Goal: Task Accomplishment & Management: Complete application form

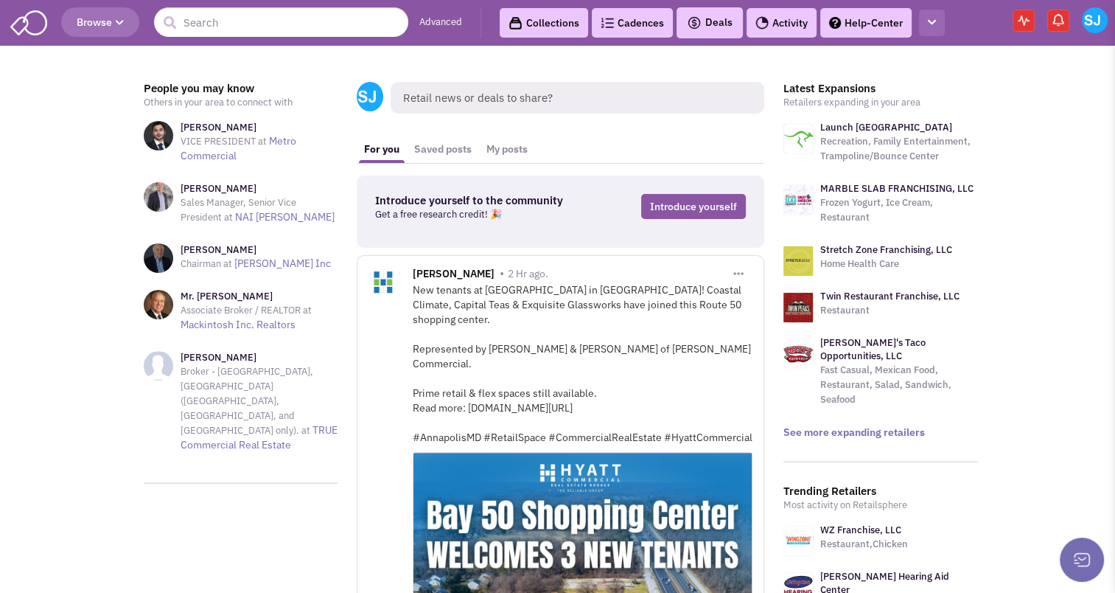
click at [926, 15] on button "button" at bounding box center [932, 23] width 26 height 27
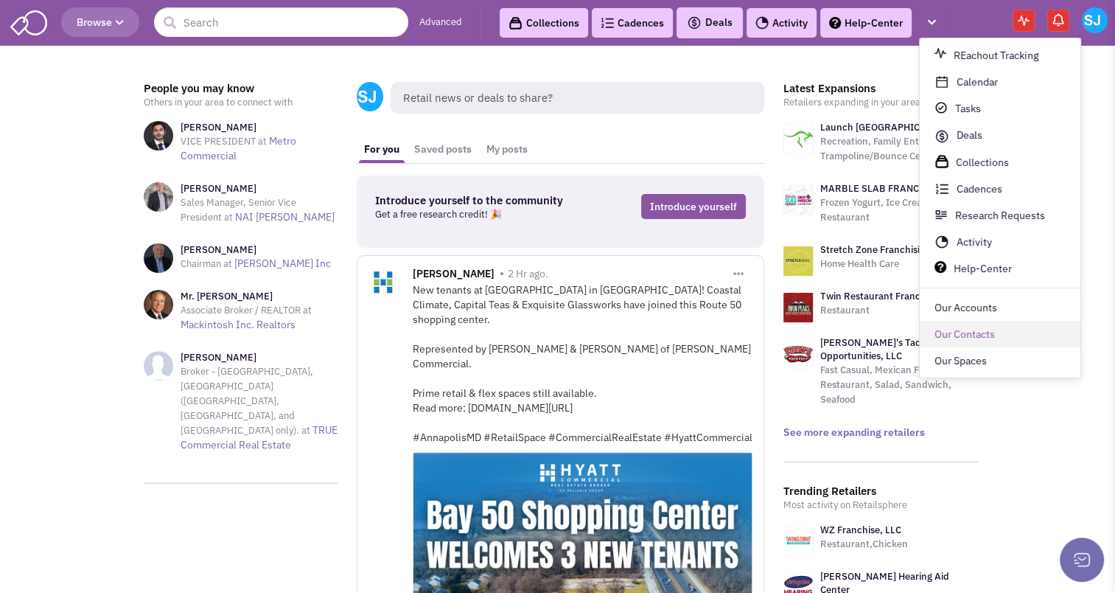
click at [954, 330] on link "Our Contacts" at bounding box center [1000, 334] width 161 height 27
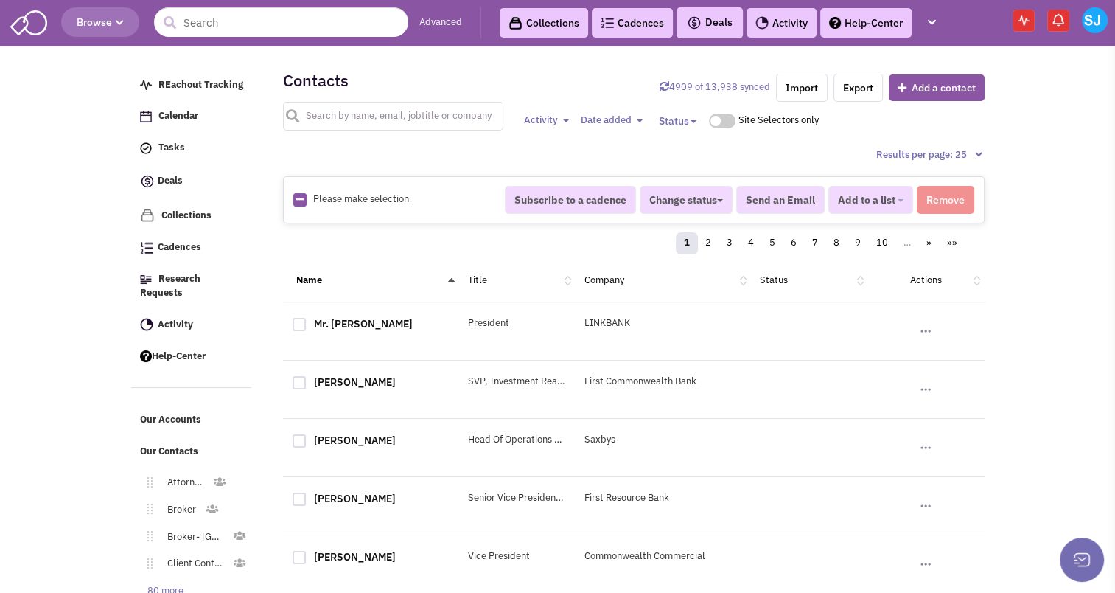
click at [339, 106] on input "text" at bounding box center [393, 116] width 221 height 29
type input "[PERSON_NAME]"
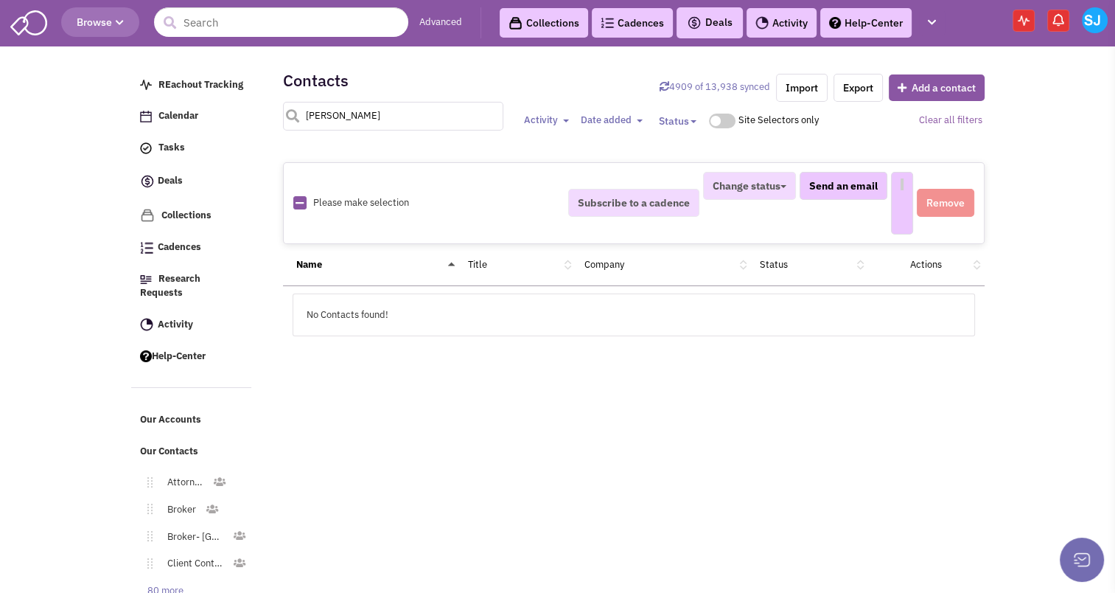
select select
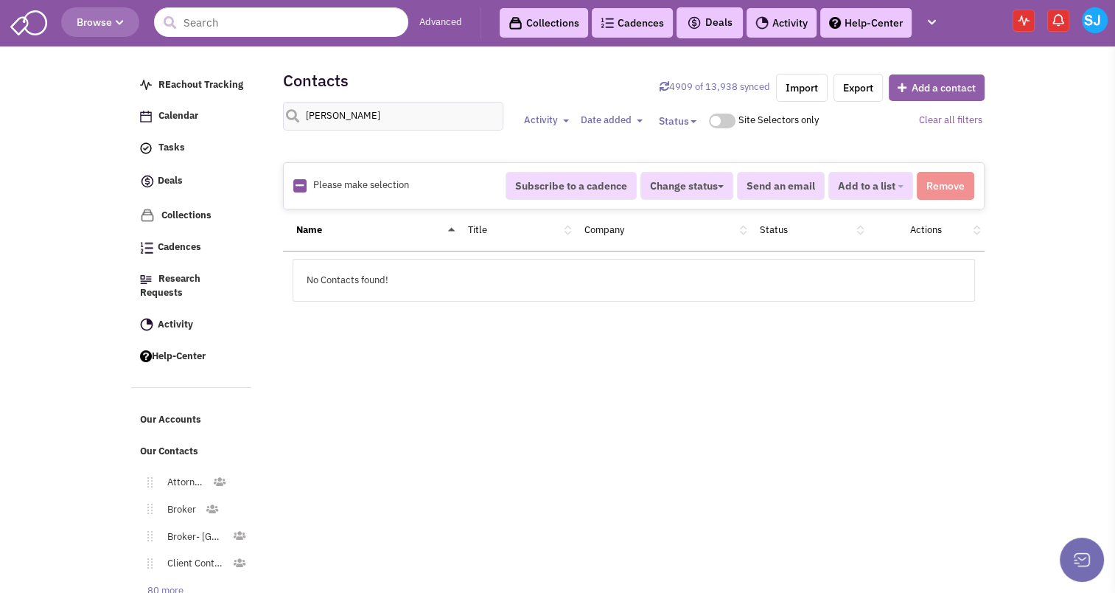
click at [902, 89] on icon "button" at bounding box center [905, 88] width 14 height 10
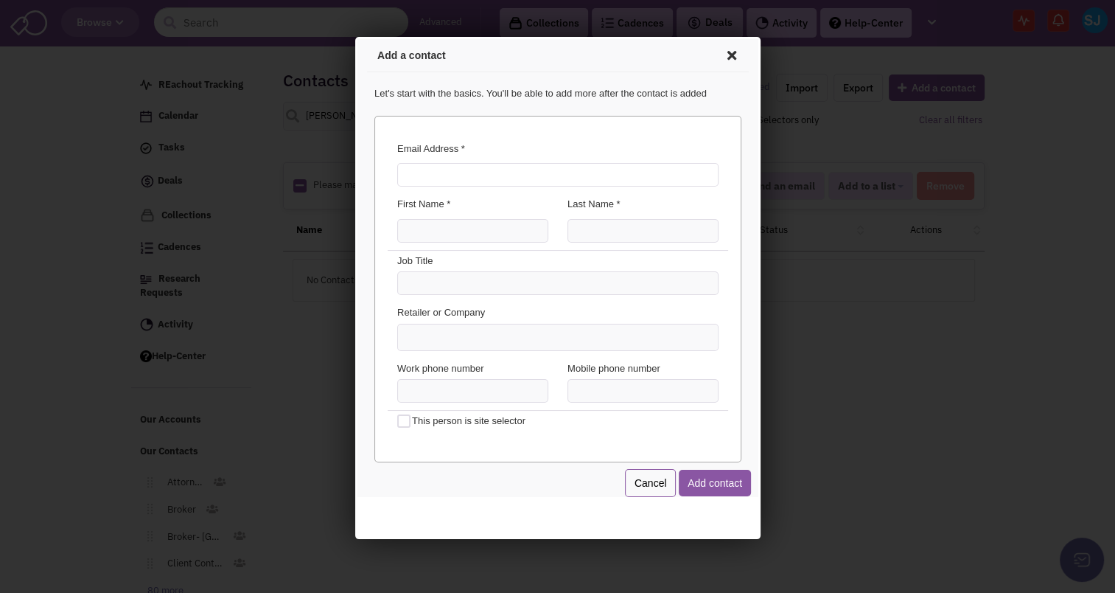
click at [544, 174] on input "Email Address *" at bounding box center [554, 173] width 321 height 24
type input "michelleturner@chaacfoods.net"
type input "Michelle"
type input "Turner"
type input "COO"
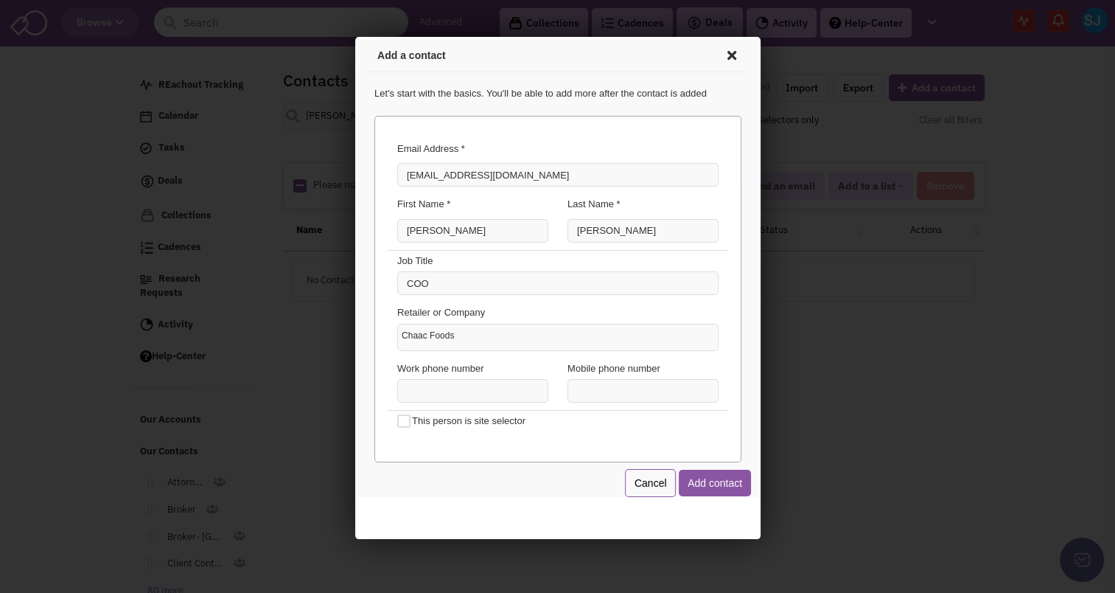
type input "Chaac Foods"
click at [713, 477] on button "Add contact" at bounding box center [712, 480] width 72 height 27
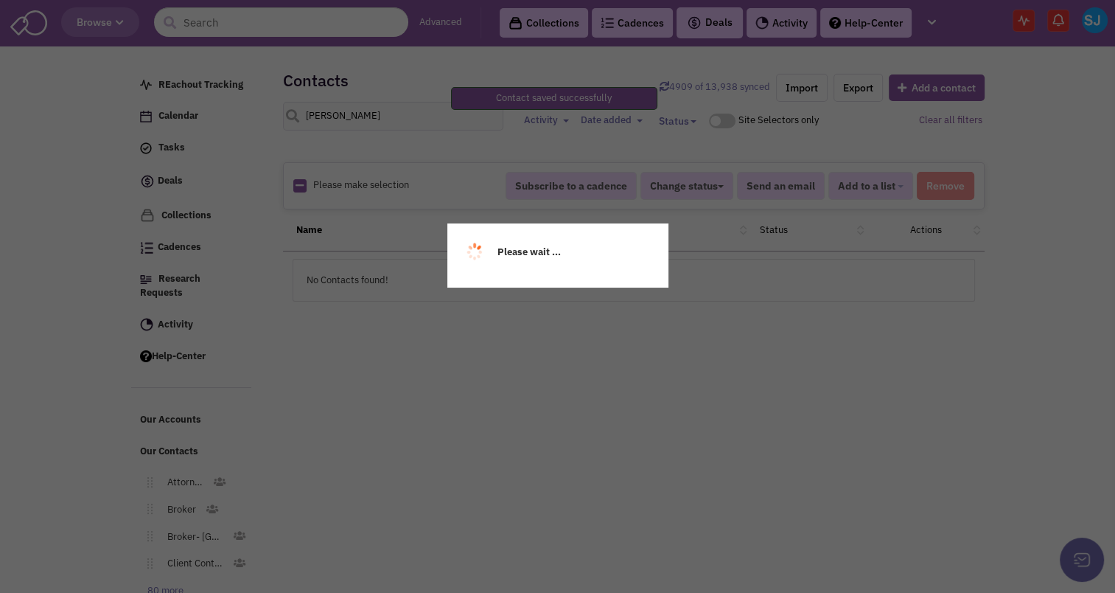
select select
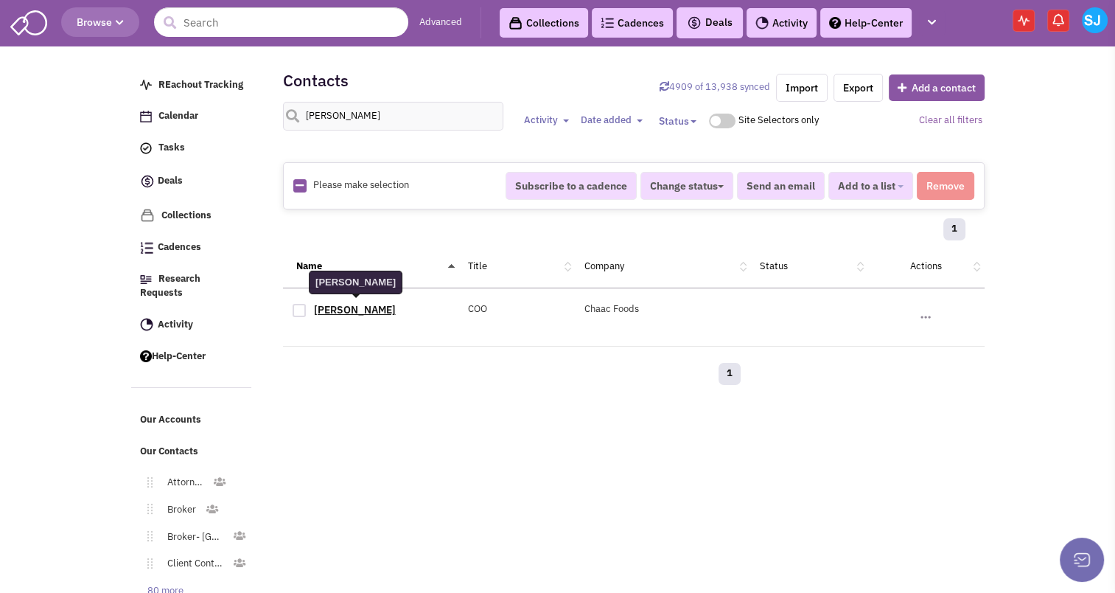
click at [345, 305] on link "Michelle Turner" at bounding box center [355, 309] width 82 height 13
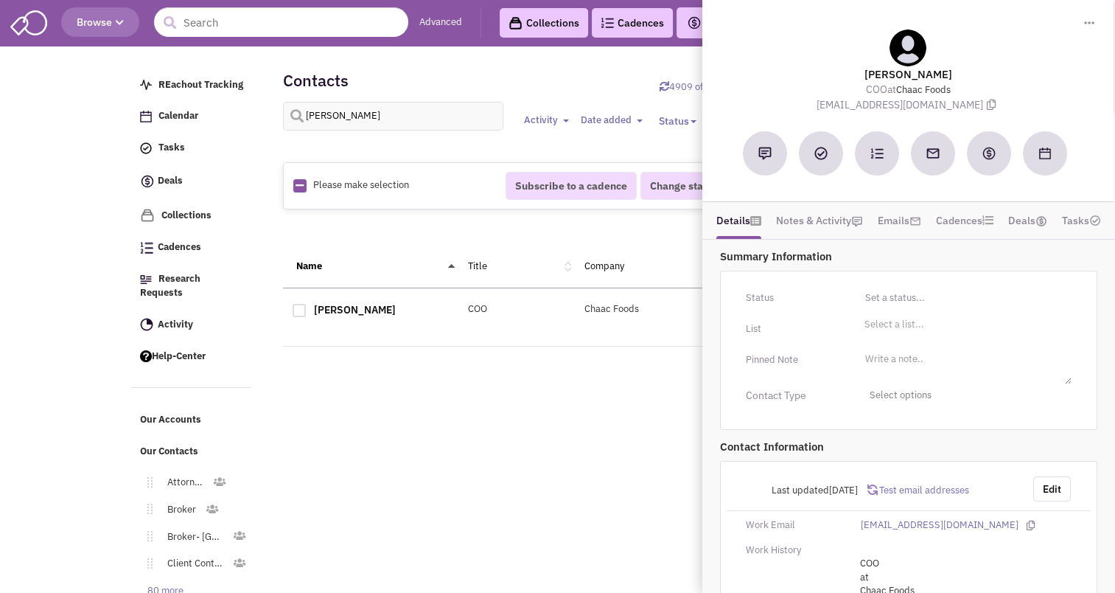
scroll to position [1, 0]
click at [1058, 495] on button "Edit" at bounding box center [1052, 488] width 38 height 25
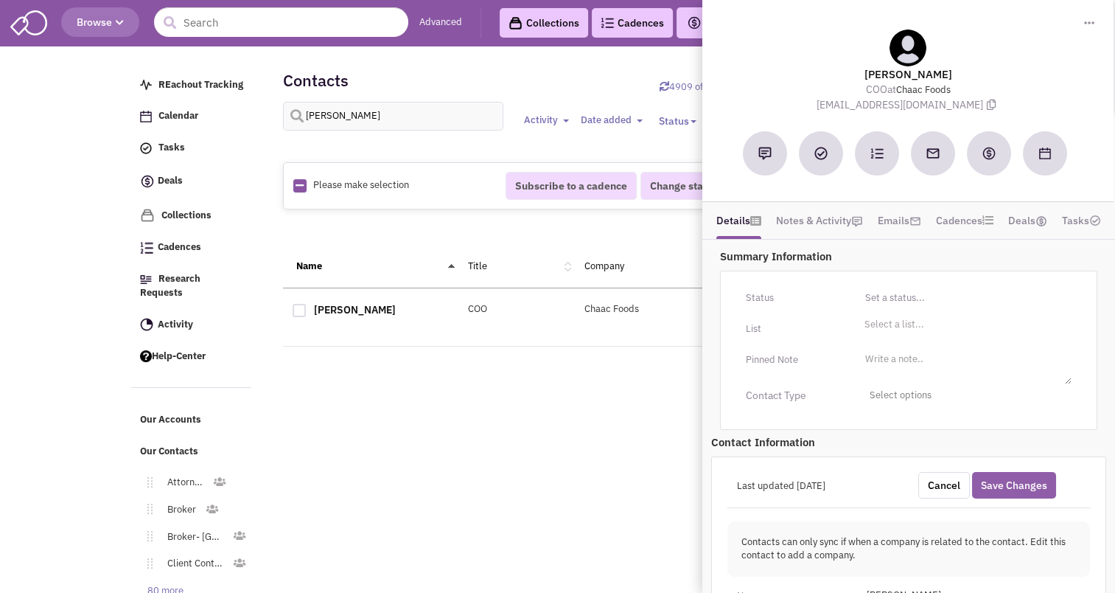
scroll to position [565, 0]
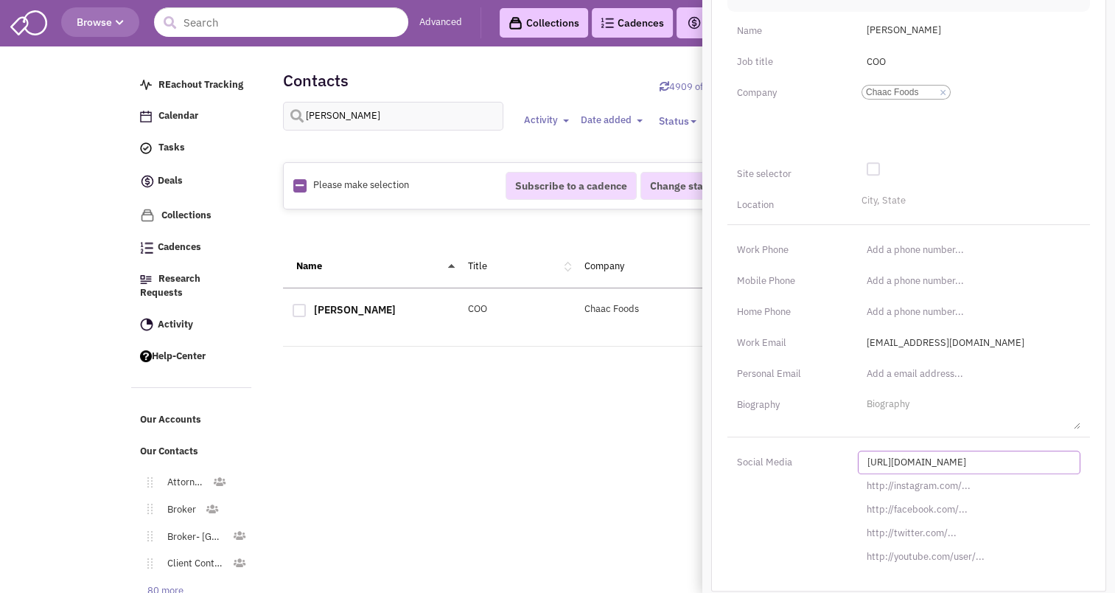
click at [931, 464] on input "http://linkedin.com/in/" at bounding box center [969, 462] width 223 height 24
paste input "s://www.linkedin.com/in/michele-turner-9774599"
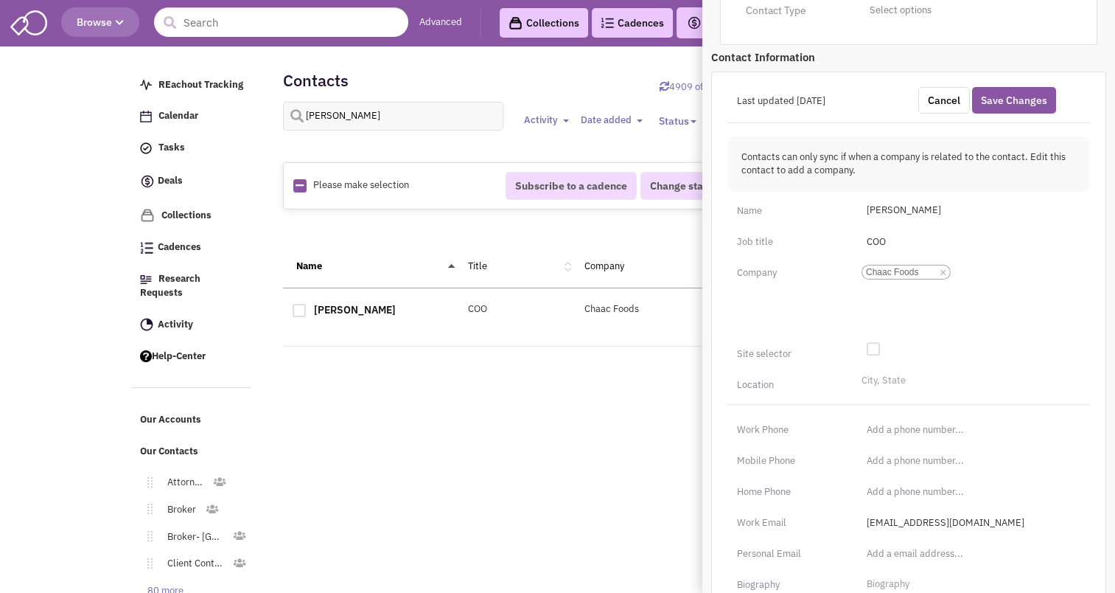
scroll to position [381, 0]
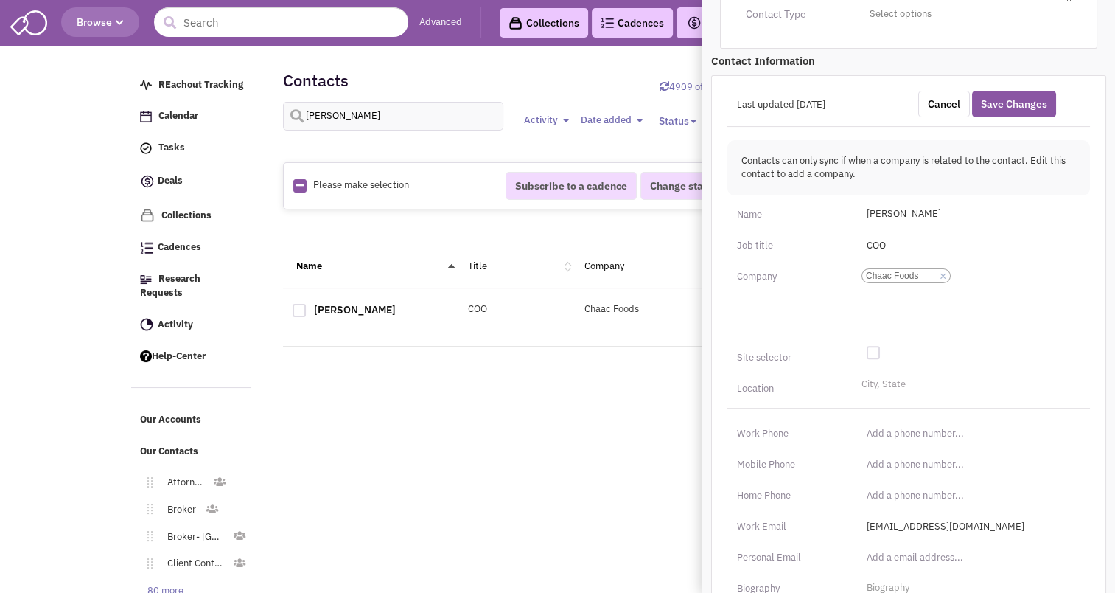
type input "https://www.linkedin.com/in/michele-turner-9774599/"
click at [878, 380] on li "City, State" at bounding box center [882, 382] width 48 height 11
click at [0, 0] on select "City, State" at bounding box center [0, 0] width 0 height 0
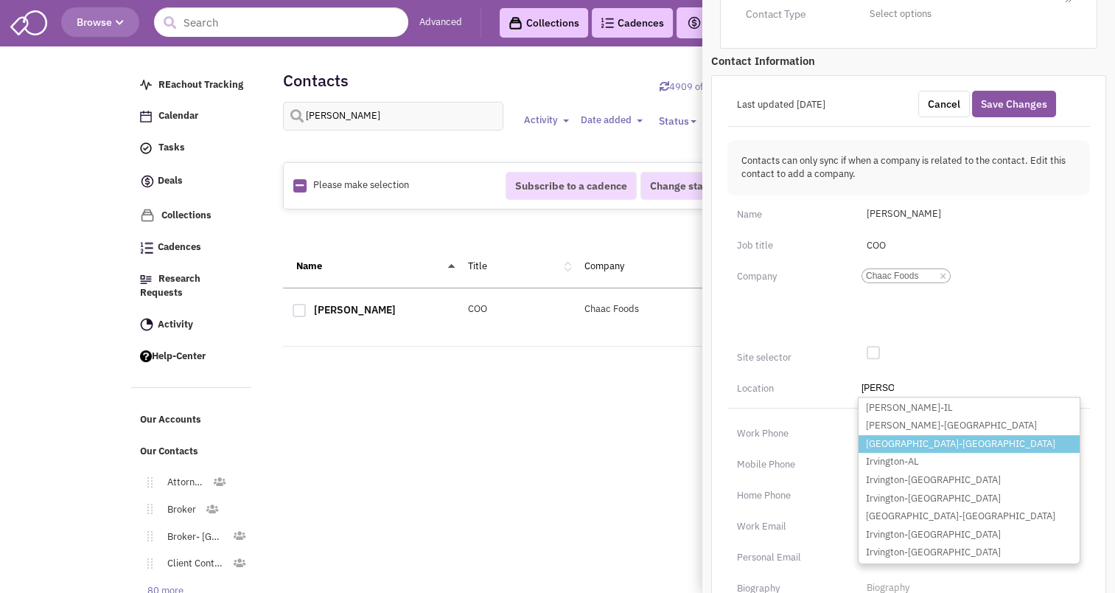
type input "irving"
click at [904, 441] on li "Irving-TX" at bounding box center [969, 444] width 221 height 18
click at [0, 0] on select "City, State irving Irving-IL Irving-NY Irving-TX Irvington-AL Irvington-IL Irvi…" at bounding box center [0, 0] width 0 height 0
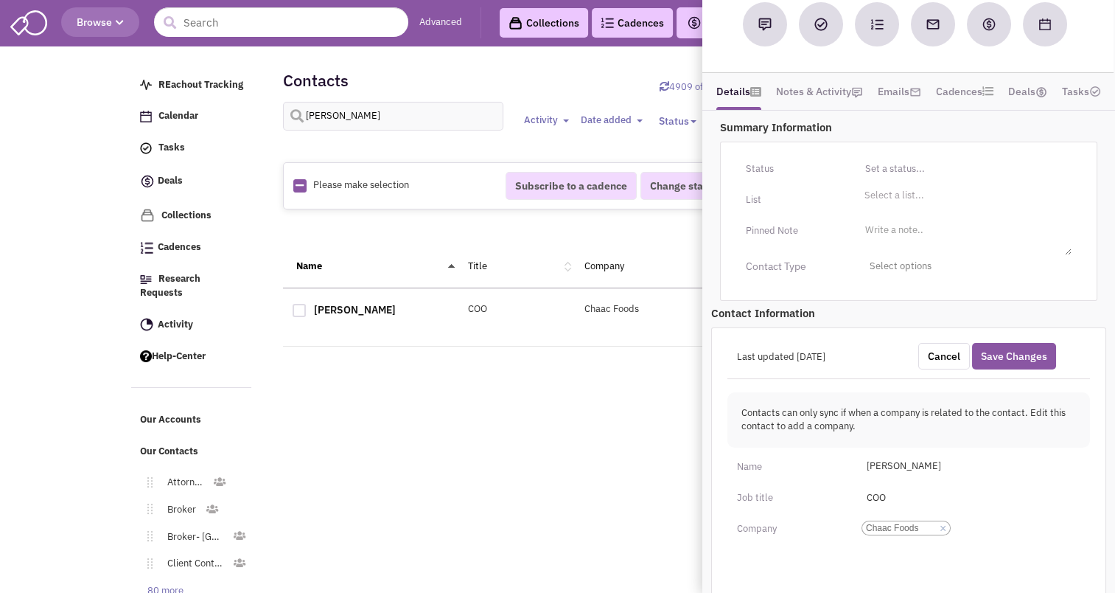
scroll to position [127, 0]
click at [887, 189] on li "Select a list..." at bounding box center [892, 194] width 63 height 11
click at [0, 0] on select "Select a list..." at bounding box center [0, 0] width 0 height 0
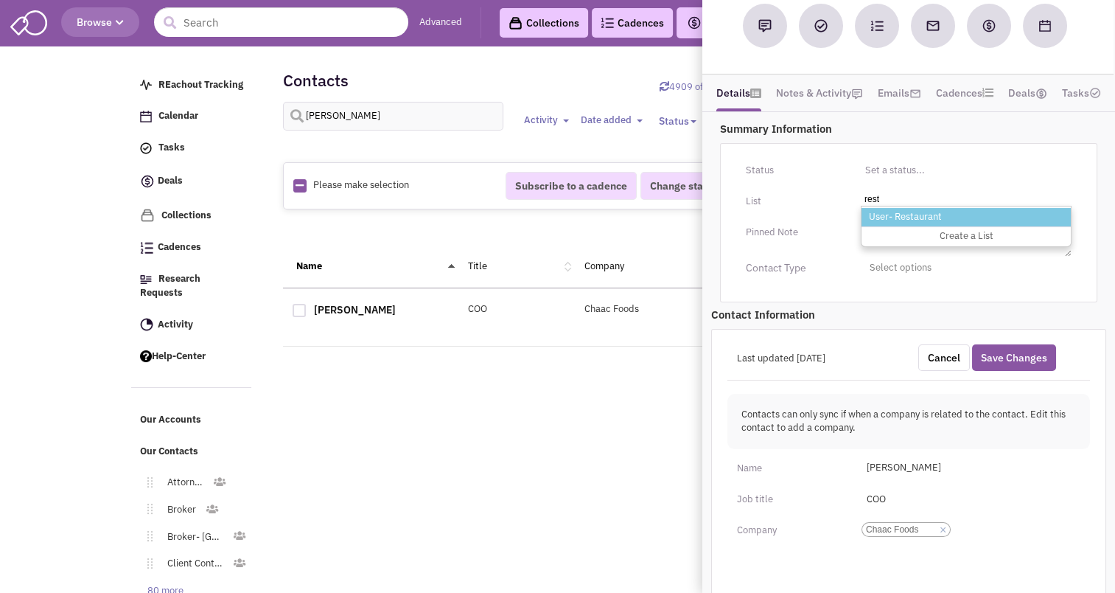
type input "rest"
click at [912, 209] on li "User- Restaurant" at bounding box center [966, 217] width 209 height 18
click at [0, 0] on select "Select a list..." at bounding box center [0, 0] width 0 height 0
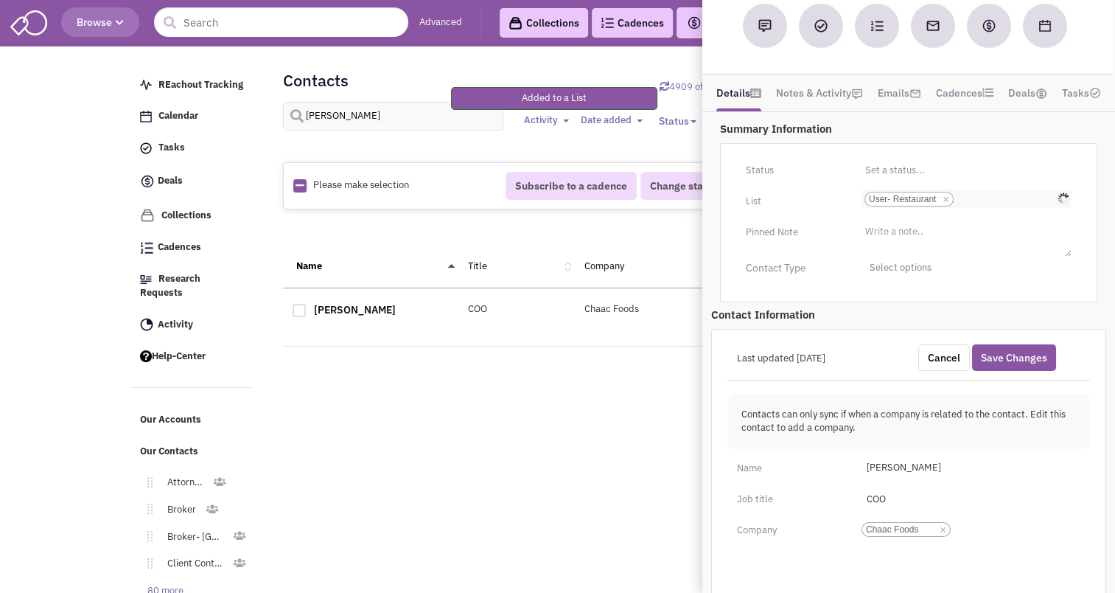
click at [965, 197] on input "Select a list... User- Restaurant Select a list... × User- Restaurant" at bounding box center [973, 199] width 32 height 15
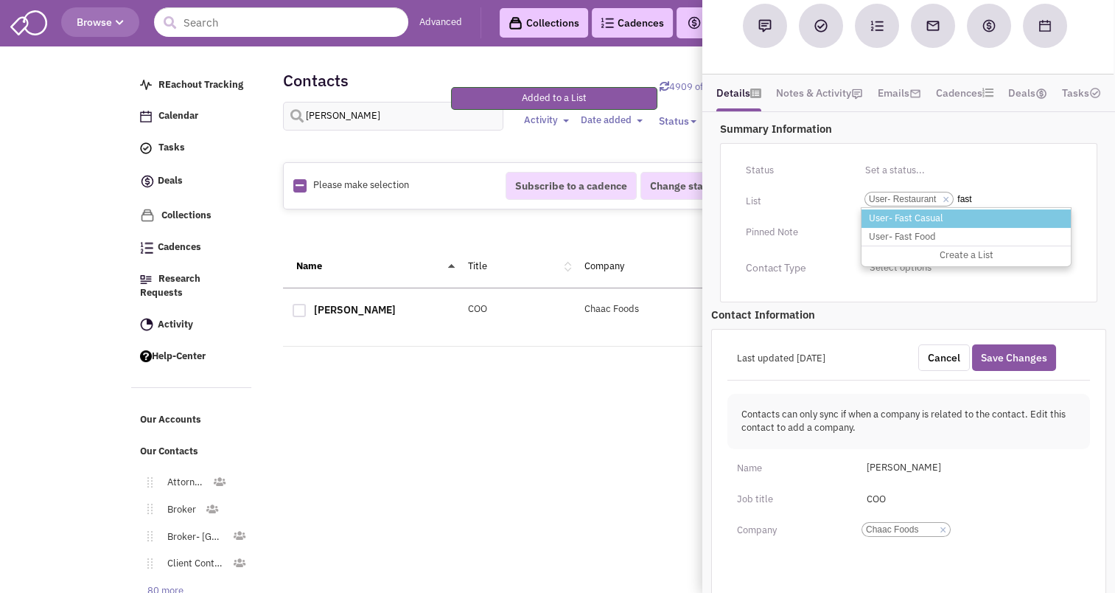
type input "fast"
click at [949, 216] on li "User- Fast Casual" at bounding box center [966, 218] width 209 height 18
click at [0, 0] on select "Select a list... User- Restaurant" at bounding box center [0, 0] width 0 height 0
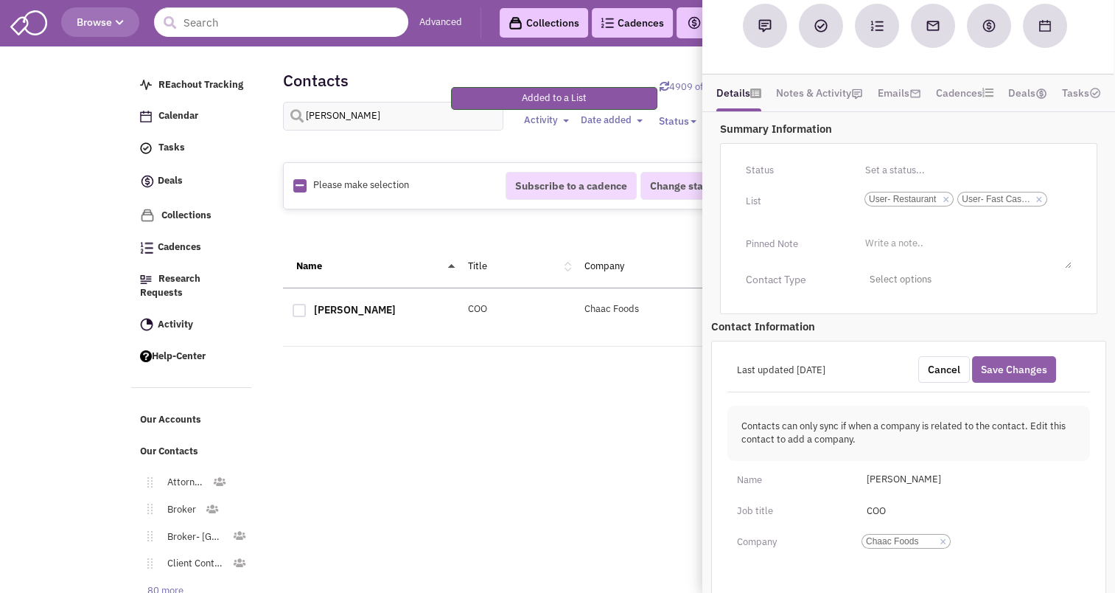
click at [1030, 356] on button "Save Changes" at bounding box center [1014, 369] width 84 height 27
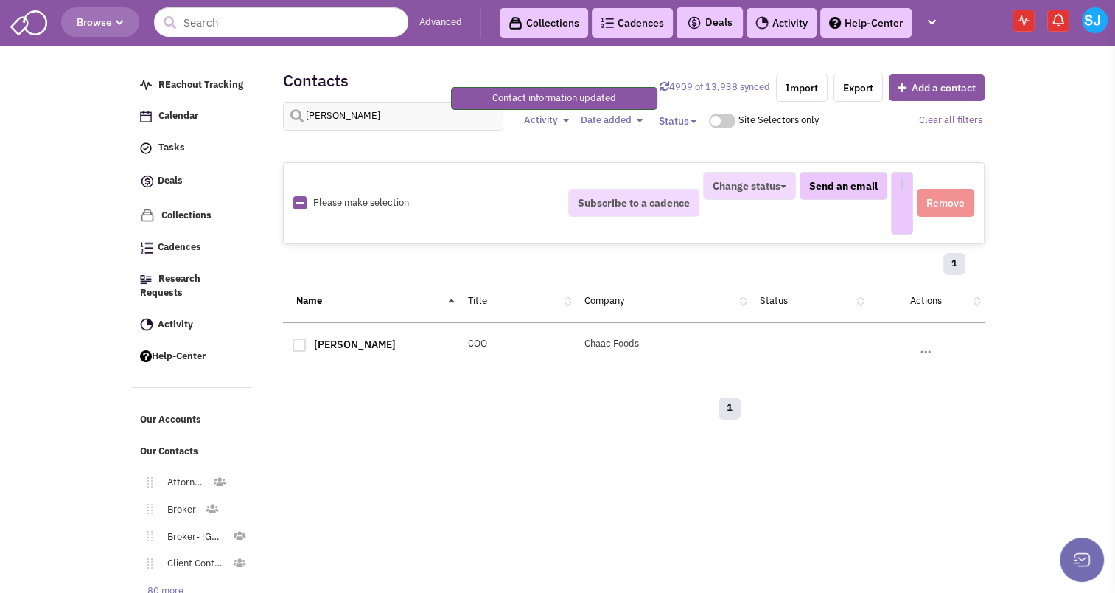
select select
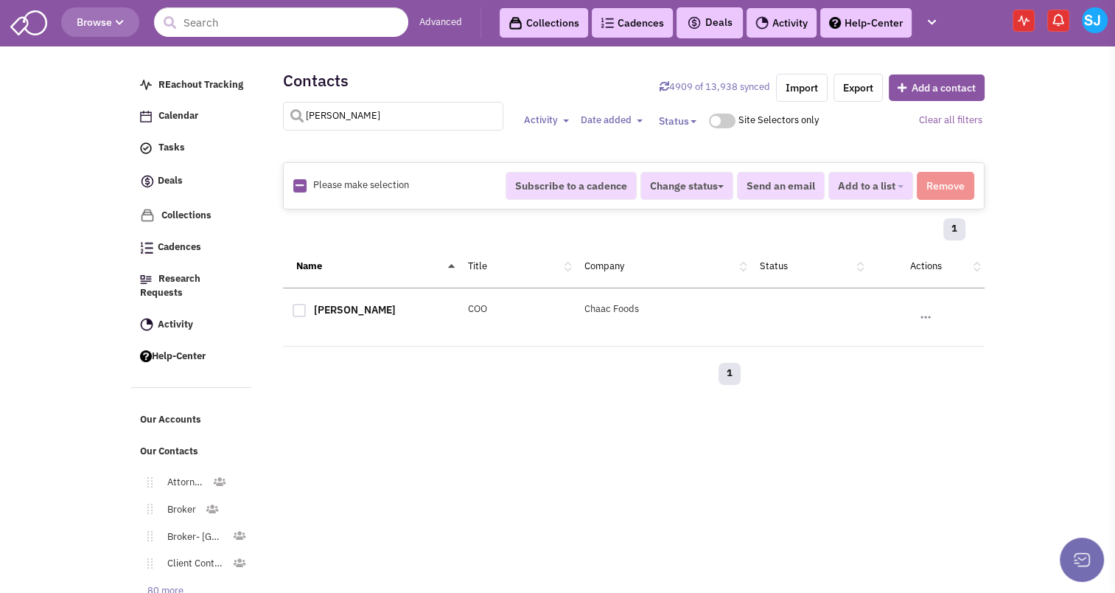
click at [344, 119] on input "michelle turner" at bounding box center [393, 116] width 221 height 29
type input "carissa edwards"
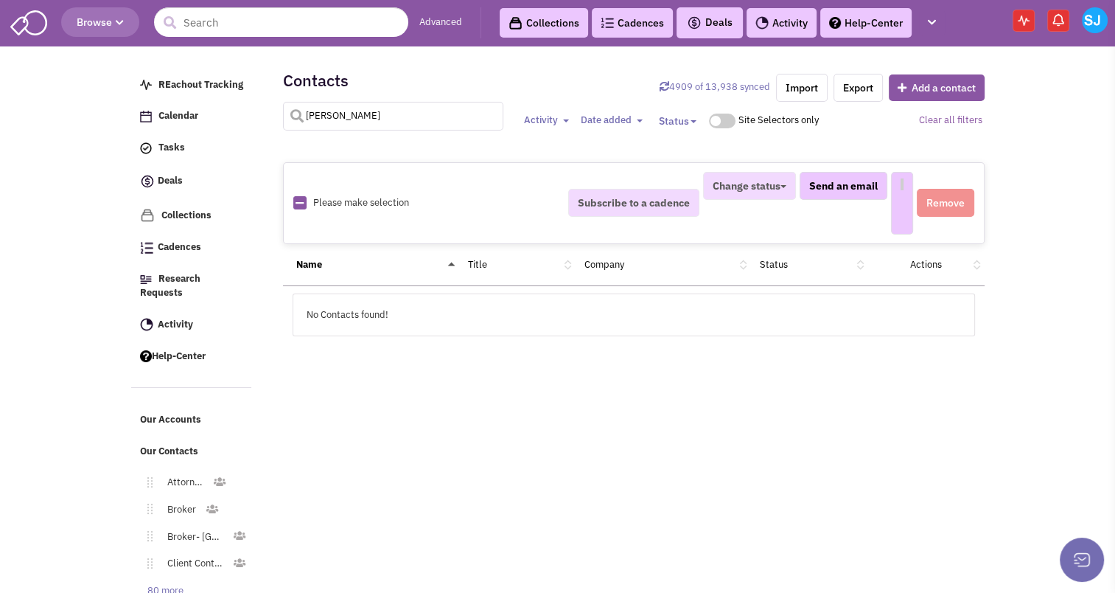
select select
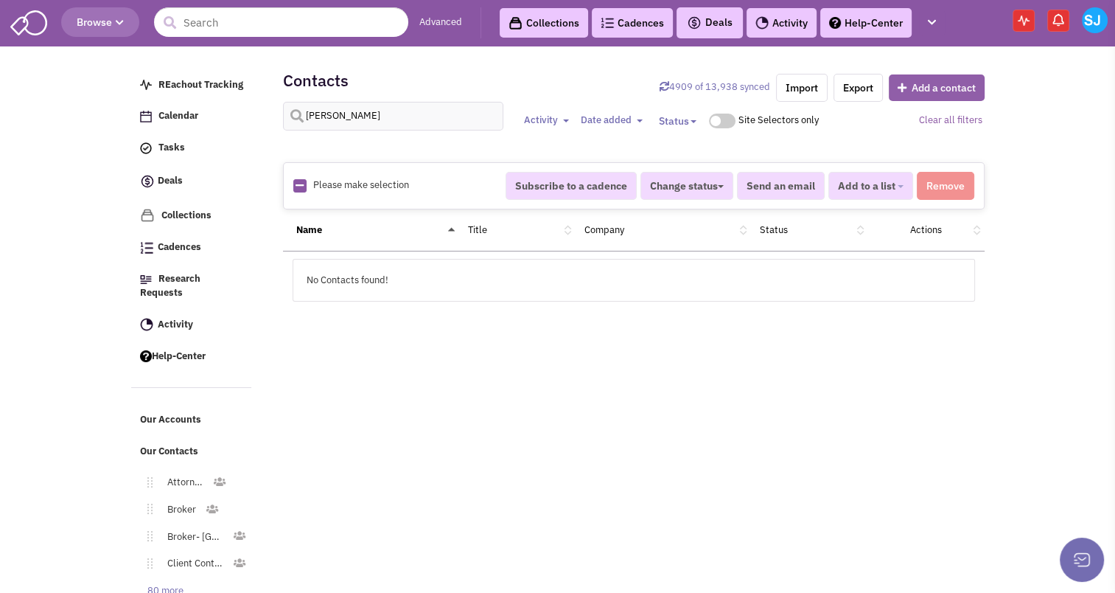
click at [914, 99] on button "Add a contact" at bounding box center [937, 87] width 96 height 27
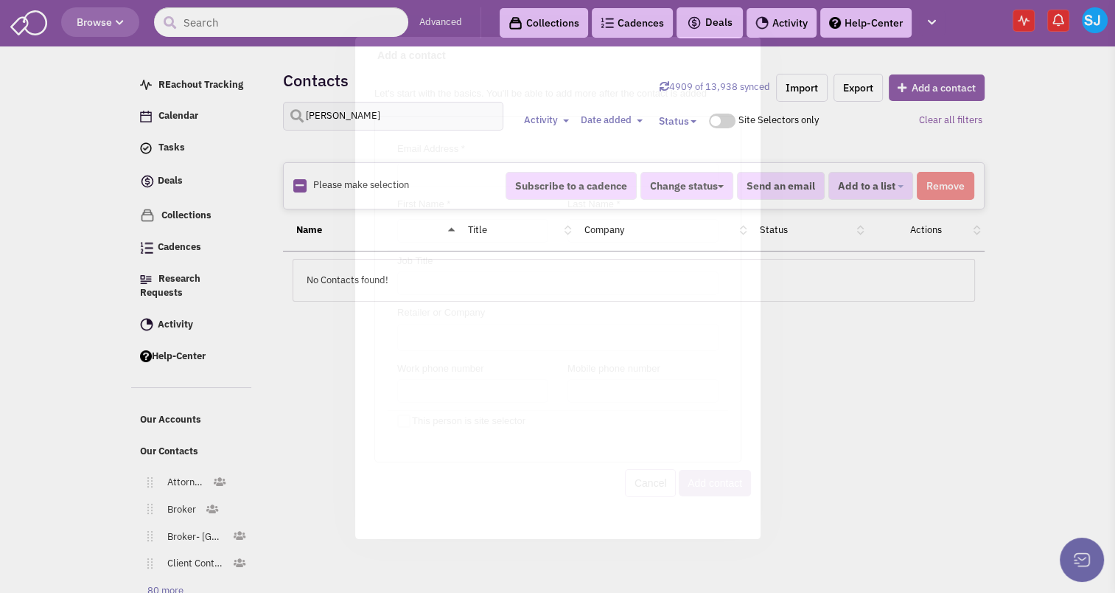
scroll to position [0, 0]
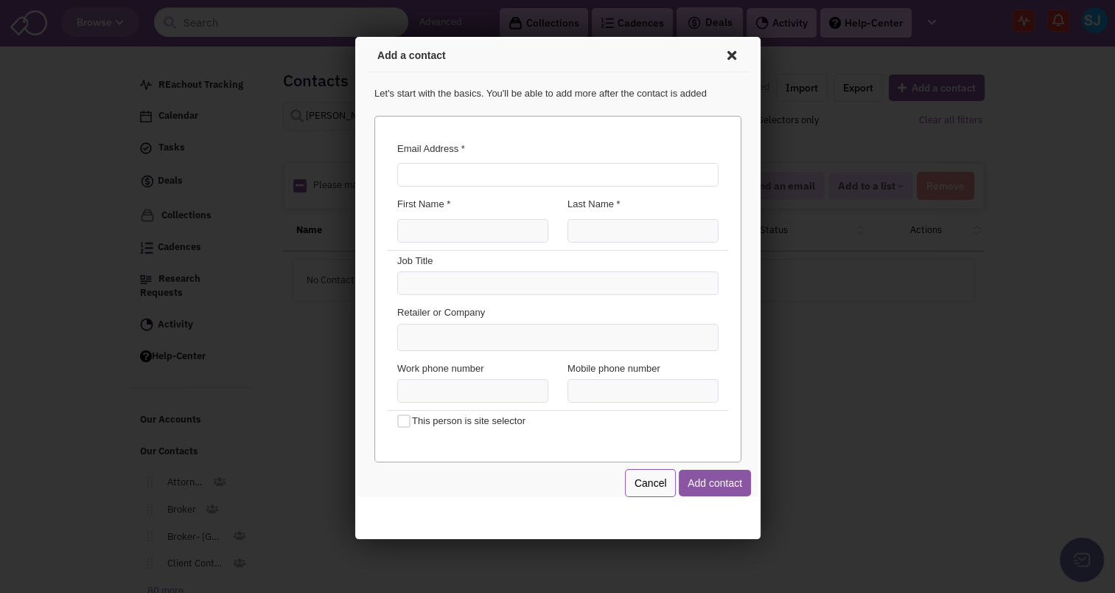
click at [515, 166] on input "Email Address *" at bounding box center [554, 173] width 321 height 24
type input "carissae@chaacfoods.net"
type input "Carissa"
type input "Edwards"
type input "Staff Accountant - Accounts Payable"
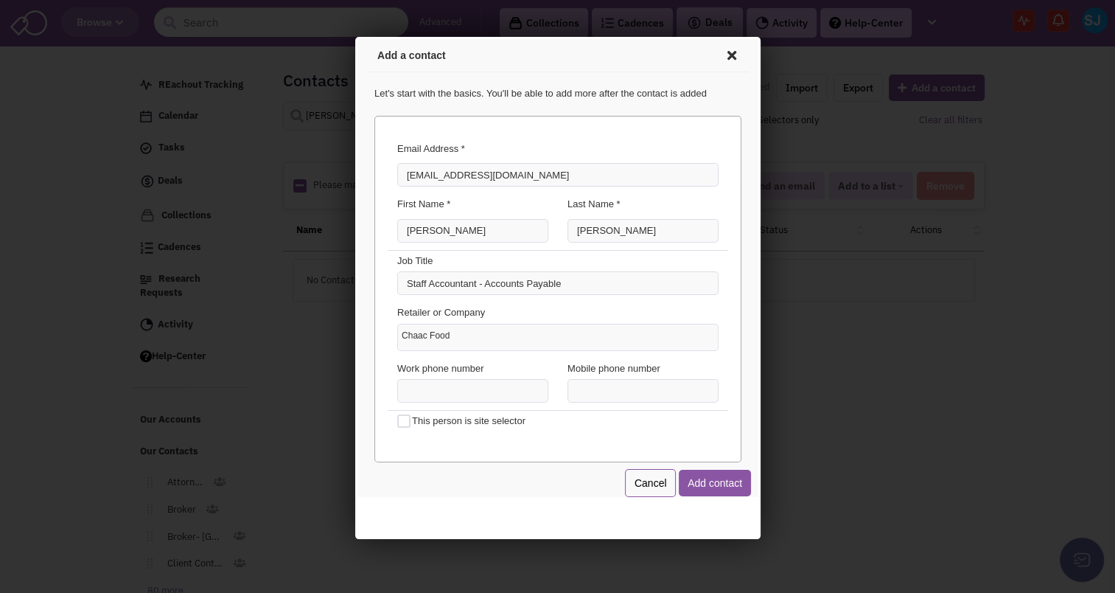
type input "Chaac Foods"
click at [722, 484] on button "Add contact" at bounding box center [712, 480] width 72 height 27
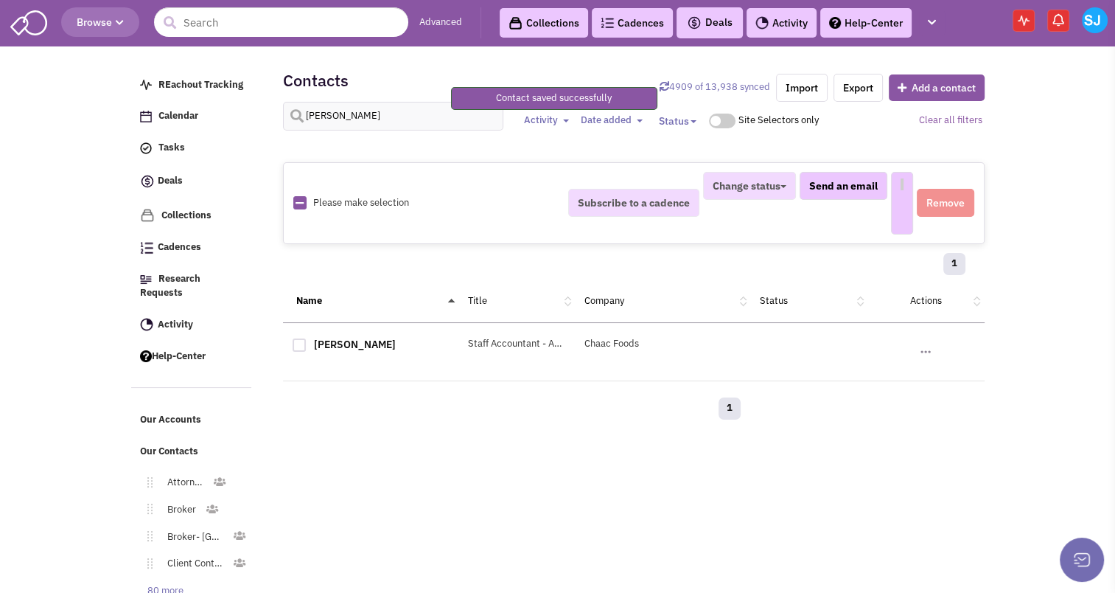
select select
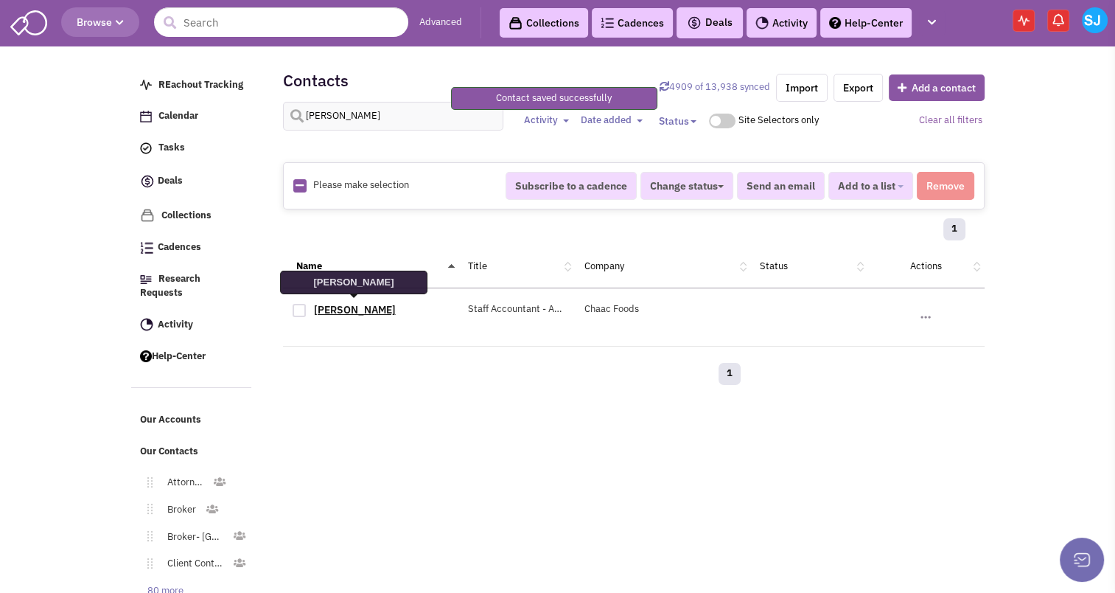
click at [361, 308] on link "Carissa Edwards" at bounding box center [355, 309] width 82 height 13
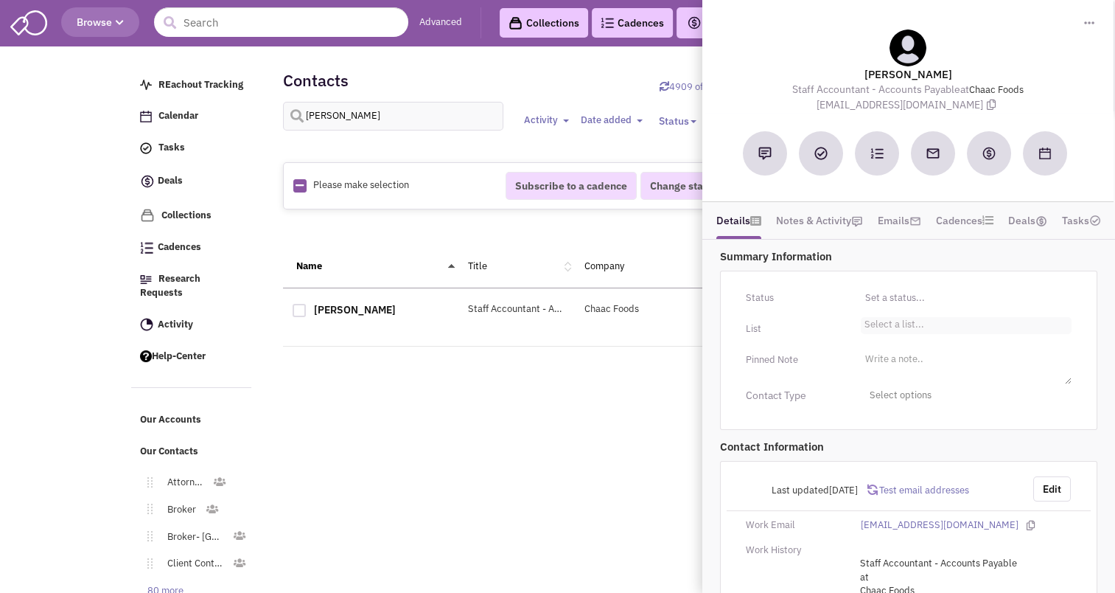
click at [881, 328] on input "Select a list... Select a list..." at bounding box center [880, 328] width 32 height 15
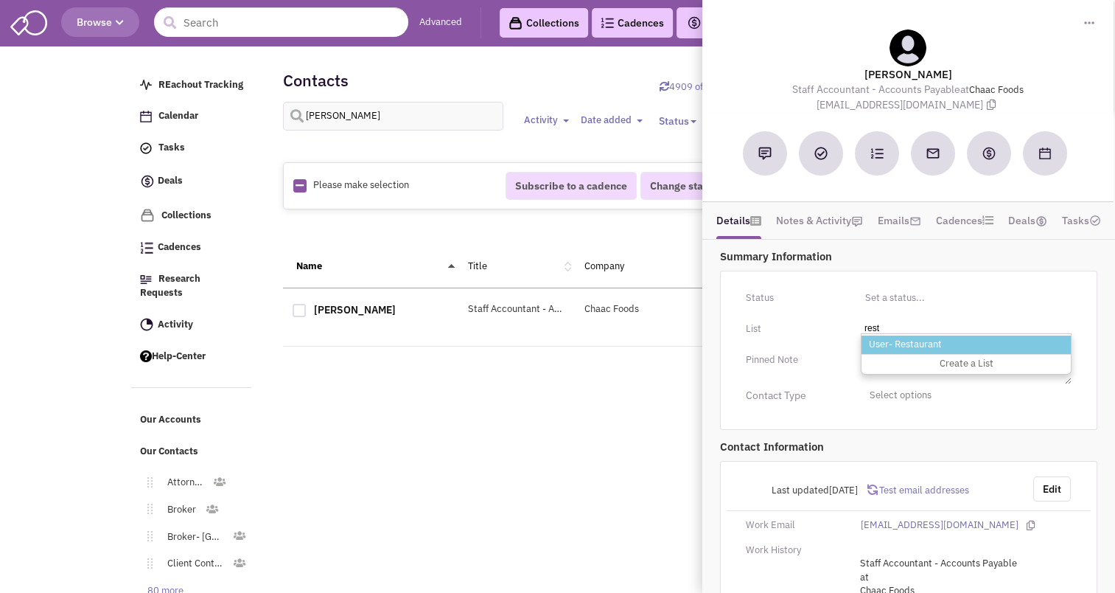
type input "rest"
click at [885, 342] on li "User- Restaurant" at bounding box center [966, 344] width 209 height 18
click at [0, 0] on select "Select a list..." at bounding box center [0, 0] width 0 height 0
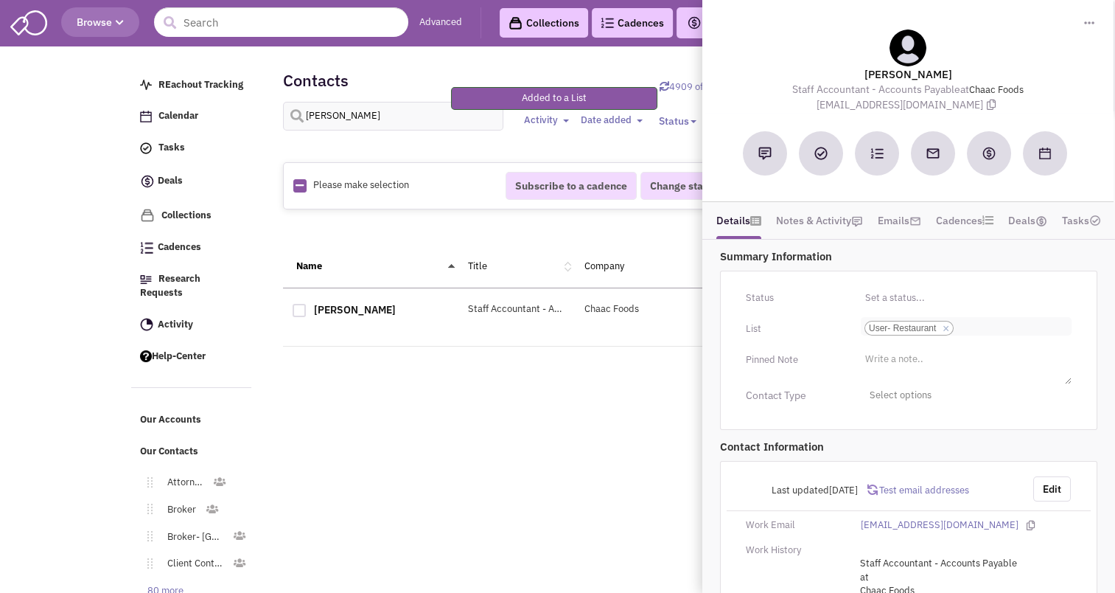
click at [988, 321] on input "Select a list... User- Restaurant Select a list... × User- Restaurant" at bounding box center [973, 328] width 32 height 15
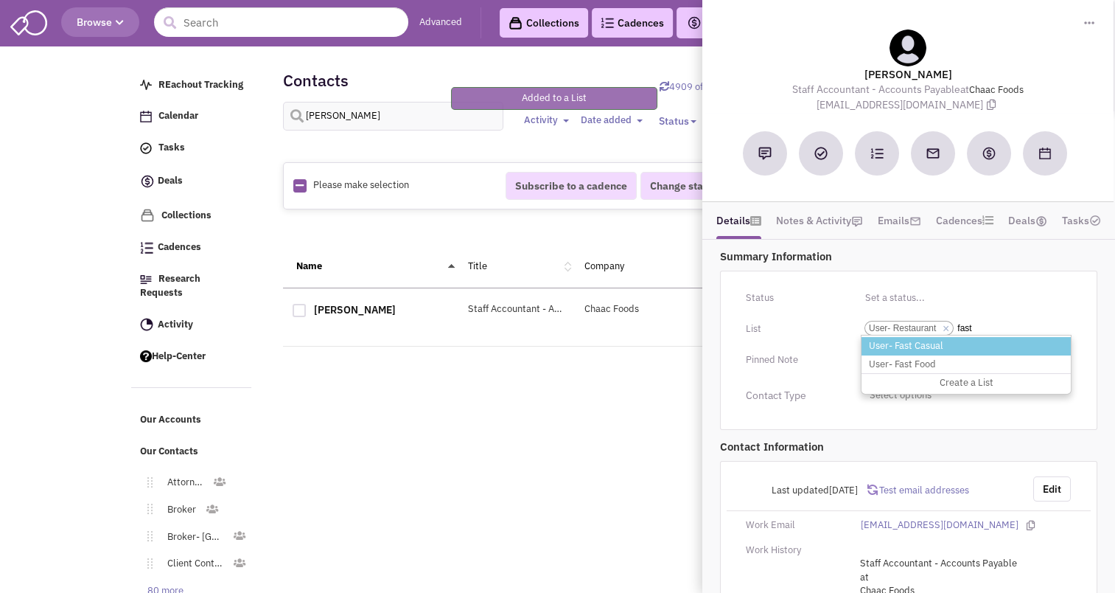
type input "fast"
click at [937, 343] on li "User- Fast Casual" at bounding box center [966, 346] width 209 height 18
click at [0, 0] on select "Select a list... User- Restaurant" at bounding box center [0, 0] width 0 height 0
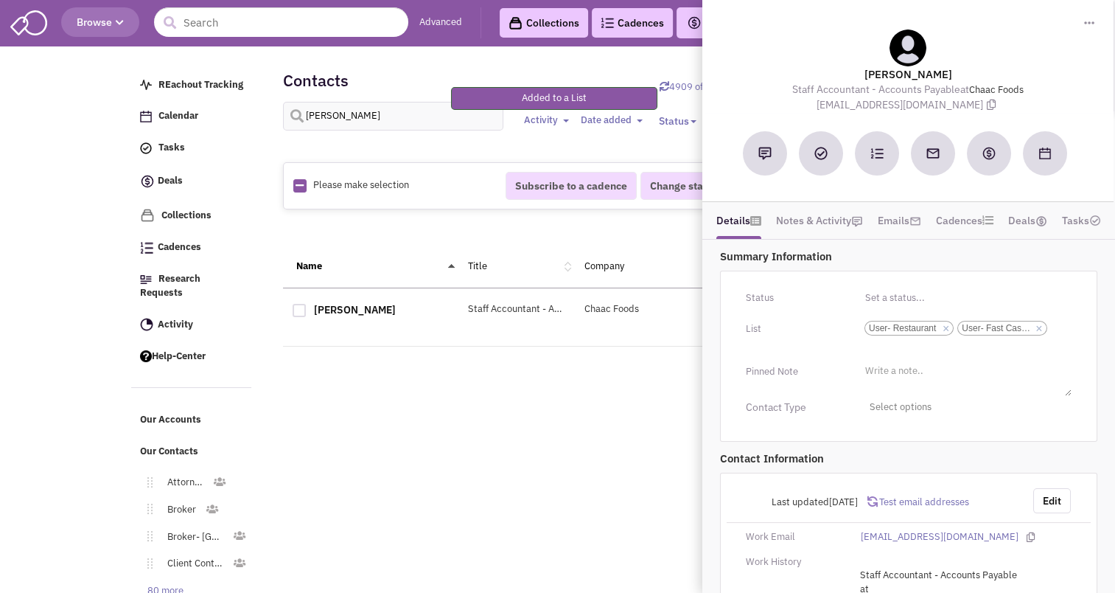
scroll to position [91, 0]
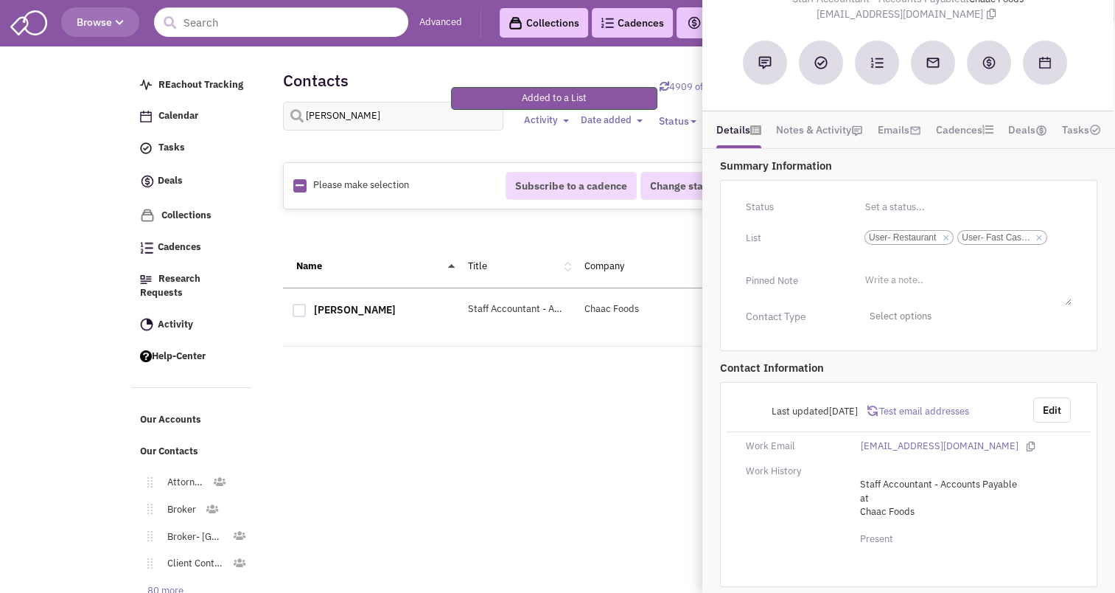
click at [517, 506] on div "Retailsphere Support Message Send REachout Tracking Calendar Tasks Completed Ta…" at bounding box center [557, 356] width 859 height 612
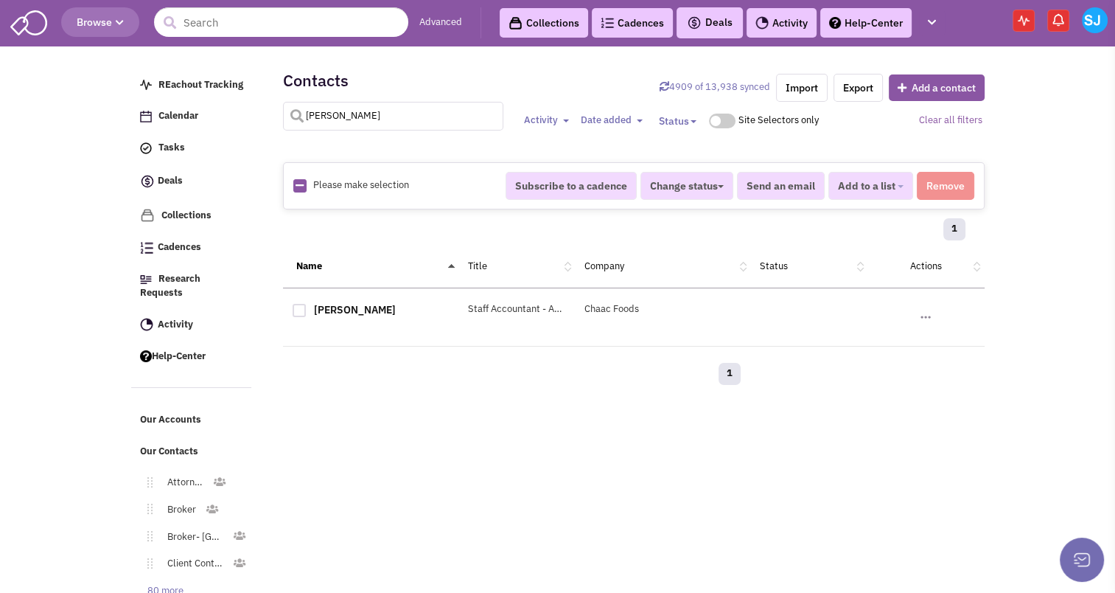
click at [334, 116] on input "carissa edwards" at bounding box center [393, 116] width 221 height 29
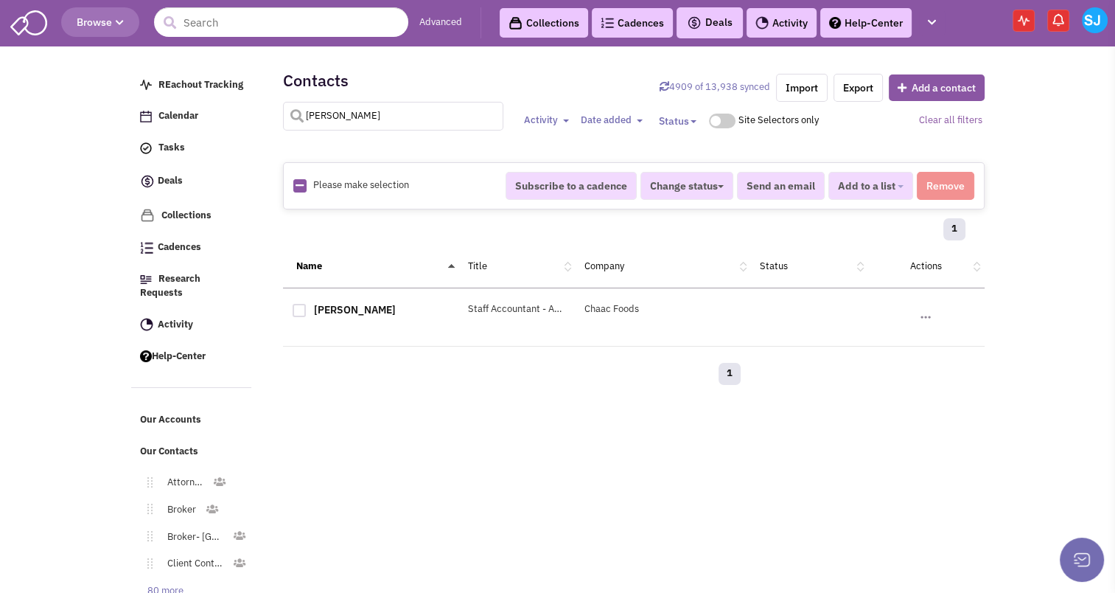
type input "molly wallace"
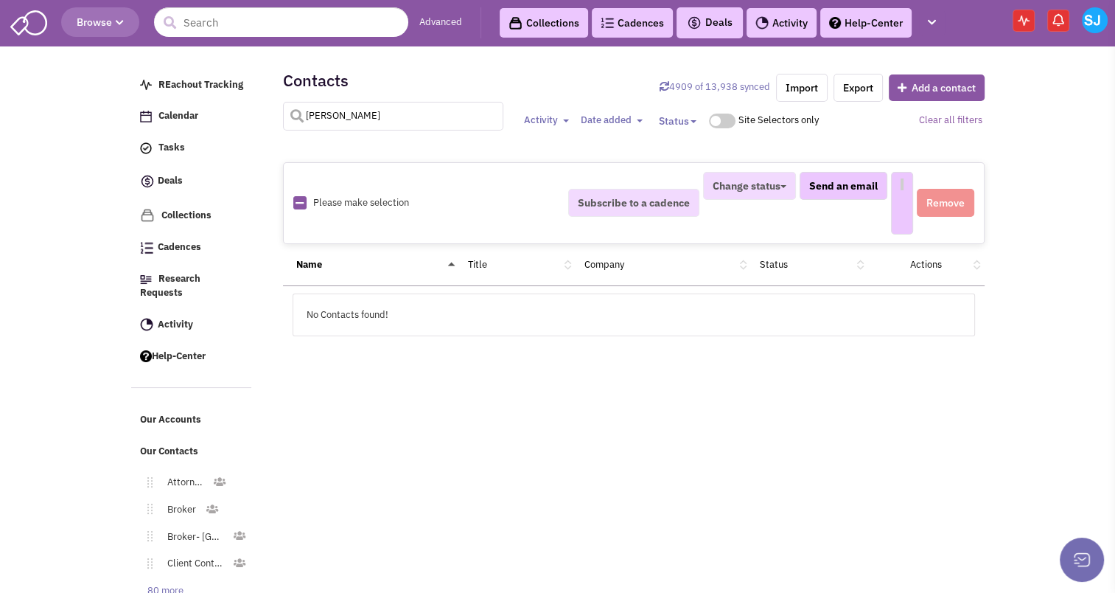
select select
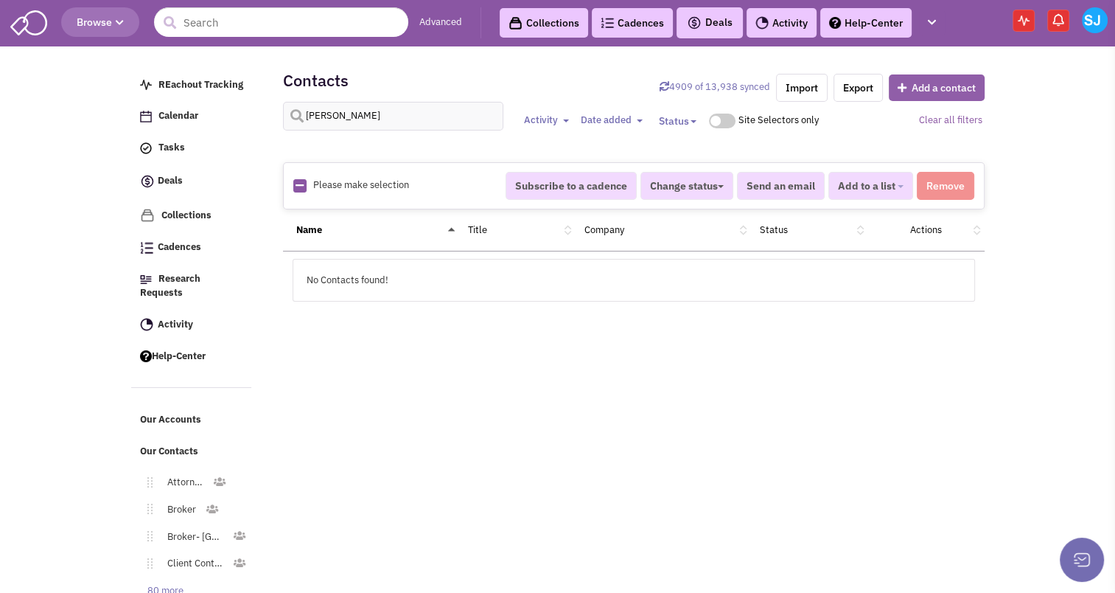
click at [913, 80] on button "Add a contact" at bounding box center [937, 87] width 96 height 27
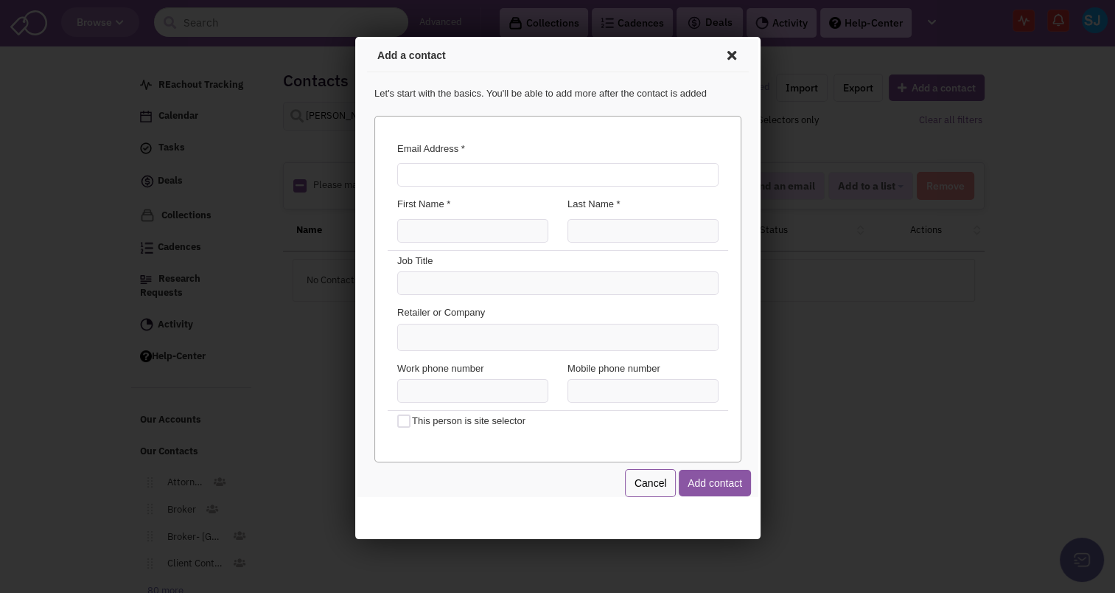
click at [409, 176] on input "Email Address *" at bounding box center [554, 173] width 321 height 24
type input "mollyw@beyonddevgroup.com"
type input "Molly"
type input "Wallace"
type input "Lease Administrator Chaac Foods"
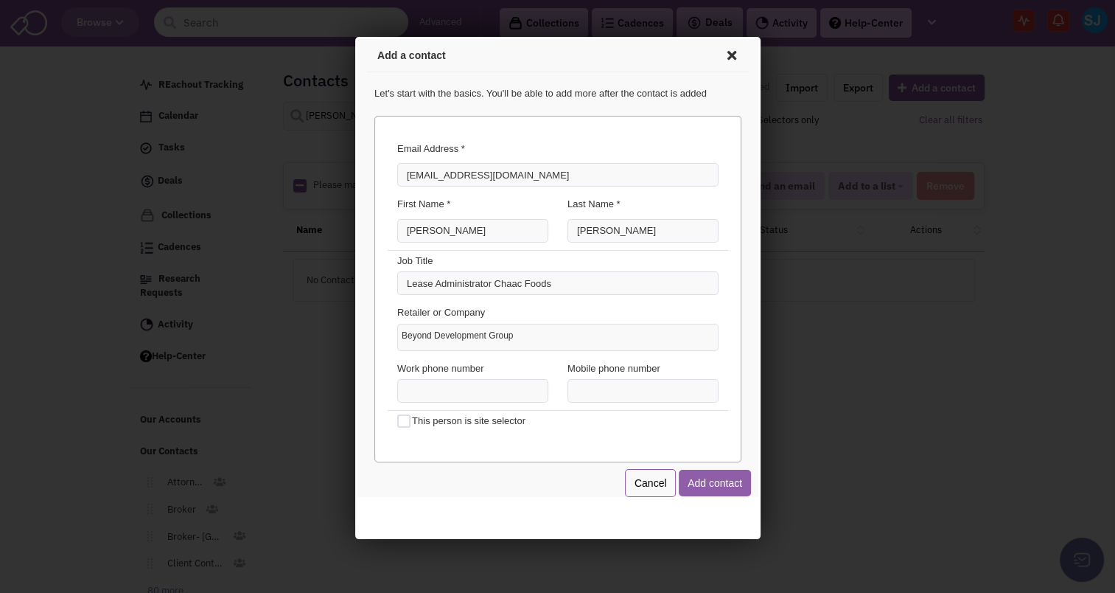
type input "Beyond Development Group"
click at [704, 482] on button "Add contact" at bounding box center [712, 480] width 72 height 27
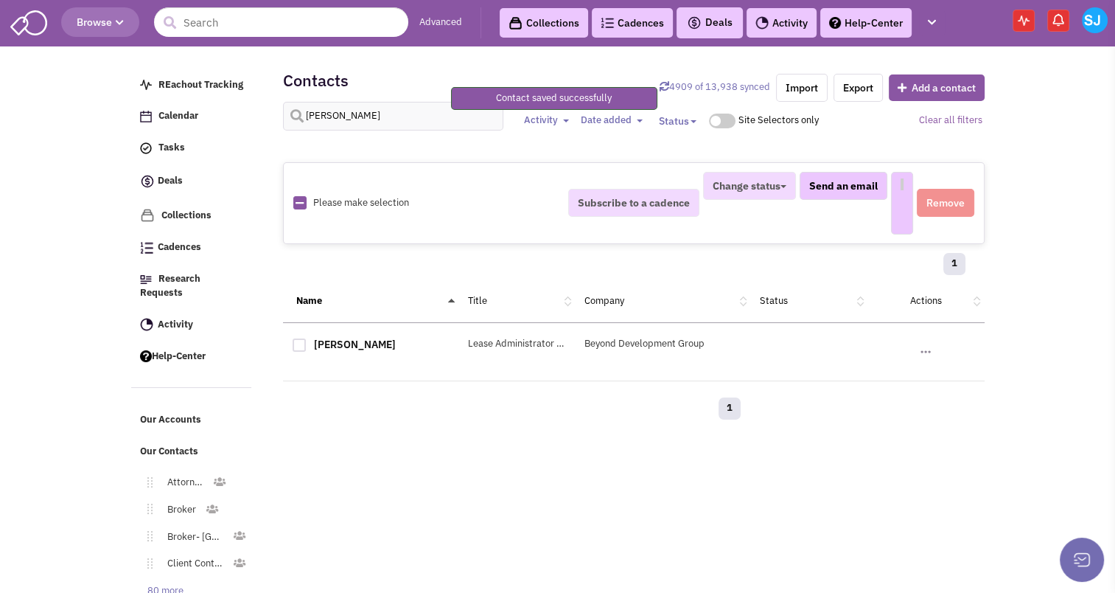
select select
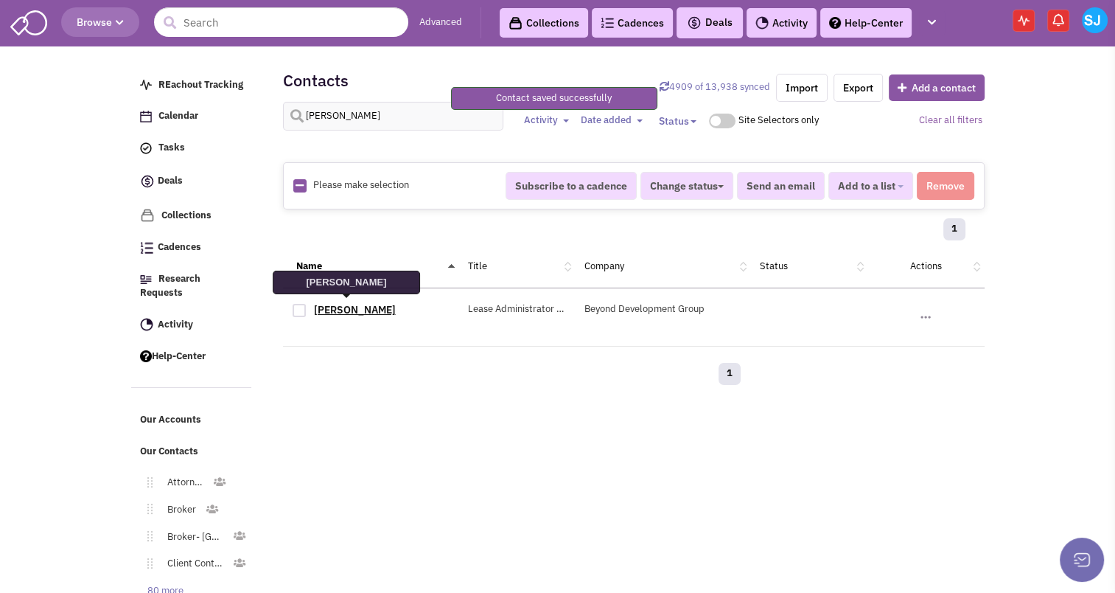
click at [352, 303] on link "Molly Wallace" at bounding box center [355, 309] width 82 height 13
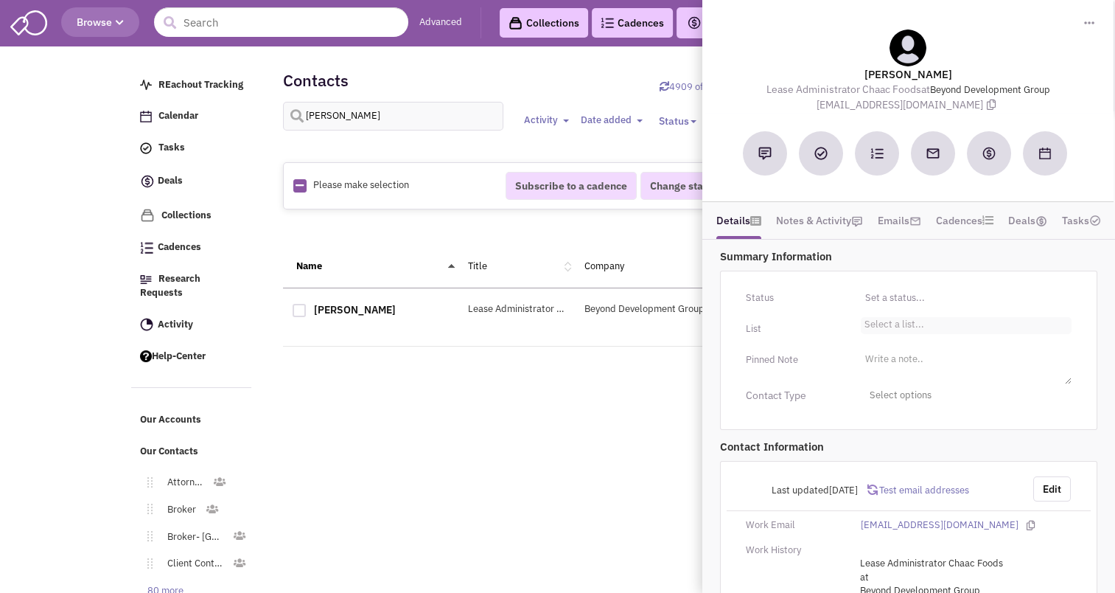
click at [901, 317] on li "Select a list..." at bounding box center [892, 322] width 63 height 11
click at [0, 0] on select "Select a list..." at bounding box center [0, 0] width 0 height 0
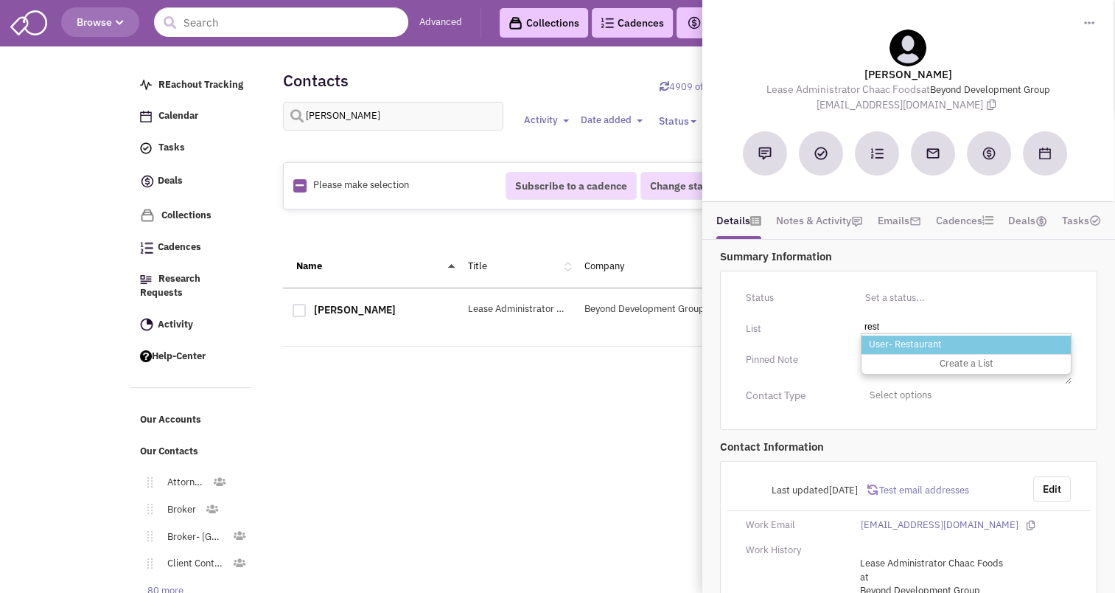
type input "rest"
click at [896, 338] on li "User- Restaurant" at bounding box center [966, 344] width 209 height 18
click at [0, 0] on select "Select a list..." at bounding box center [0, 0] width 0 height 0
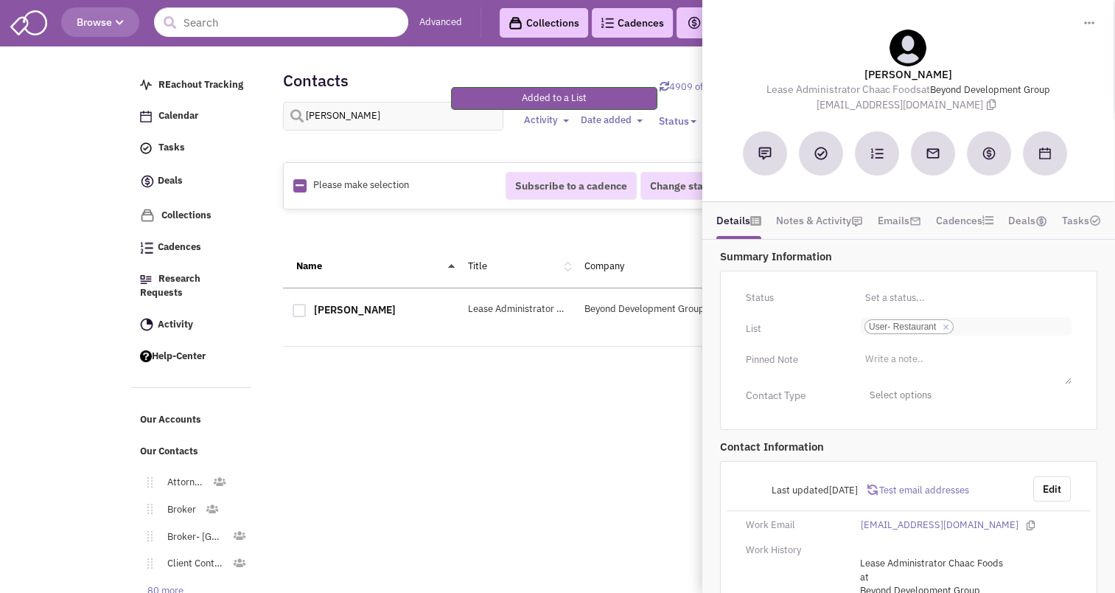
click at [988, 325] on input "Select a list... User- Restaurant Select a list... × User- Restaurant" at bounding box center [973, 326] width 32 height 15
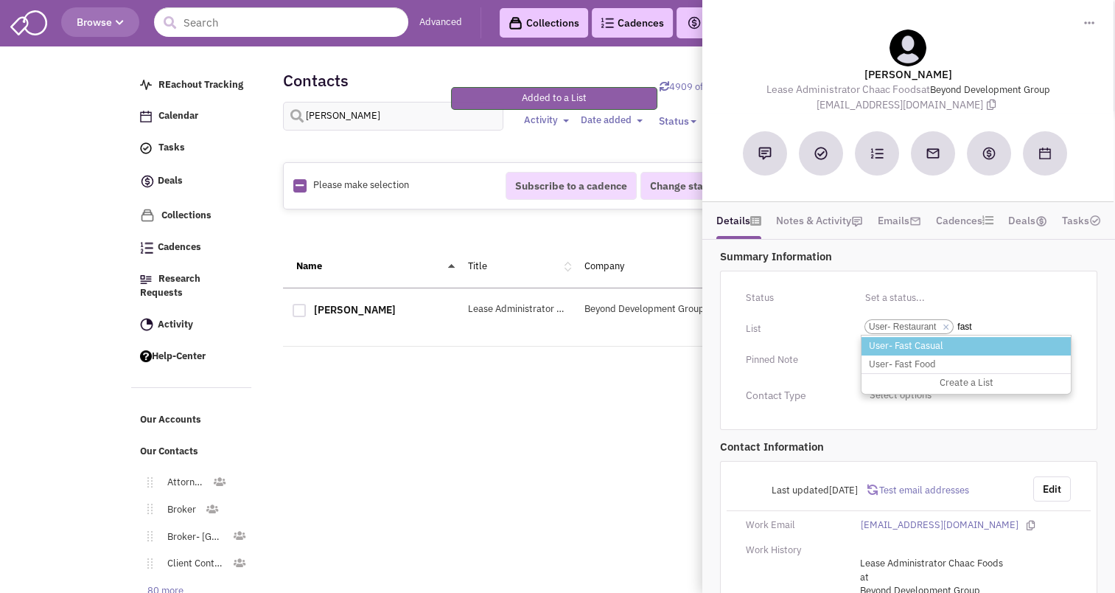
type input "fast"
click at [928, 343] on li "User- Fast Casual" at bounding box center [966, 346] width 209 height 18
click at [0, 0] on select "Select a list... User- Restaurant" at bounding box center [0, 0] width 0 height 0
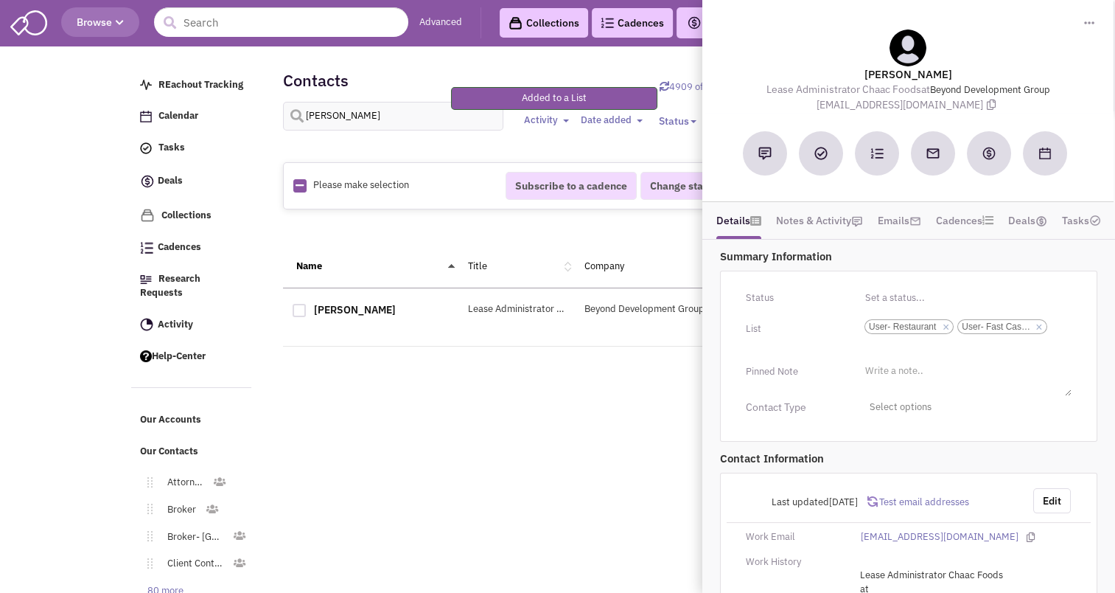
scroll to position [91, 0]
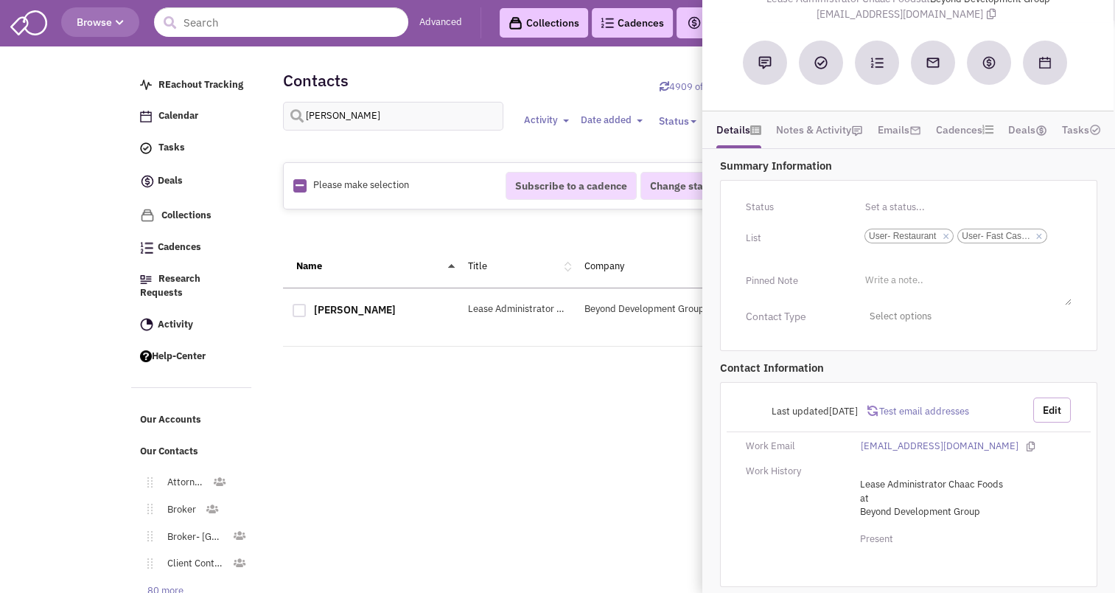
click at [1055, 404] on button "Edit" at bounding box center [1052, 409] width 38 height 25
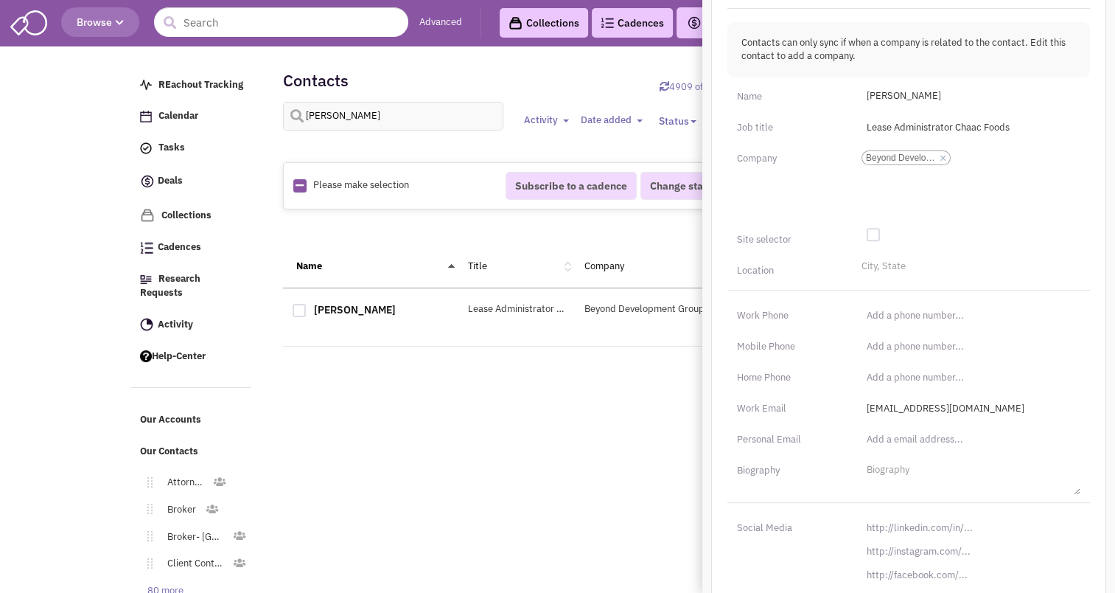
scroll to position [511, 0]
type input "http://linkedin.com/in/"
click at [911, 517] on input "http://linkedin.com/in/" at bounding box center [969, 527] width 223 height 24
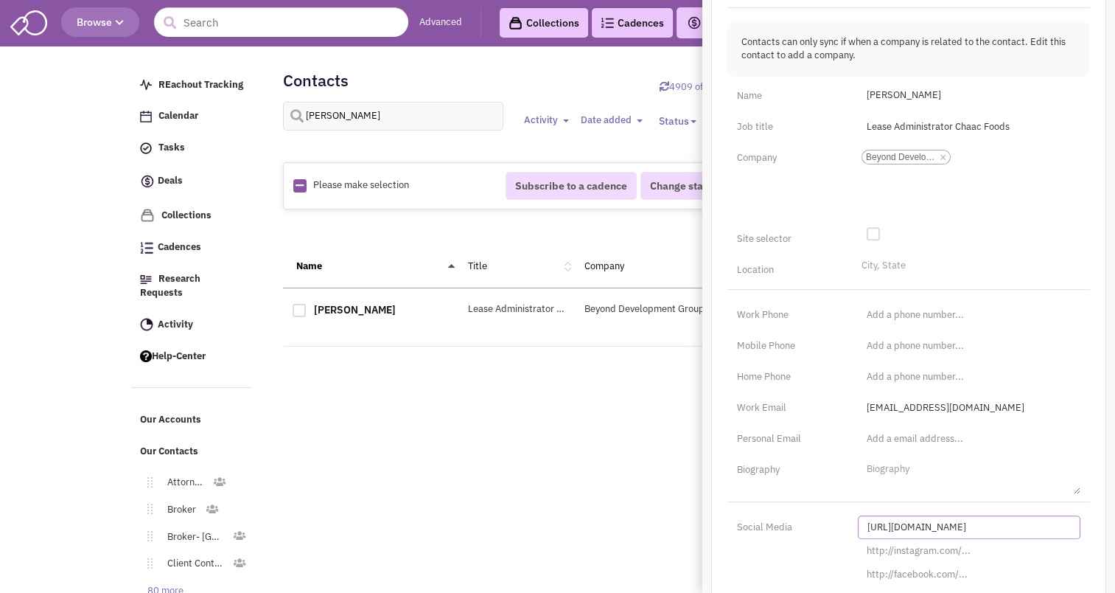
click at [898, 517] on input "http://linkedin.com/in/" at bounding box center [969, 527] width 223 height 24
paste input "s://www.linkedin.com/in/molly-wallace-2320a911b"
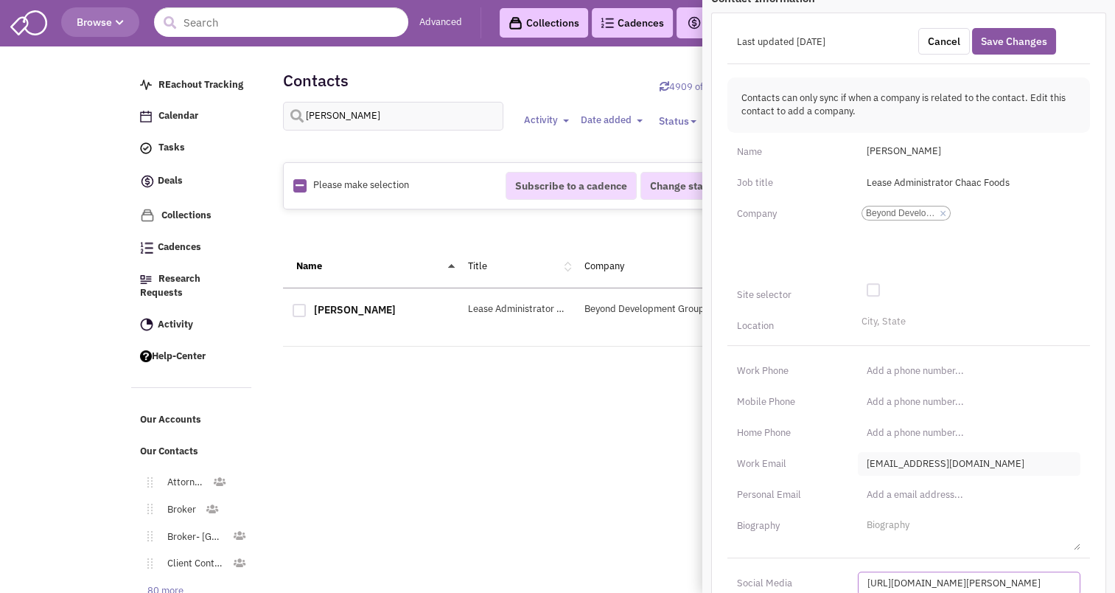
scroll to position [450, 0]
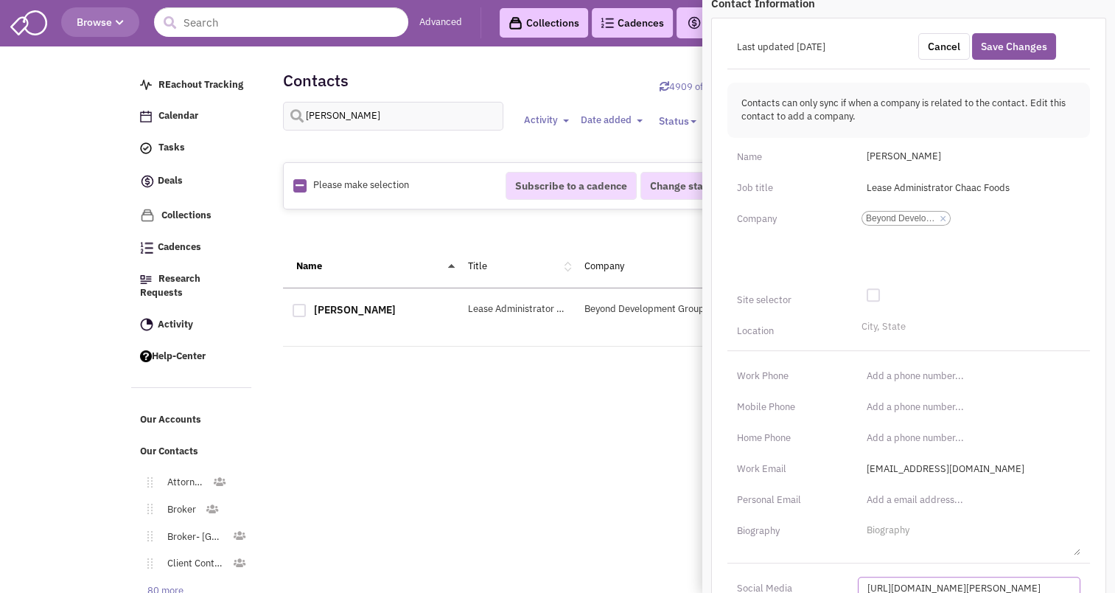
type input "https://www.linkedin.com/in/molly-wallace-2320a911b/"
click at [884, 324] on li "City, State" at bounding box center [882, 324] width 48 height 11
click at [0, 0] on select "City, State" at bounding box center [0, 0] width 0 height 0
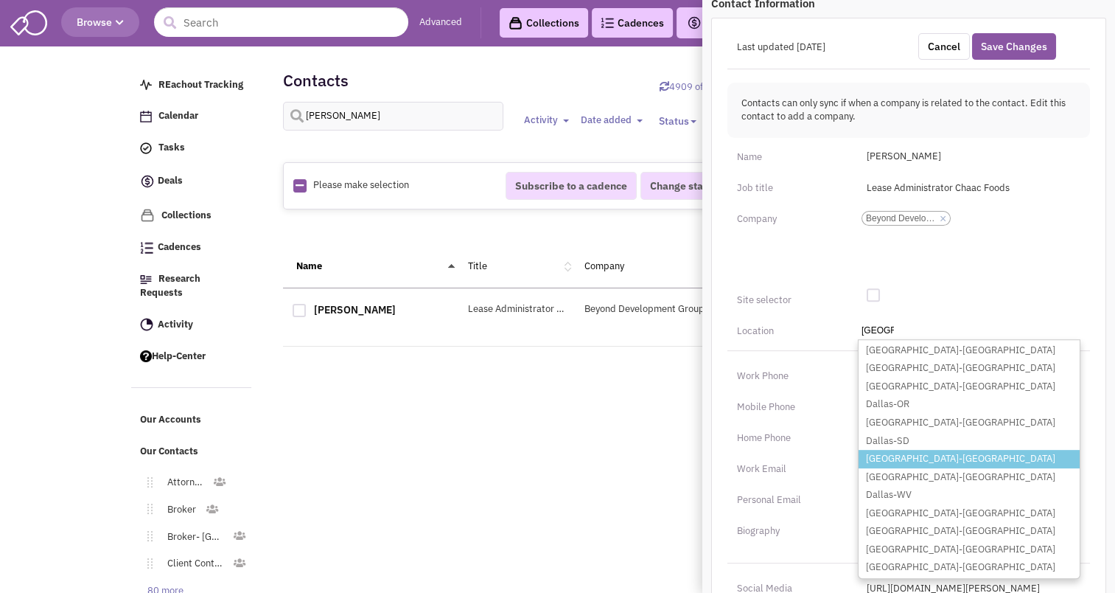
type input "Dallas"
click at [893, 460] on li "Dallas-TX" at bounding box center [969, 459] width 221 height 18
click at [0, 0] on select "City, State Dallas Dallas-GA Dallas-IA Dallas-NC Dallas-OR Dallas-PA Dallas-SD …" at bounding box center [0, 0] width 0 height 0
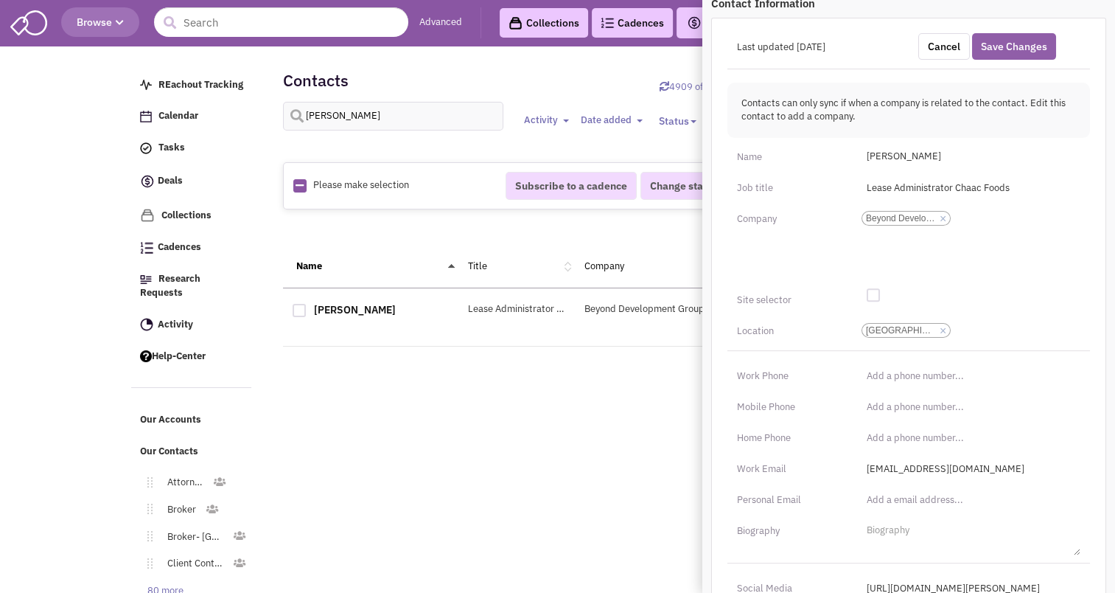
click at [1005, 46] on button "Save Changes" at bounding box center [1014, 46] width 84 height 27
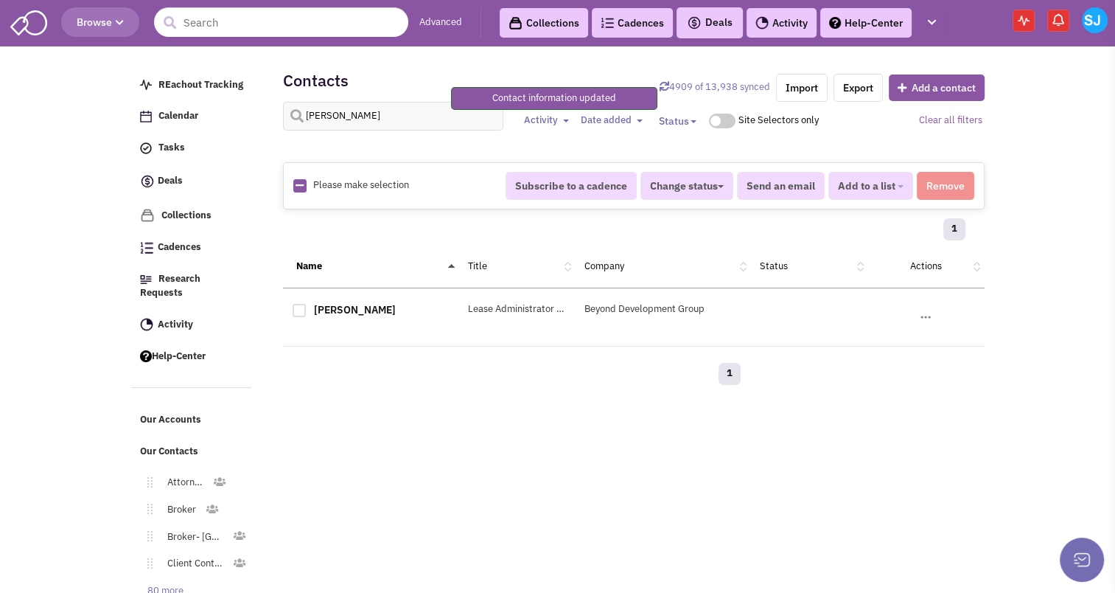
scroll to position [142, 0]
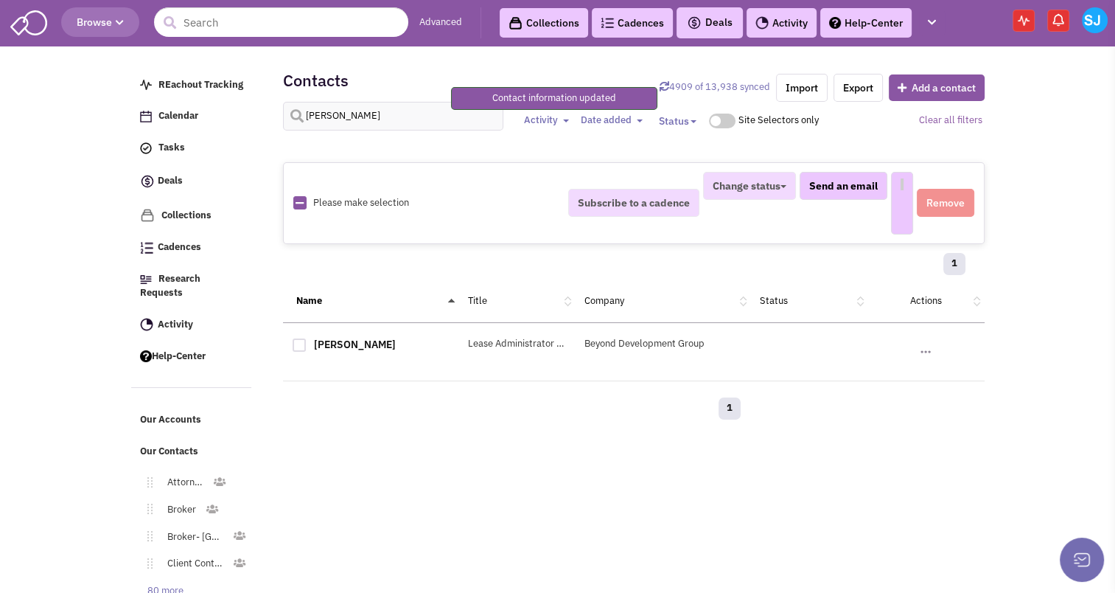
select select
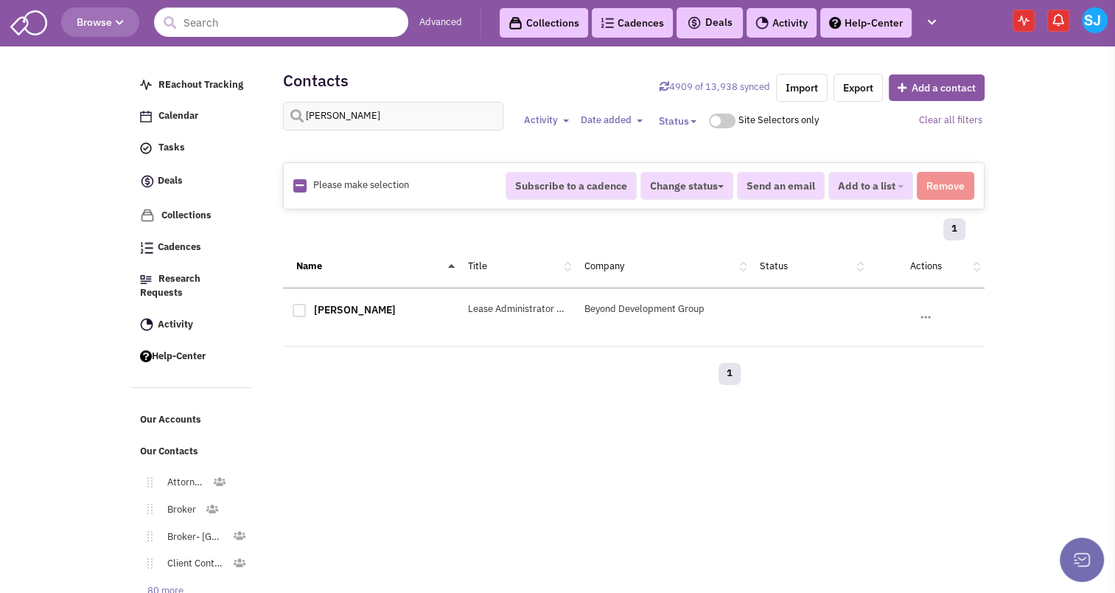
click at [710, 121] on span at bounding box center [722, 120] width 27 height 15
click at [709, 123] on input "checkbox" at bounding box center [709, 123] width 0 height 0
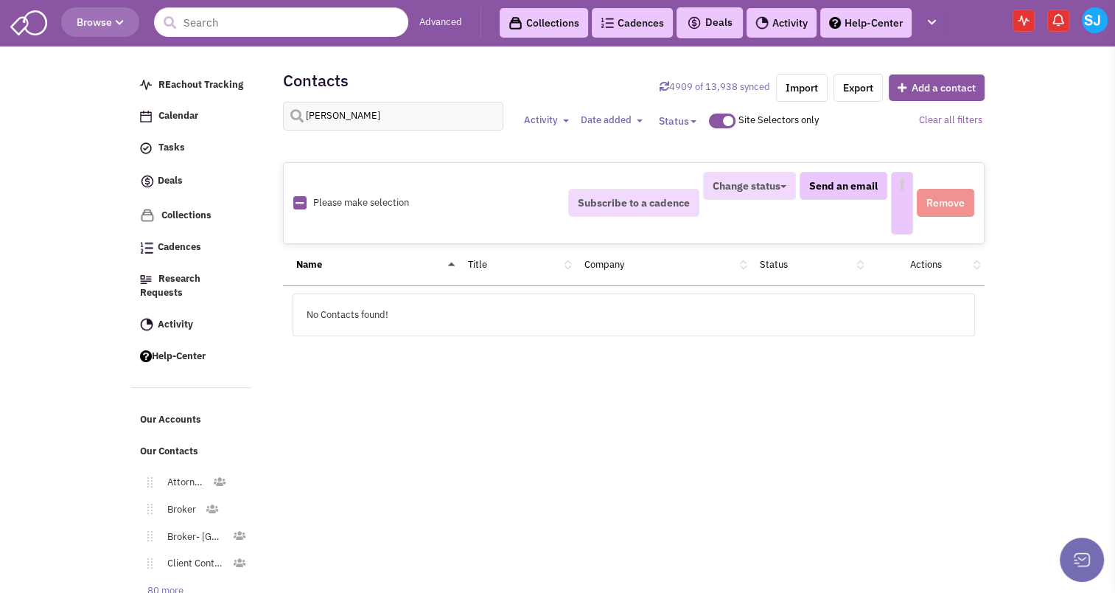
select select
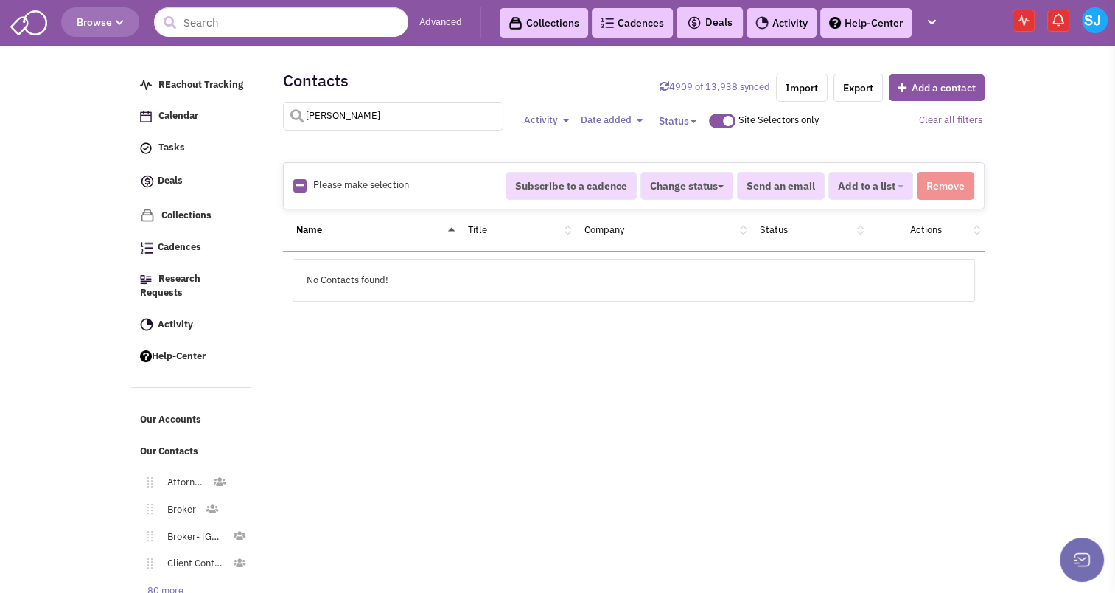
click at [344, 112] on input "molly wallace" at bounding box center [393, 116] width 221 height 29
type input "clare nishikawa"
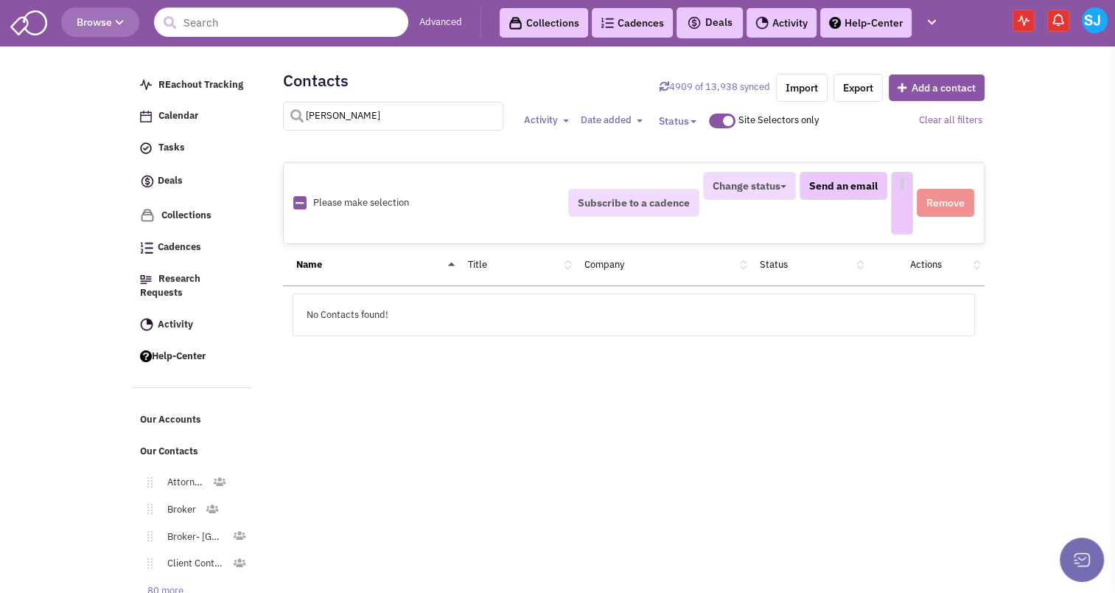
select select
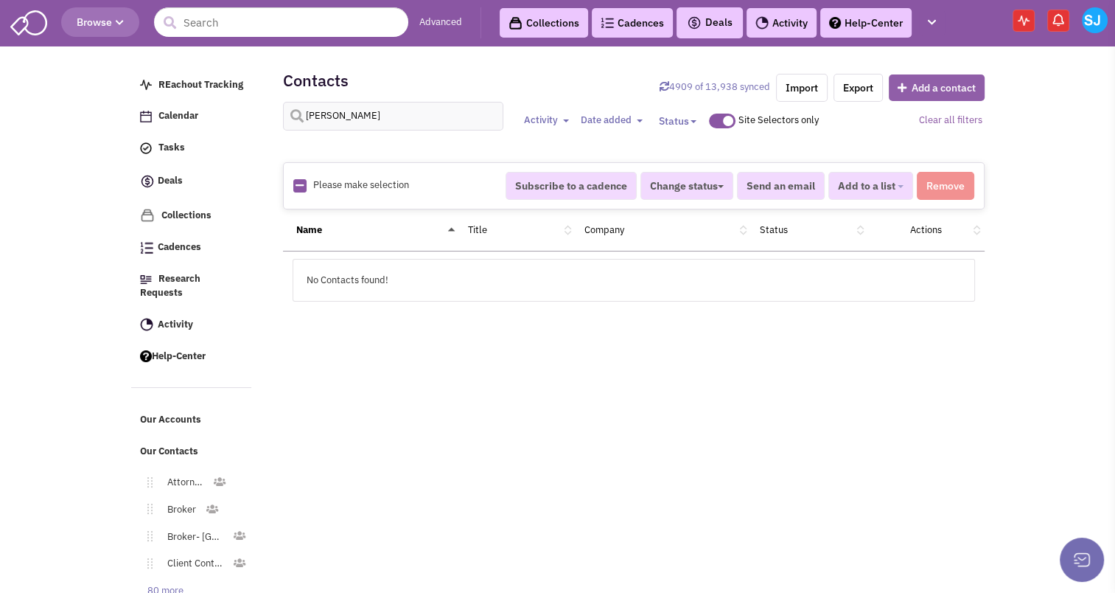
click at [938, 91] on button "Add a contact" at bounding box center [937, 87] width 96 height 27
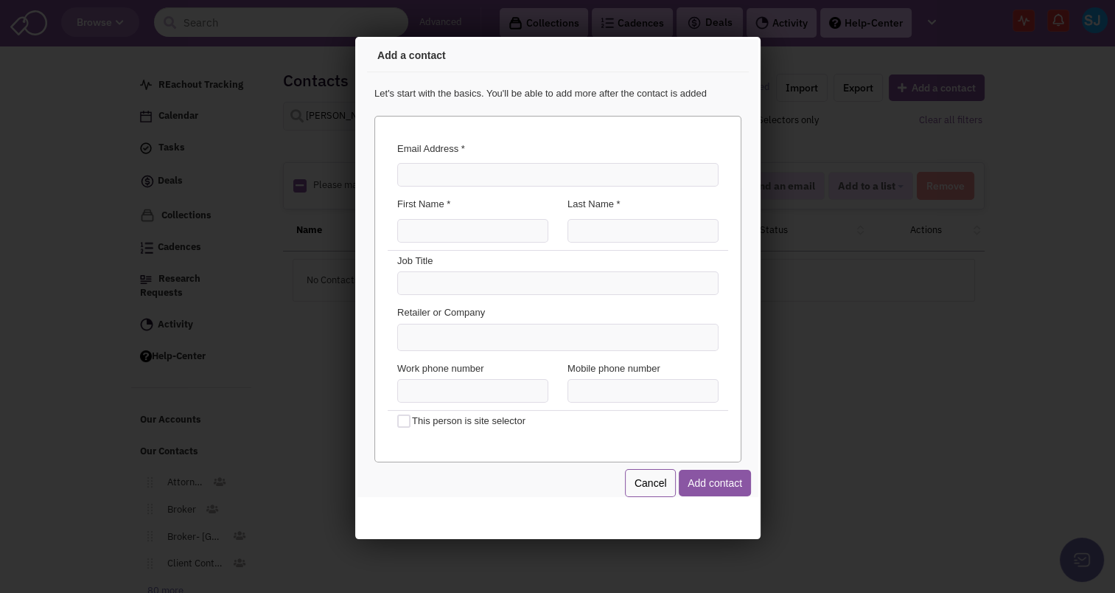
scroll to position [0, 0]
click at [492, 164] on input "Email Address *" at bounding box center [554, 173] width 321 height 24
type input "csn@beyonddevgroup.com"
type input "Clare"
type input "Nishikawa"
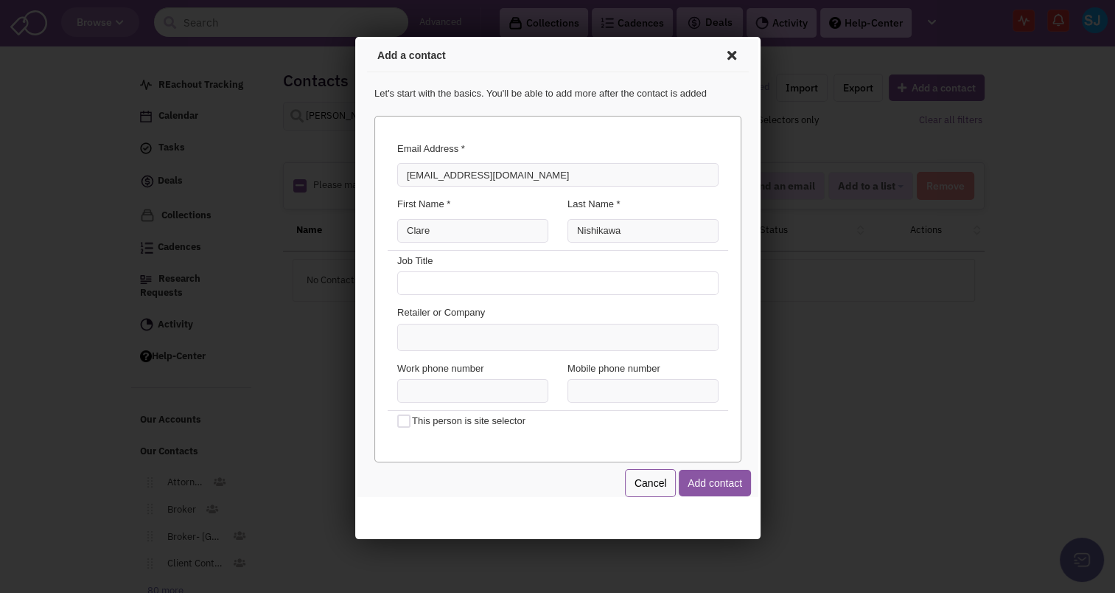
click at [520, 278] on input "text" at bounding box center [554, 281] width 321 height 24
type input "Lease Administrator Chaac Foods"
type input "(___) ___-____"
click at [431, 334] on input at bounding box center [415, 333] width 32 height 15
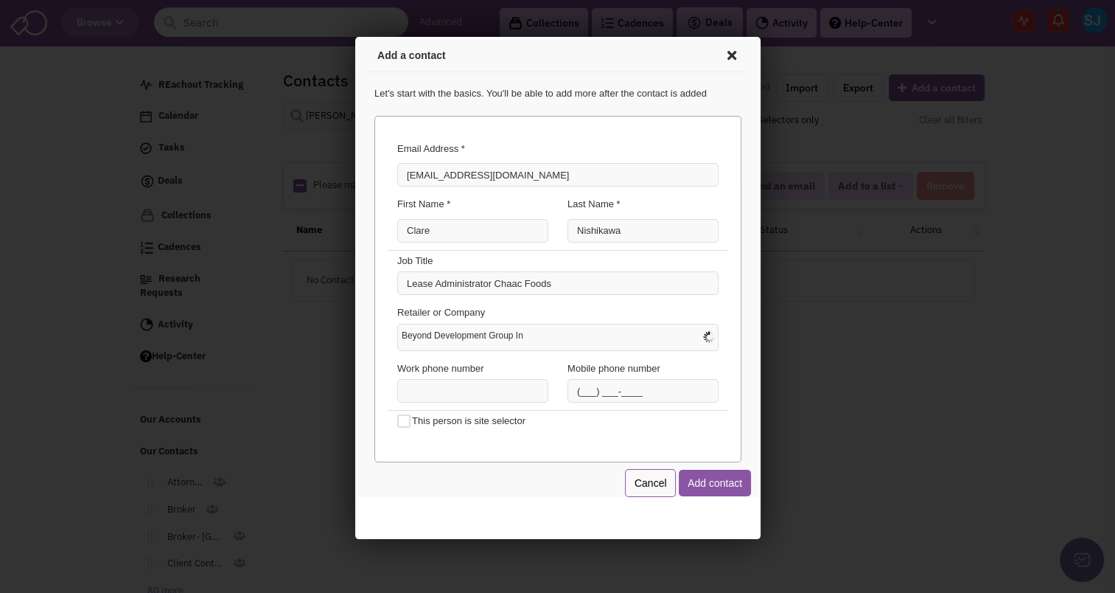
type input "Beyond Development Group Inc"
click at [714, 486] on button "Add contact" at bounding box center [712, 480] width 72 height 27
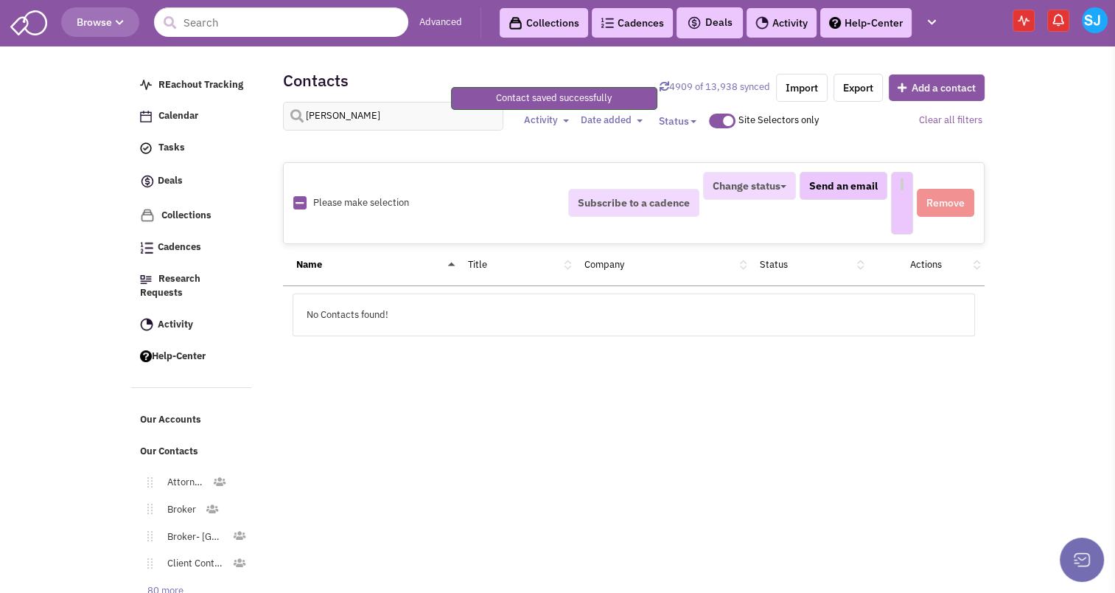
select select
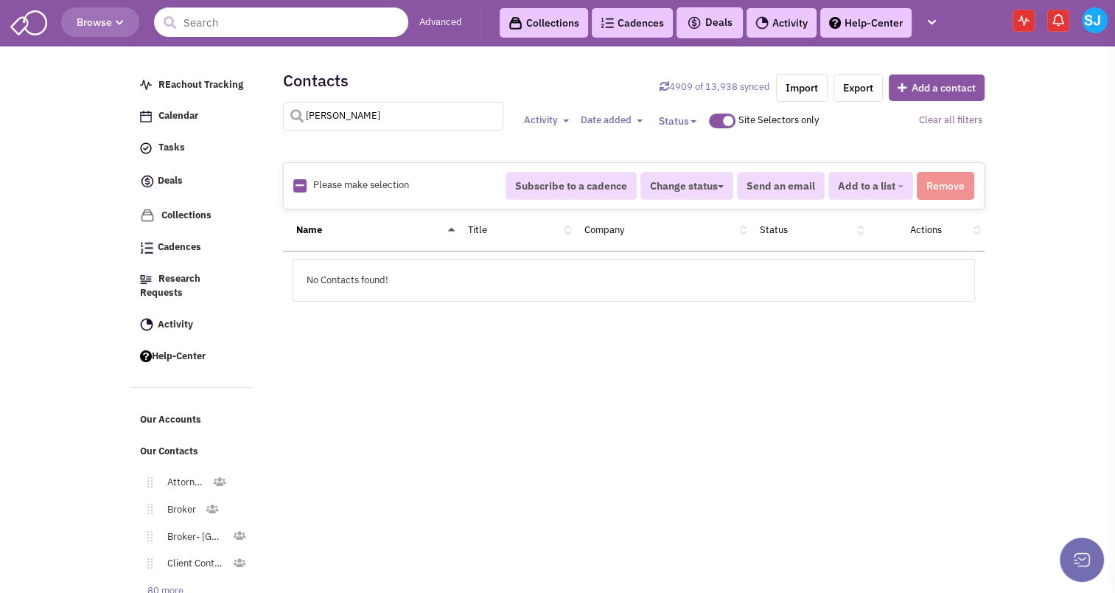
click at [396, 112] on input "clare nishikawa" at bounding box center [393, 116] width 221 height 29
type input "clare"
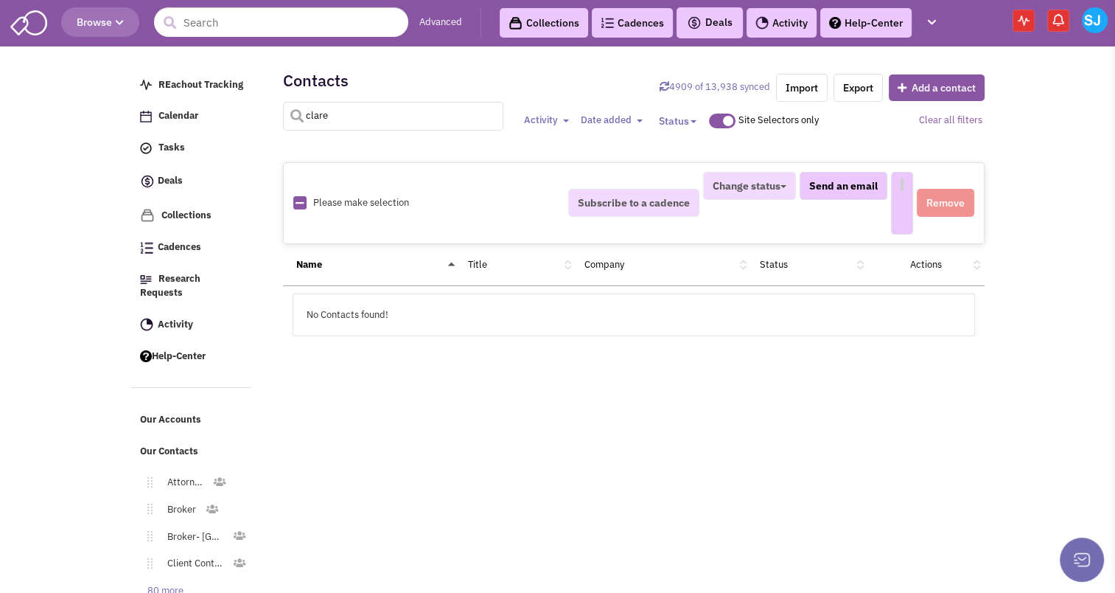
select select
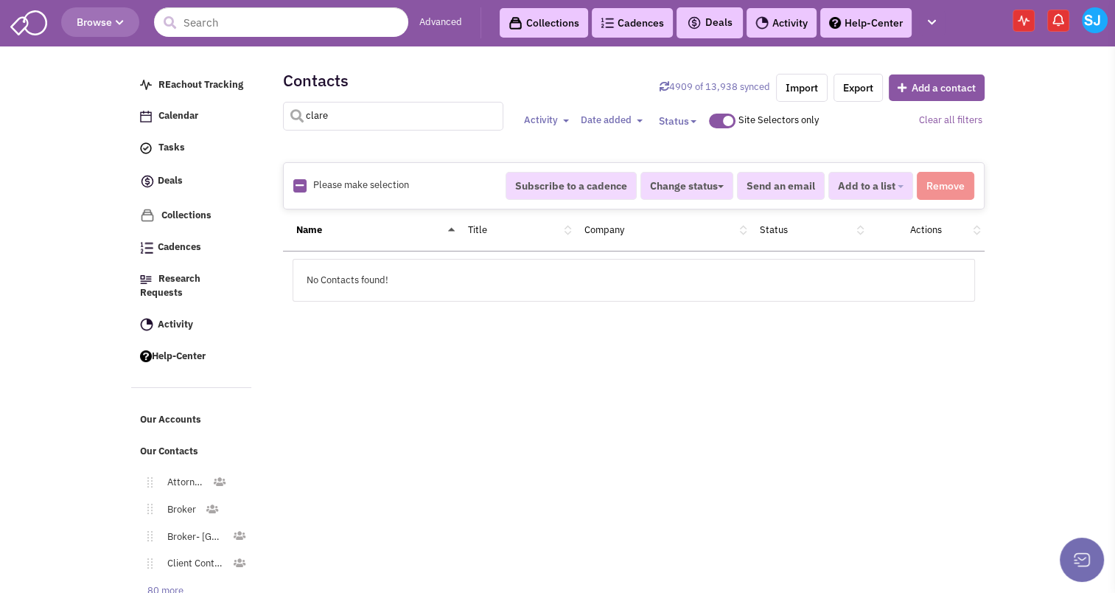
click at [395, 113] on input "clare" at bounding box center [393, 116] width 221 height 29
type input "claire"
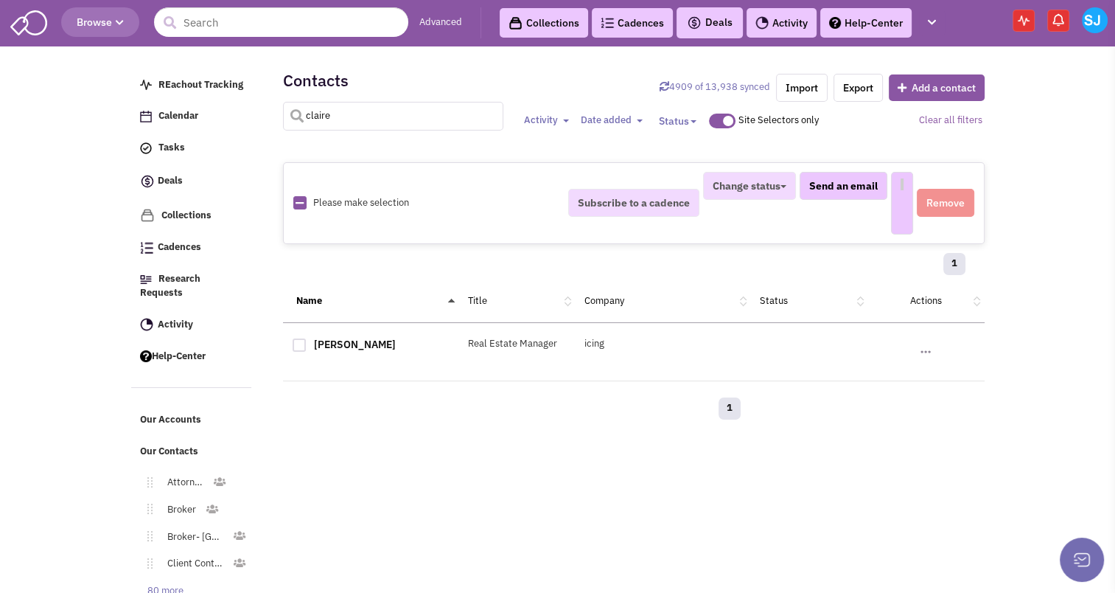
select select
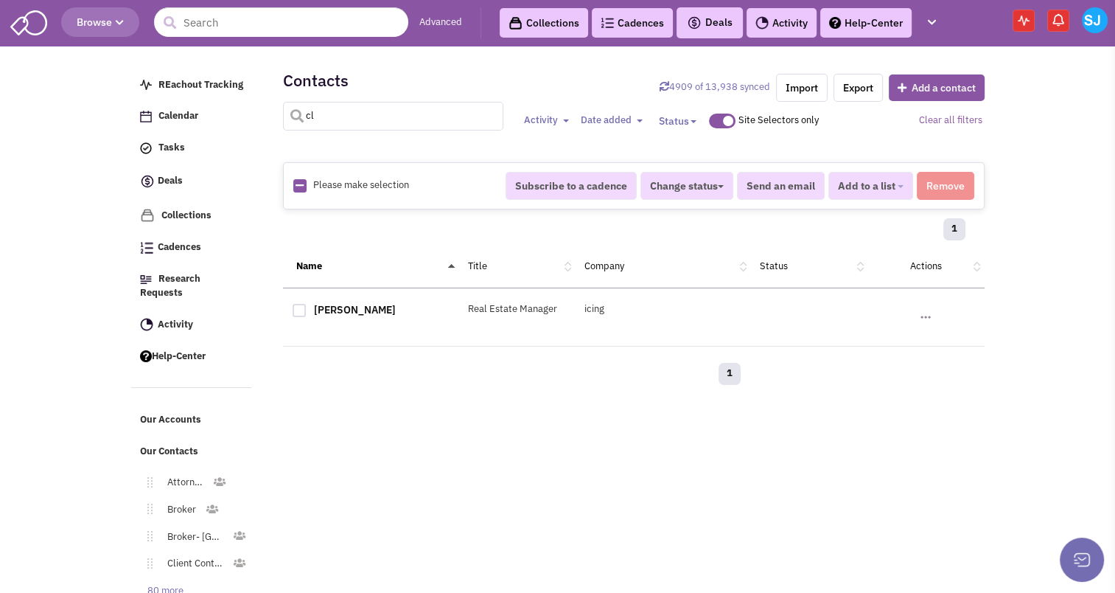
type input "c"
type input "chaac"
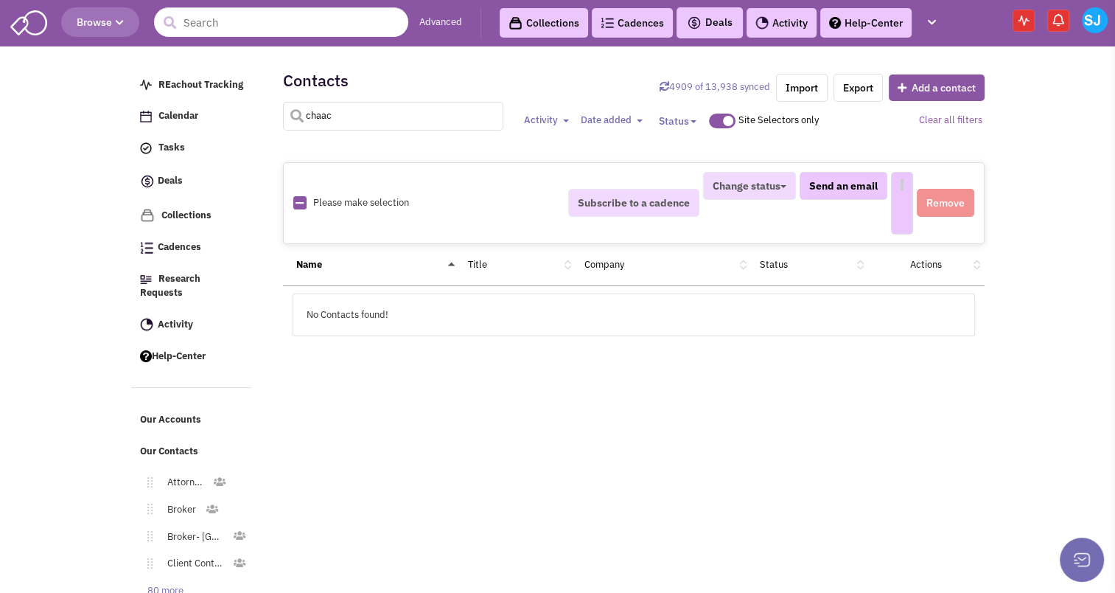
select select
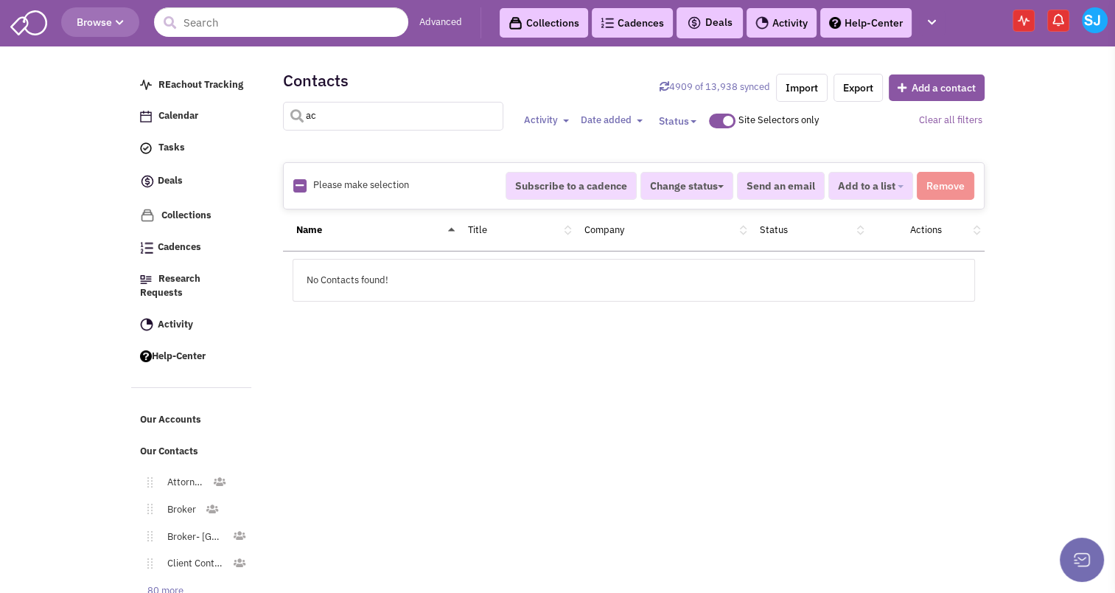
type input "c"
type input "nish"
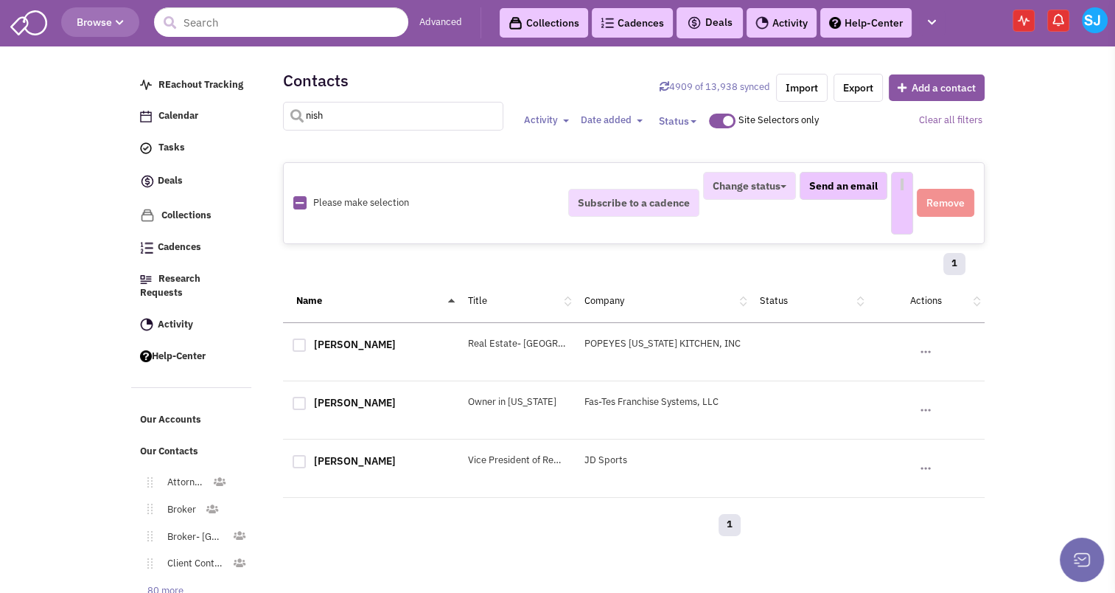
select select
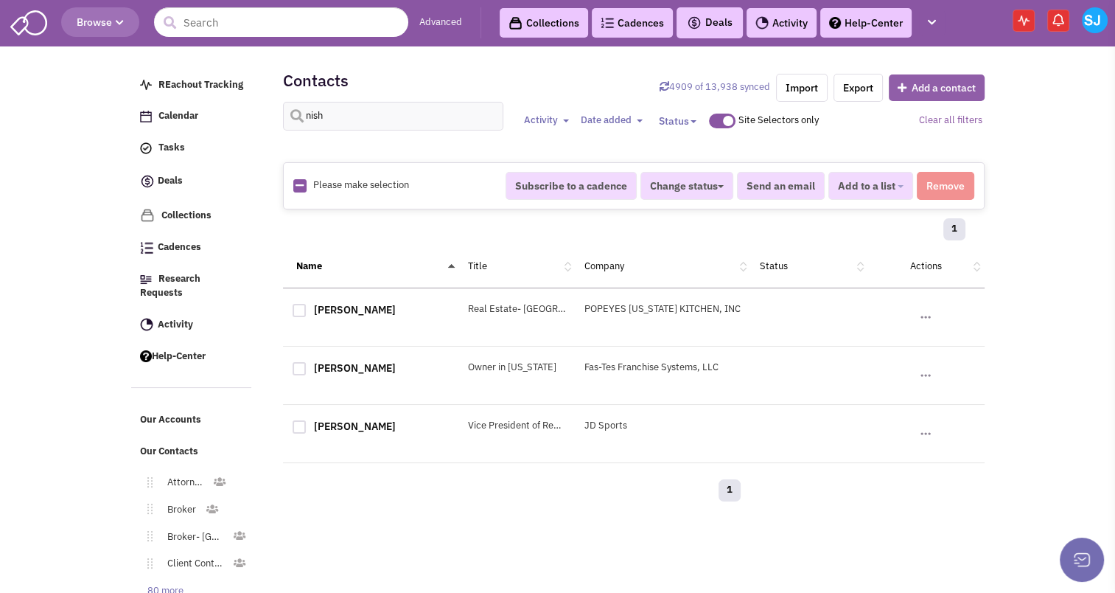
click at [901, 94] on button "Add a contact" at bounding box center [937, 87] width 96 height 27
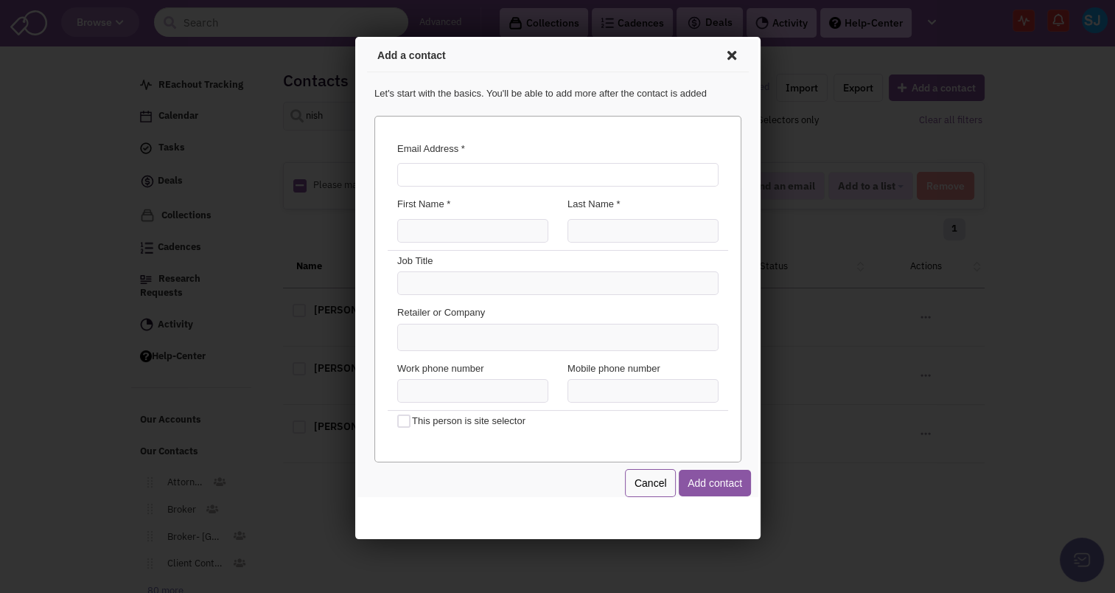
click at [433, 177] on input "Email Address *" at bounding box center [554, 173] width 321 height 24
type input "csn@beyonddevgroup.com"
type input "Clare"
type input "Nishikawa"
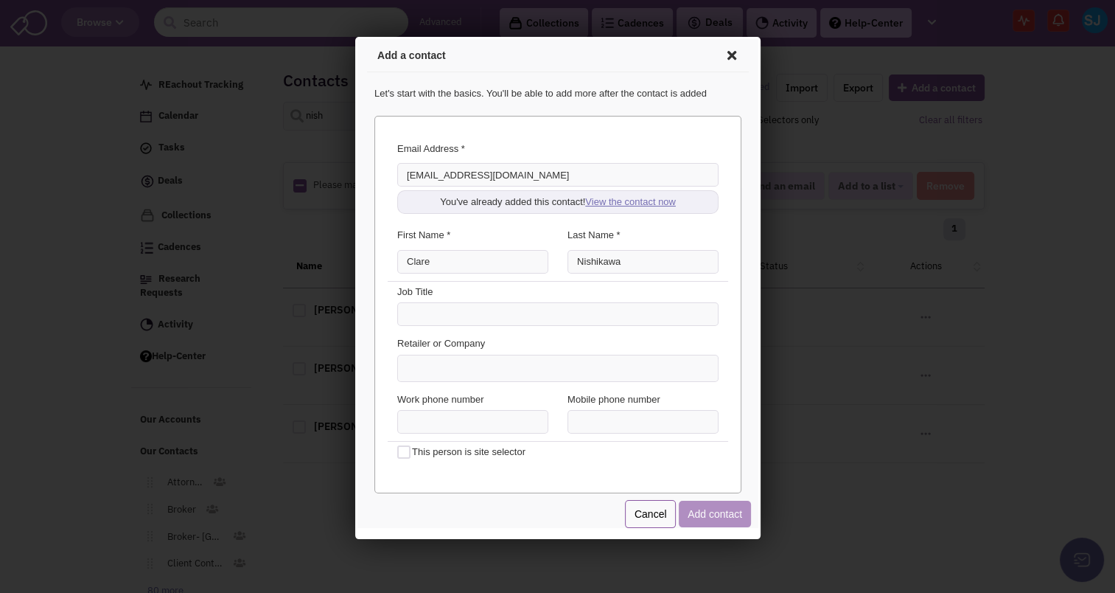
click at [635, 195] on link "View the contact now" at bounding box center [627, 199] width 91 height 11
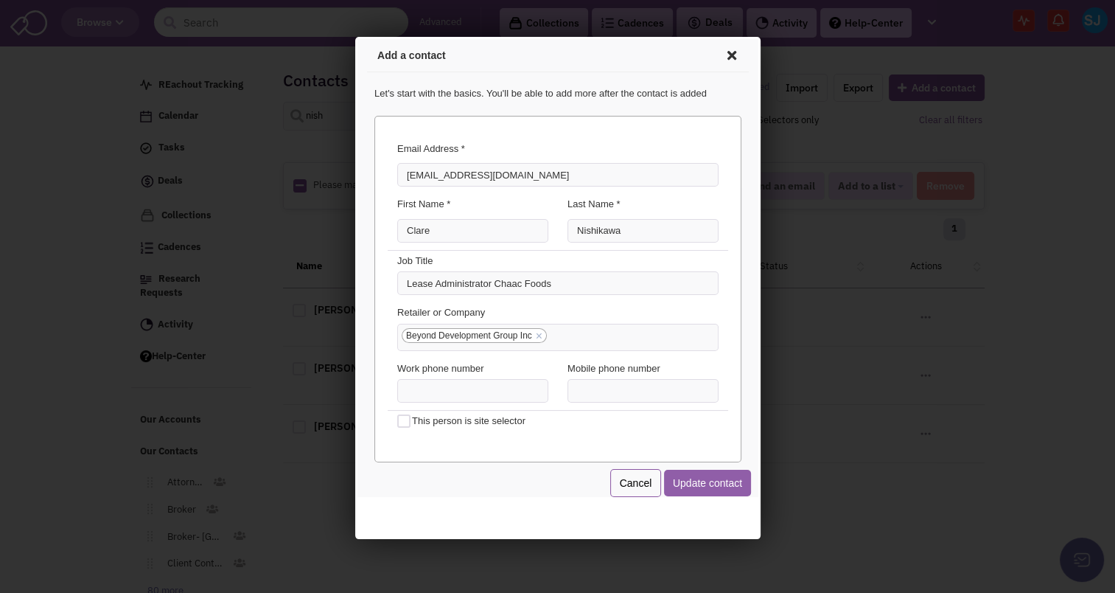
click at [724, 475] on button "Update contact" at bounding box center [704, 480] width 87 height 27
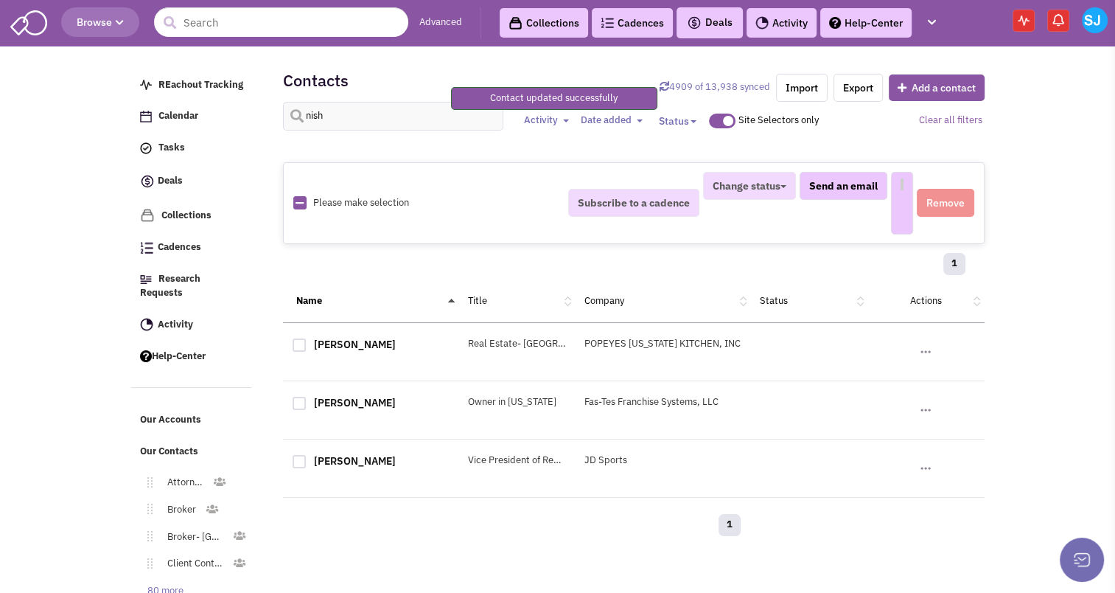
select select
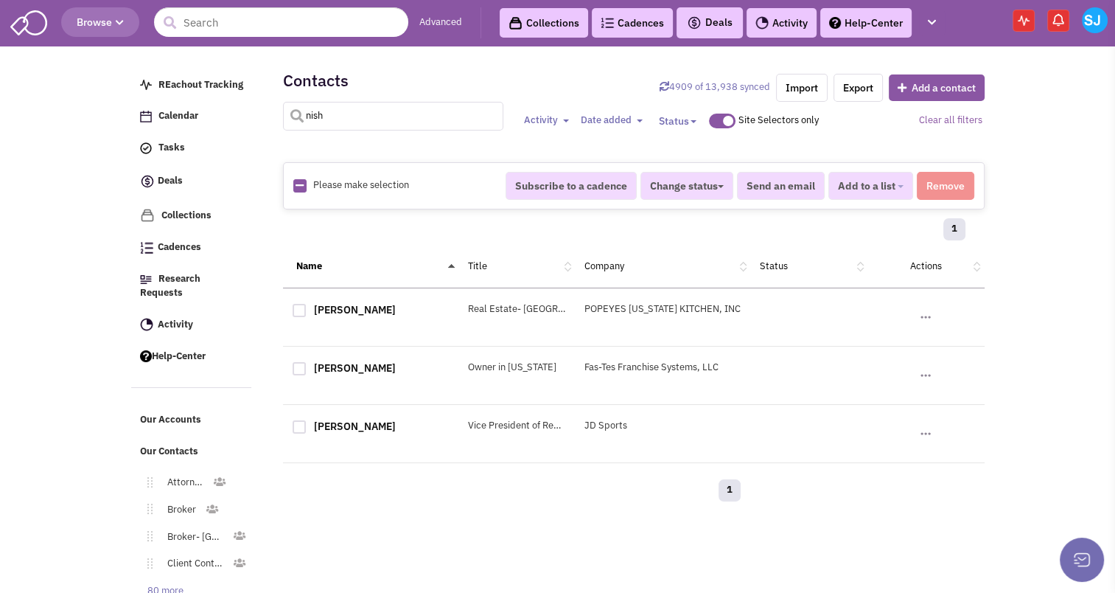
click at [348, 116] on input "nish" at bounding box center [393, 116] width 221 height 29
type input "clare"
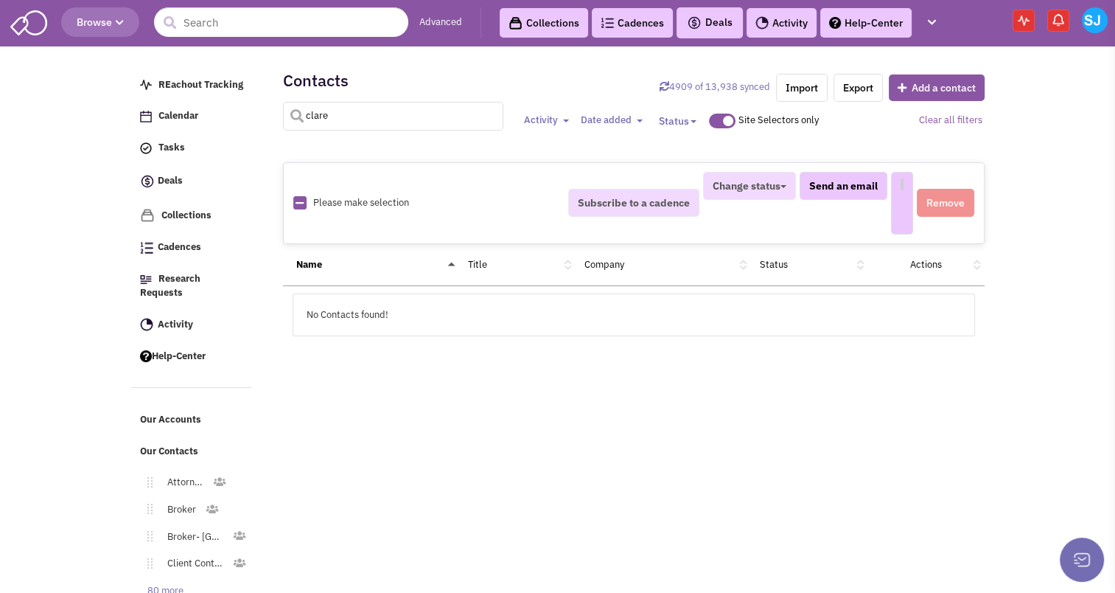
select select
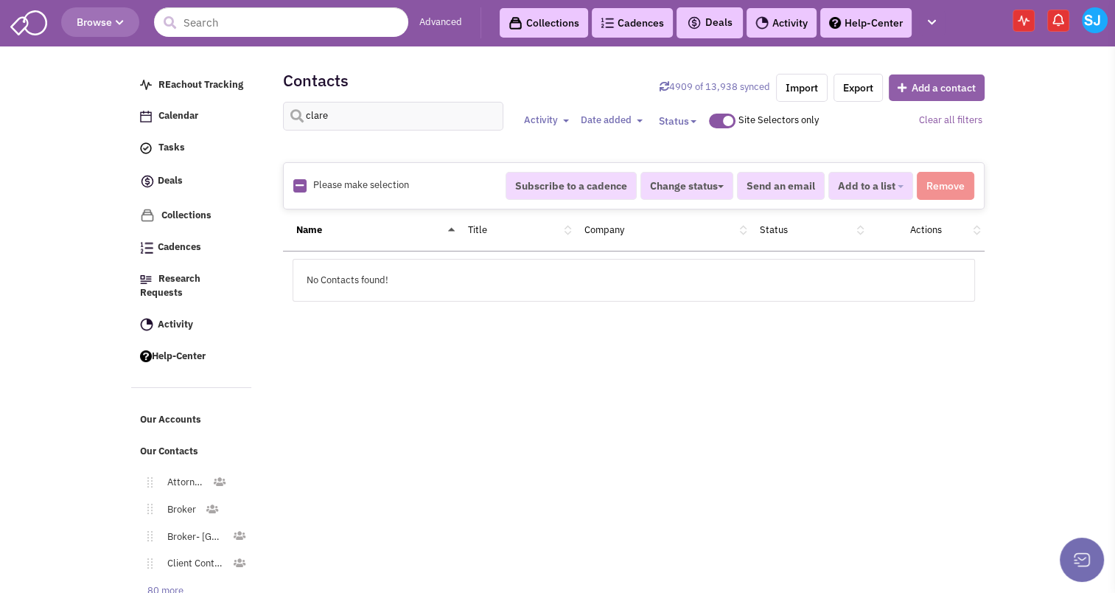
click at [910, 97] on button "Add a contact" at bounding box center [937, 87] width 96 height 27
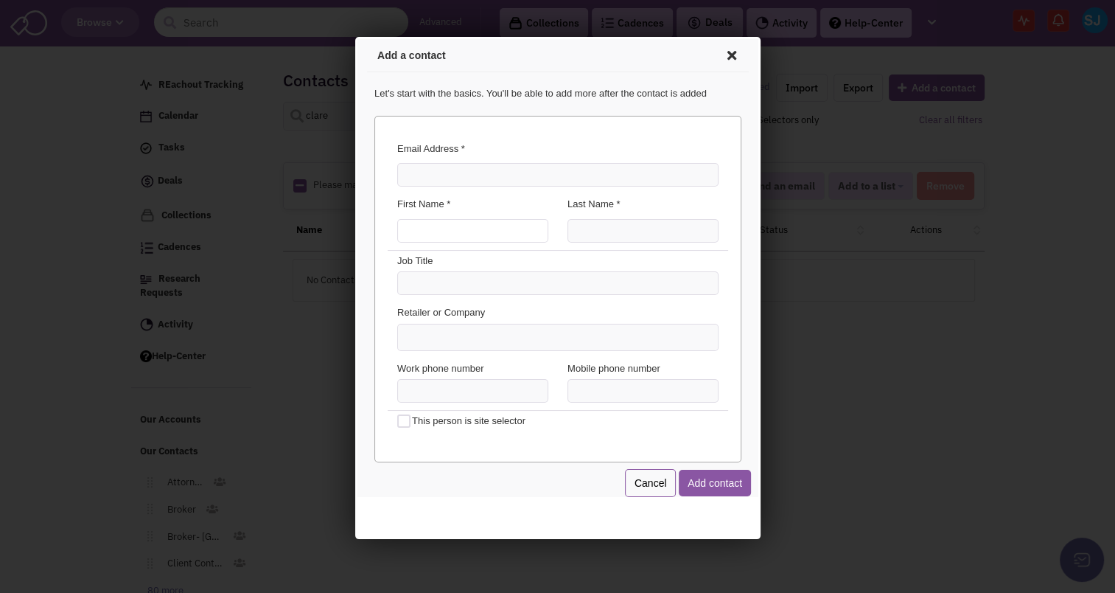
click at [469, 226] on input "First Name *" at bounding box center [469, 229] width 151 height 24
type input "clare"
click at [433, 184] on div "Email Address * You've already added this contact! View the contact now This co…" at bounding box center [555, 164] width 340 height 56
click at [418, 177] on input "Email Address *" at bounding box center [554, 173] width 321 height 24
type input "csn@beyonddevgroup.com"
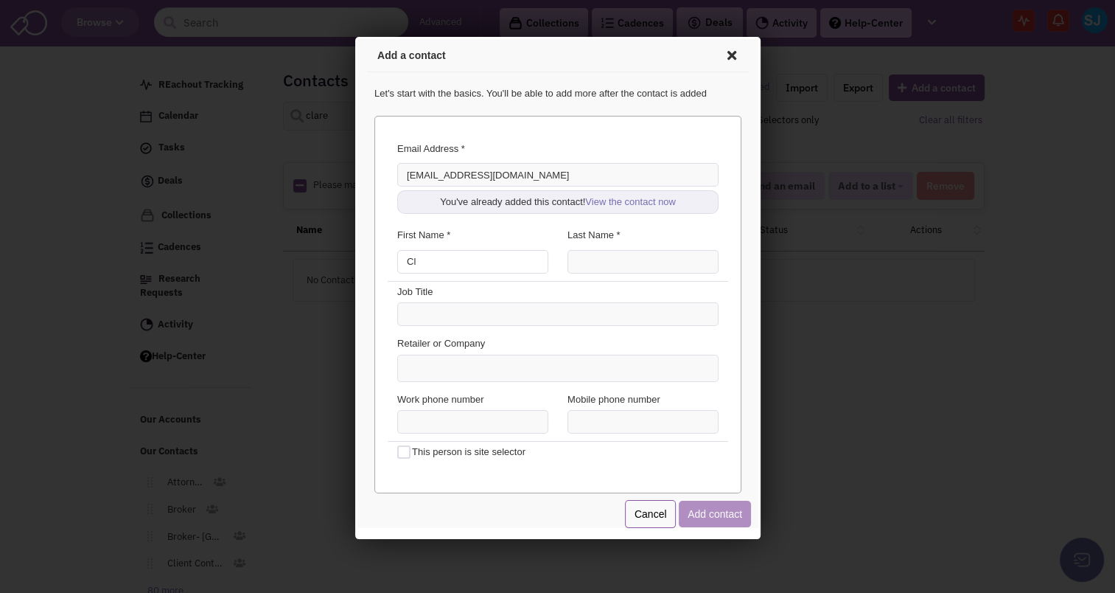
type input "Cl"
click at [632, 192] on label "You've already added this contact! View the contact now" at bounding box center [554, 200] width 321 height 24
click at [629, 194] on link "View the contact now" at bounding box center [627, 199] width 91 height 11
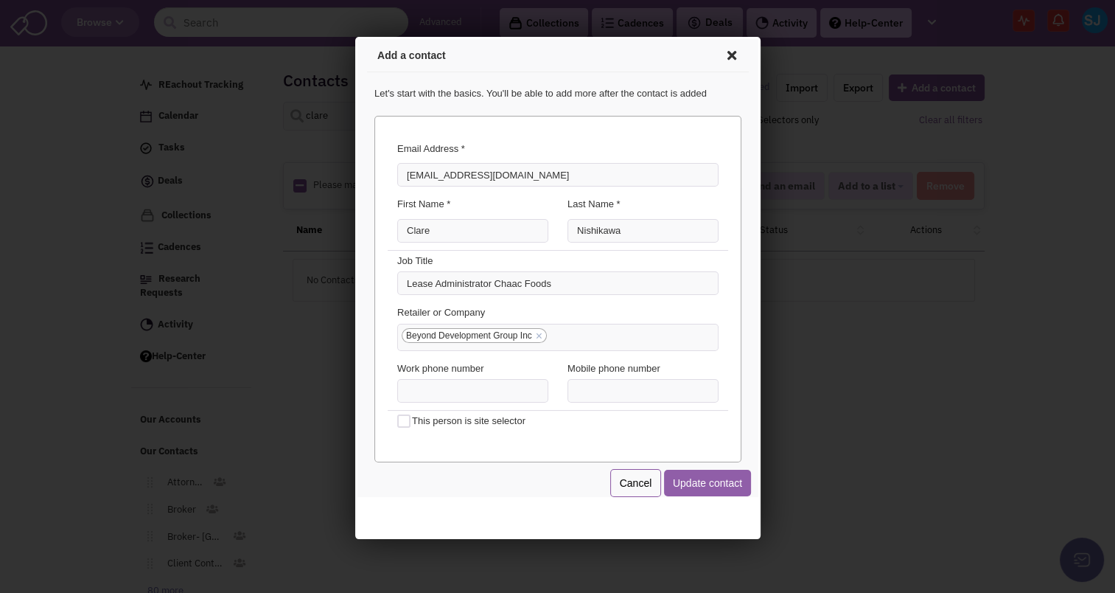
click at [700, 475] on button "Update contact" at bounding box center [704, 480] width 87 height 27
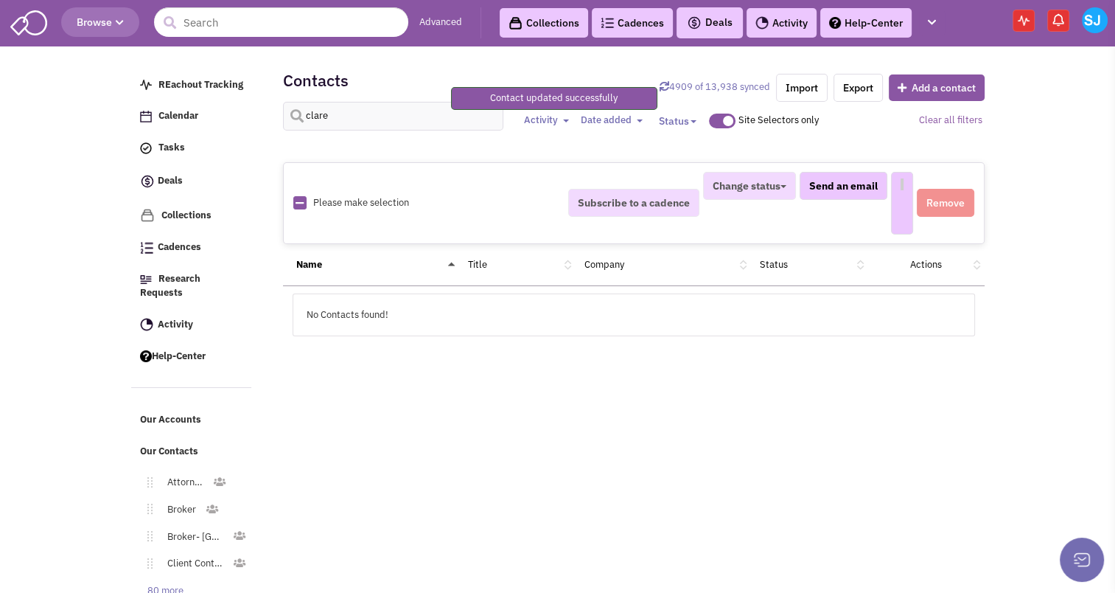
select select
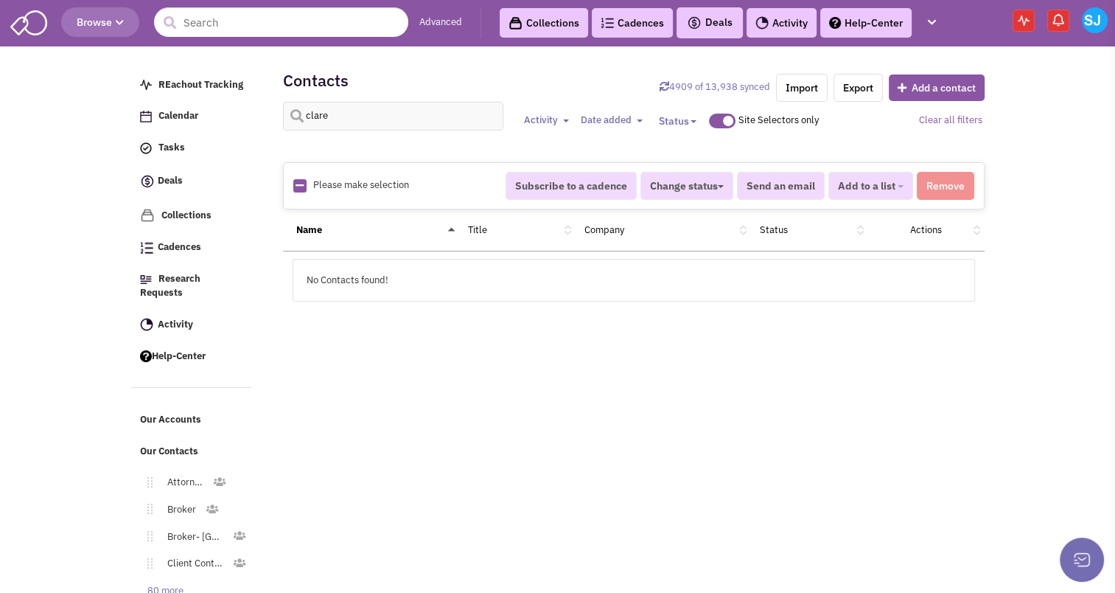
click at [723, 117] on span at bounding box center [722, 120] width 27 height 15
click at [709, 123] on input "checkbox" at bounding box center [709, 123] width 0 height 0
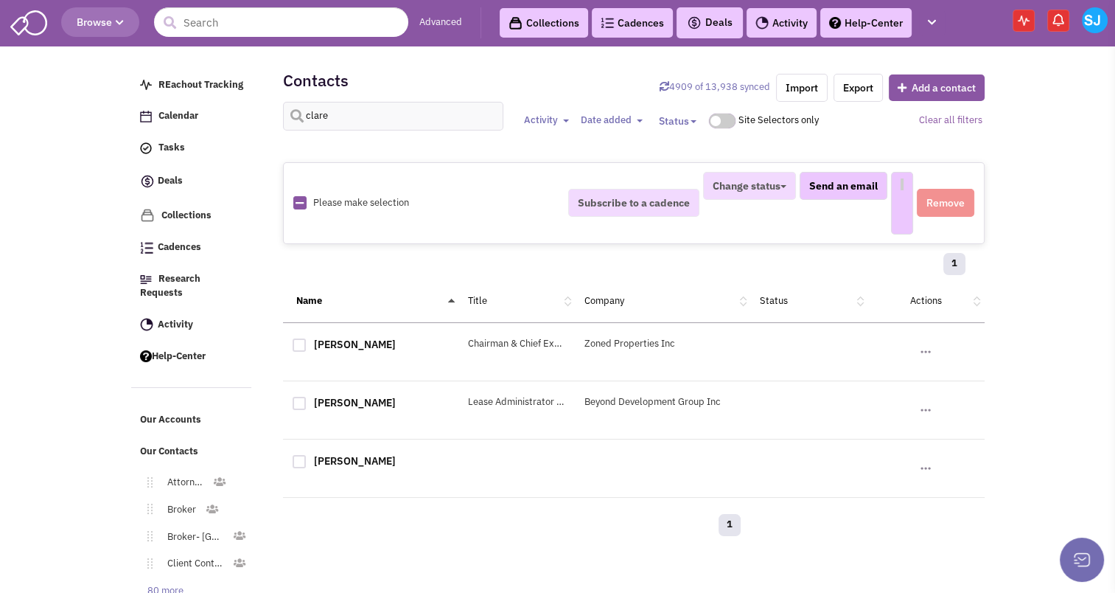
select select
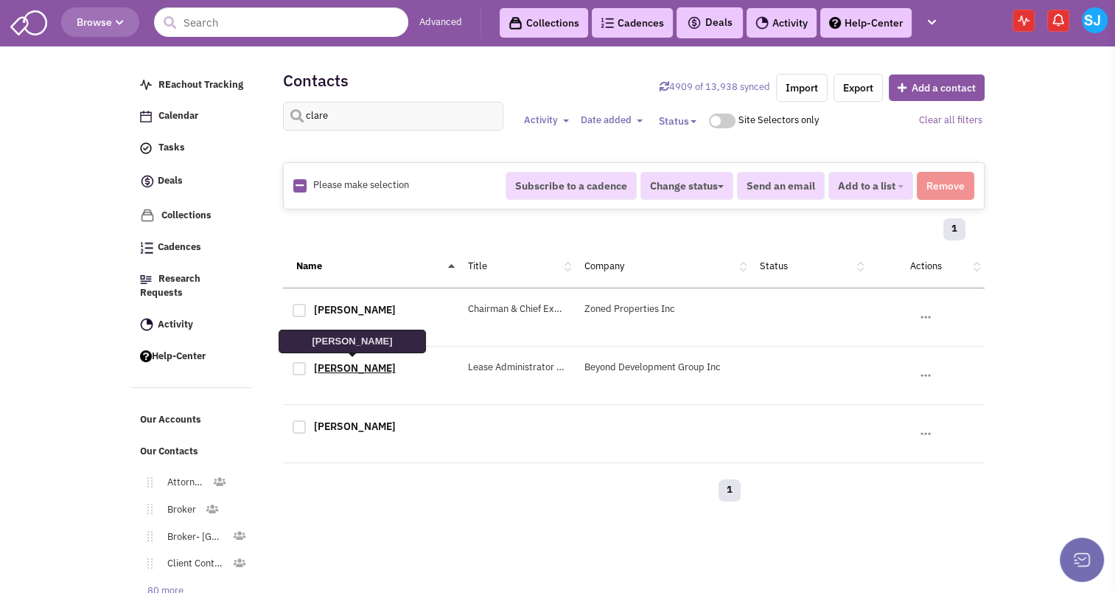
click at [347, 368] on link "Clare Nishikawa" at bounding box center [355, 367] width 82 height 13
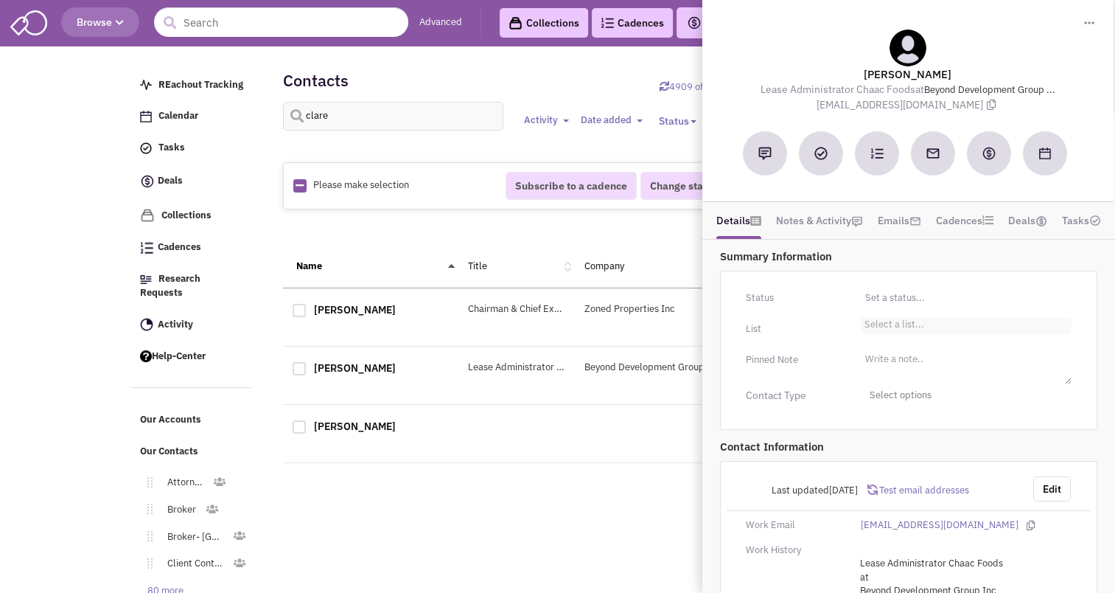
click at [887, 327] on li "Select a list..." at bounding box center [892, 322] width 63 height 11
click at [0, 0] on select "Select a list..." at bounding box center [0, 0] width 0 height 0
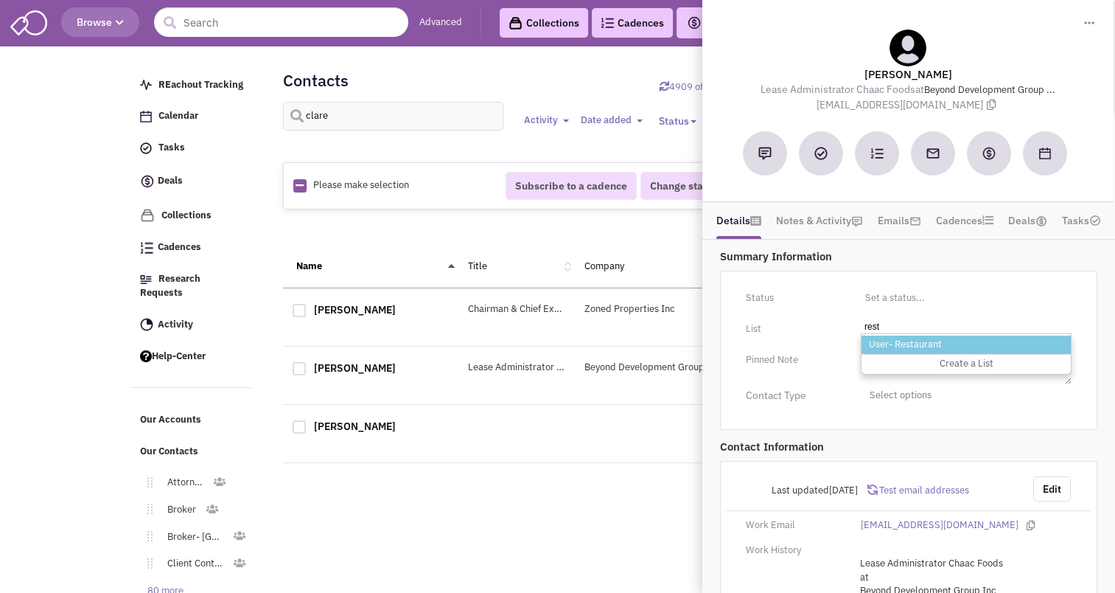
type input "rest"
click at [887, 339] on li "User- Restaurant" at bounding box center [966, 344] width 209 height 18
click at [0, 0] on select "Select a list..." at bounding box center [0, 0] width 0 height 0
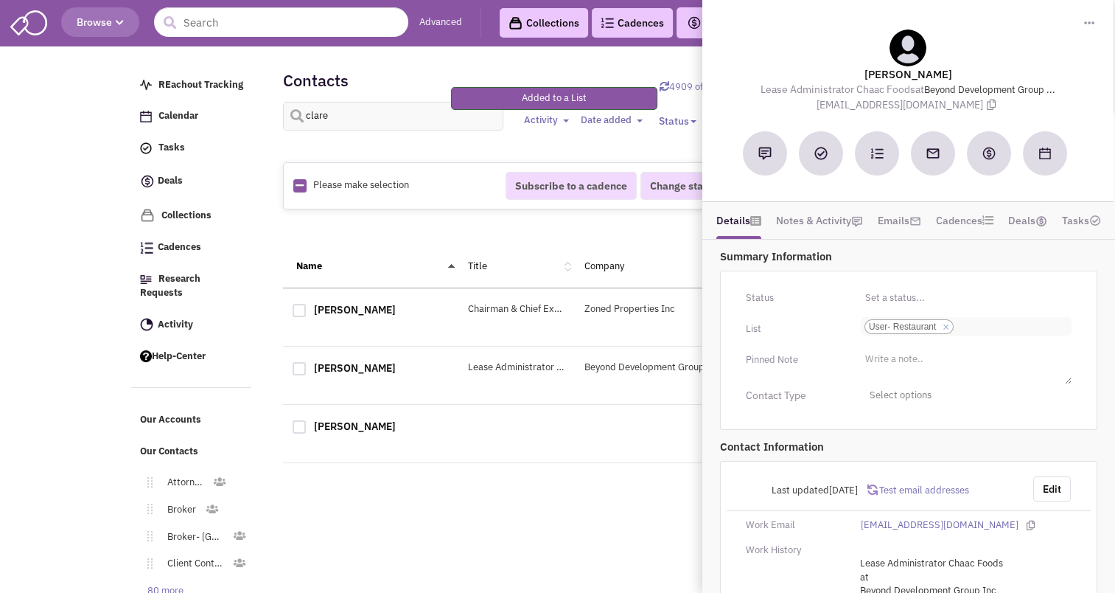
click at [976, 324] on input "Select a list... User- Restaurant Select a list... × User- Restaurant" at bounding box center [973, 326] width 32 height 15
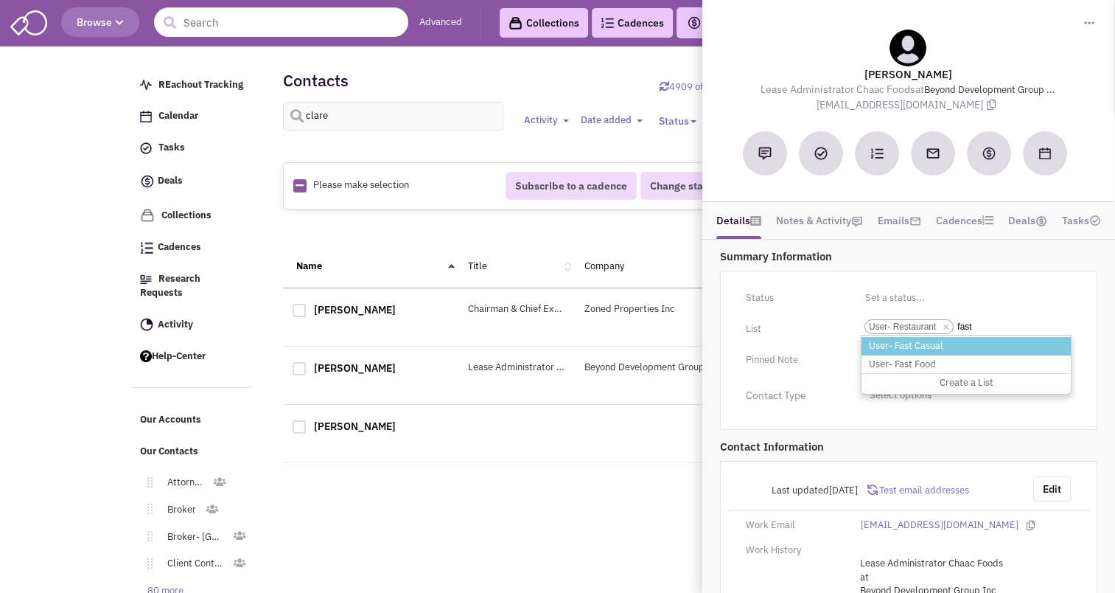
type input "fast"
click at [936, 338] on li "User- Fast Casual" at bounding box center [966, 346] width 209 height 18
click at [0, 0] on select "Select a list... User- Restaurant" at bounding box center [0, 0] width 0 height 0
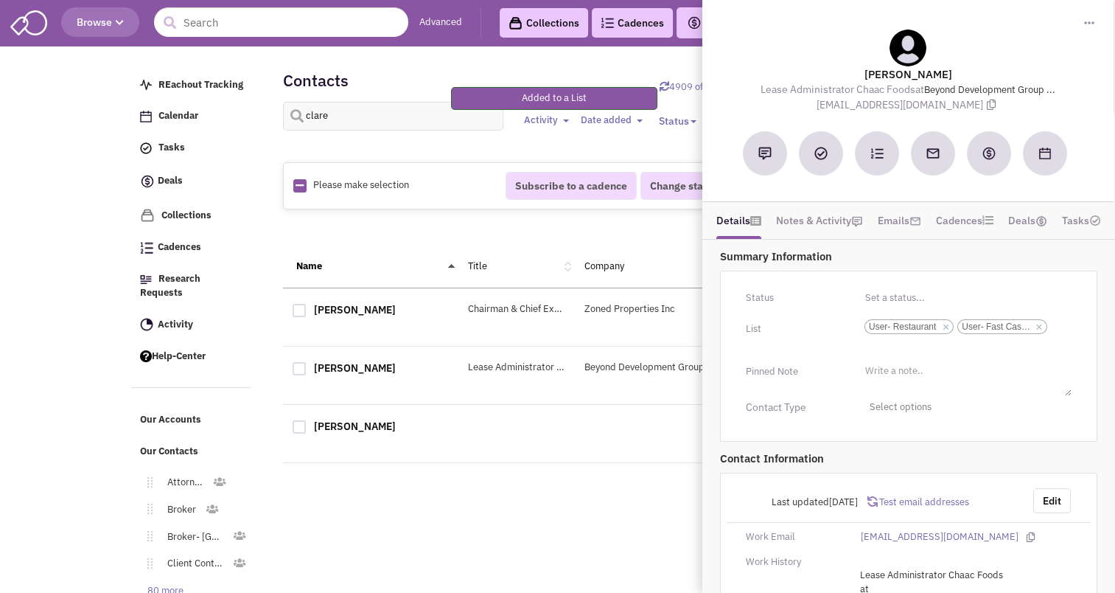
scroll to position [91, 0]
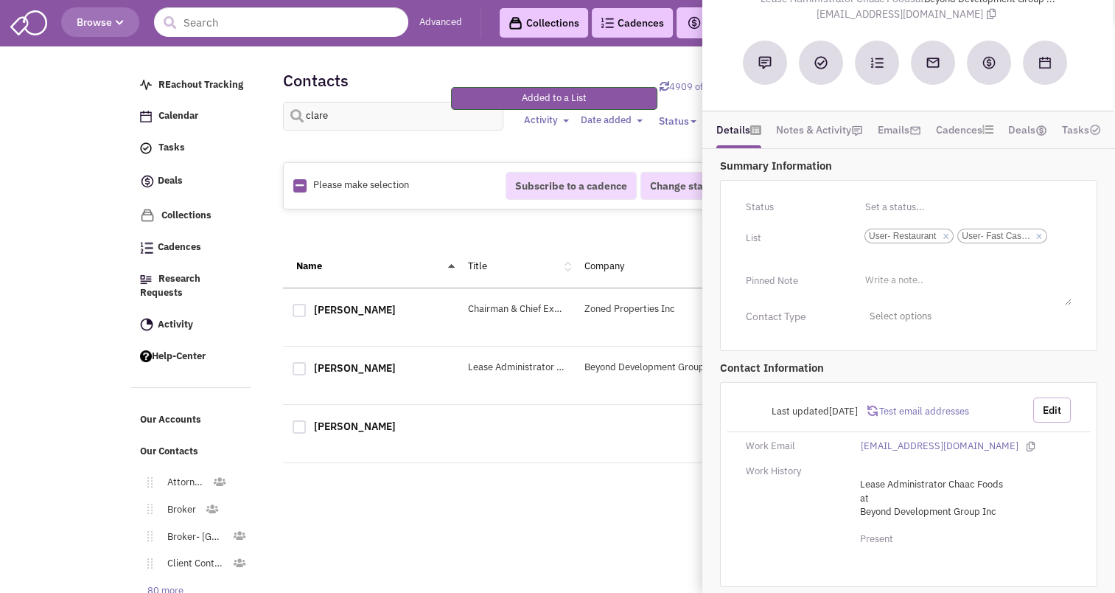
click at [1060, 408] on button "Edit" at bounding box center [1052, 409] width 38 height 25
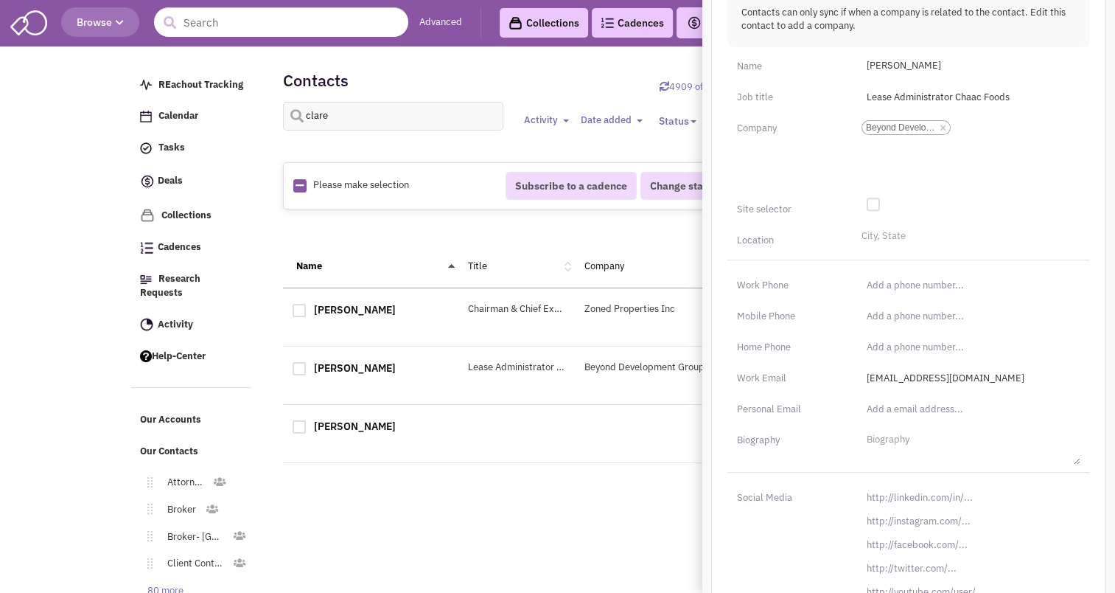
scroll to position [542, 0]
click at [935, 496] on input "http://linkedin.com/in/" at bounding box center [969, 497] width 223 height 24
paste input "s://www.linkedin.com/in/clare-nishikawa"
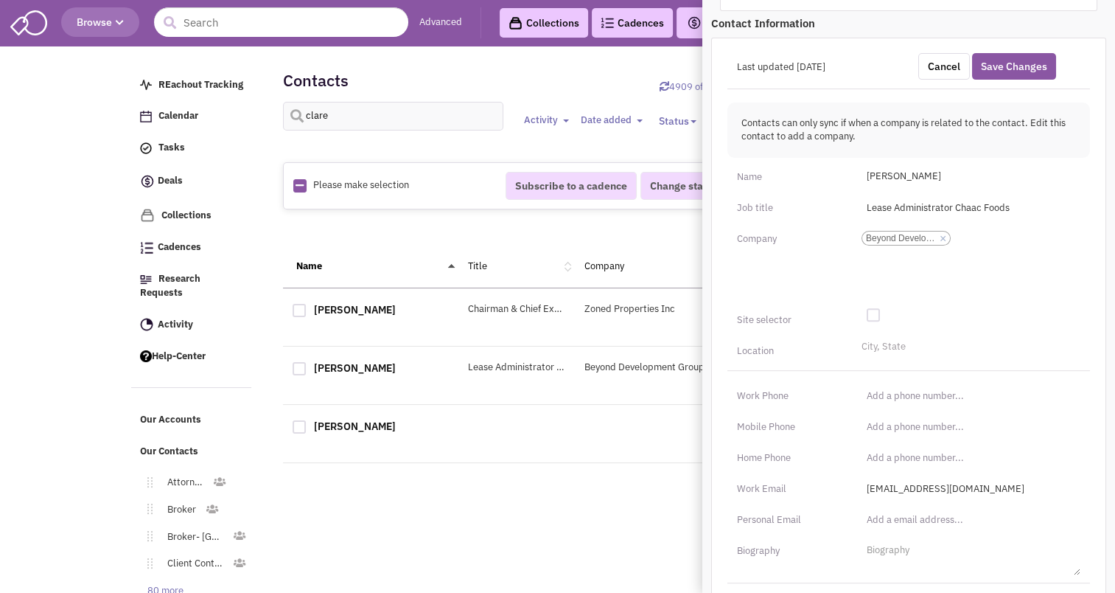
scroll to position [427, 0]
type input "https://www.linkedin.com/in/clare-nishikawa/"
click at [895, 342] on li "City, State" at bounding box center [882, 347] width 48 height 11
click at [0, 0] on select "City, State" at bounding box center [0, 0] width 0 height 0
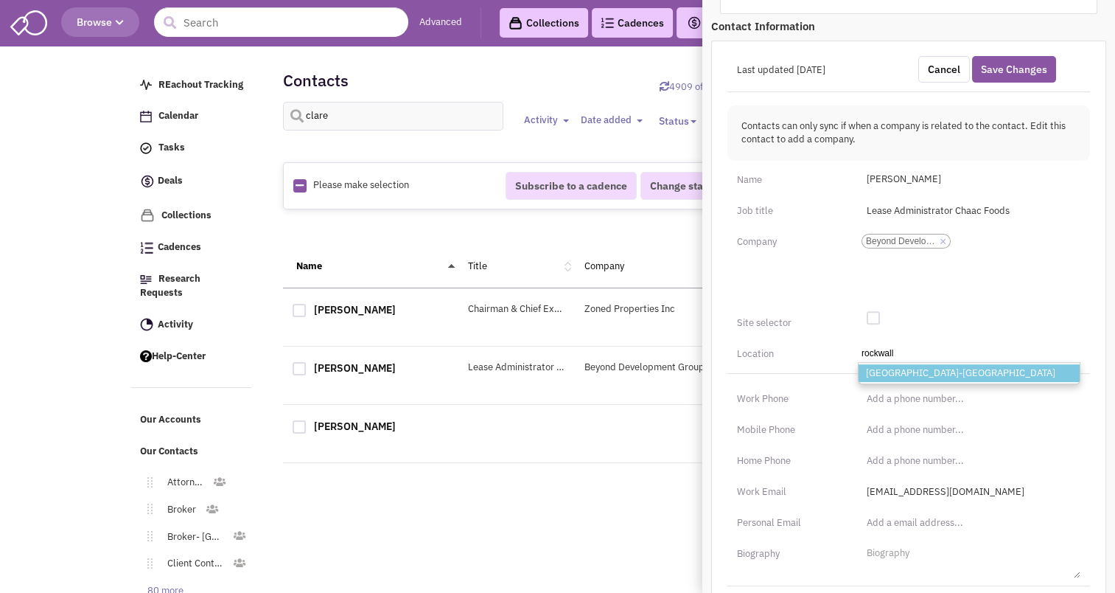
type input "rockwall"
click at [891, 368] on li "Rockwall-TX" at bounding box center [969, 373] width 221 height 18
click at [0, 0] on select "City, State rockwall Rockwall-TX" at bounding box center [0, 0] width 0 height 0
click at [1001, 58] on button "Save Changes" at bounding box center [1014, 69] width 84 height 27
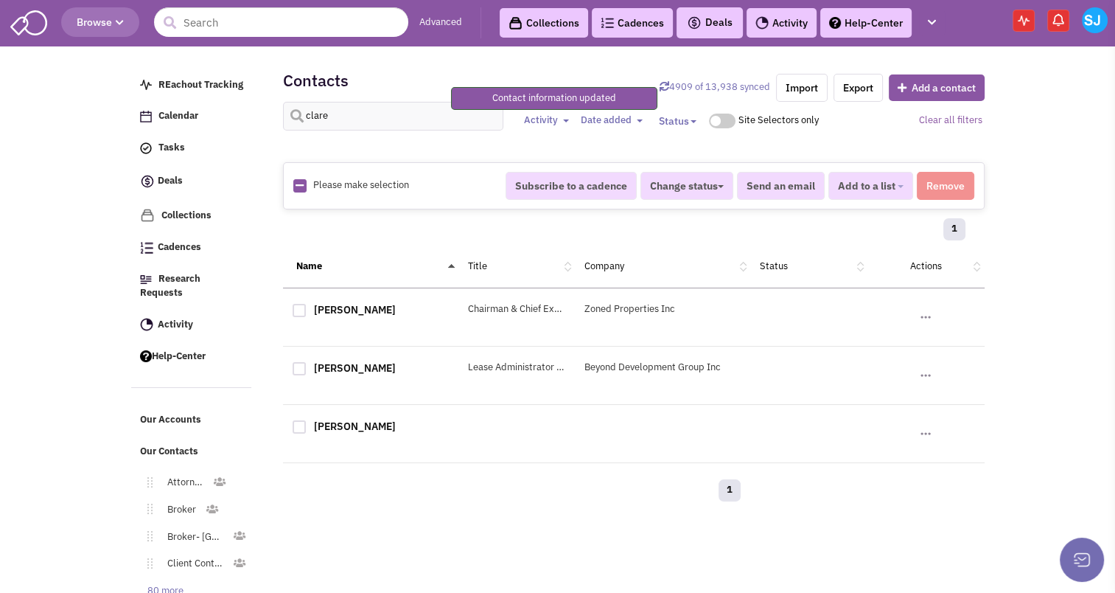
scroll to position [129, 0]
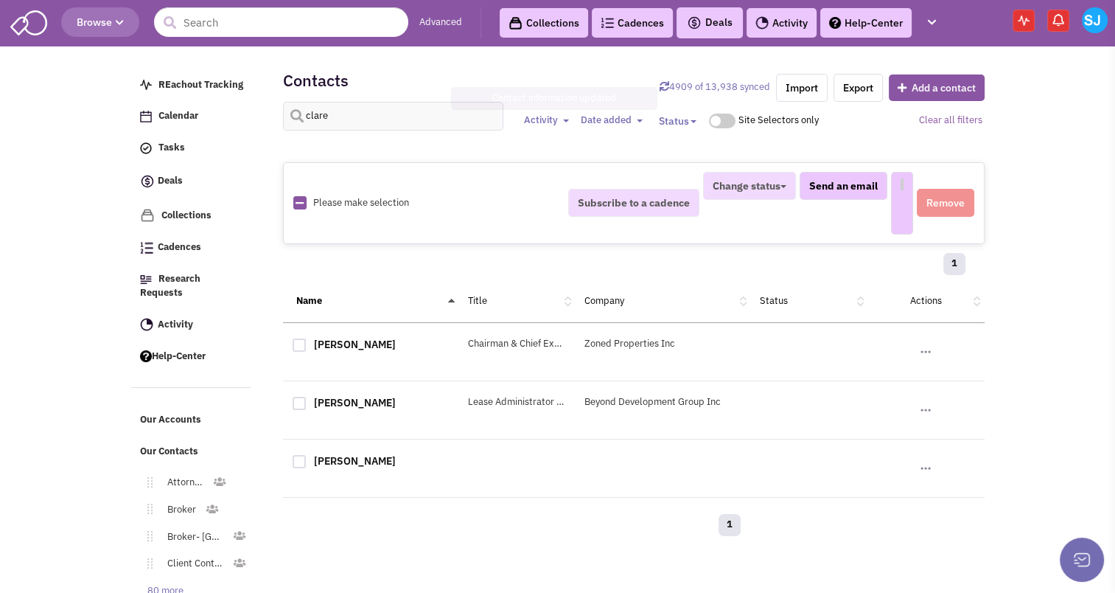
select select
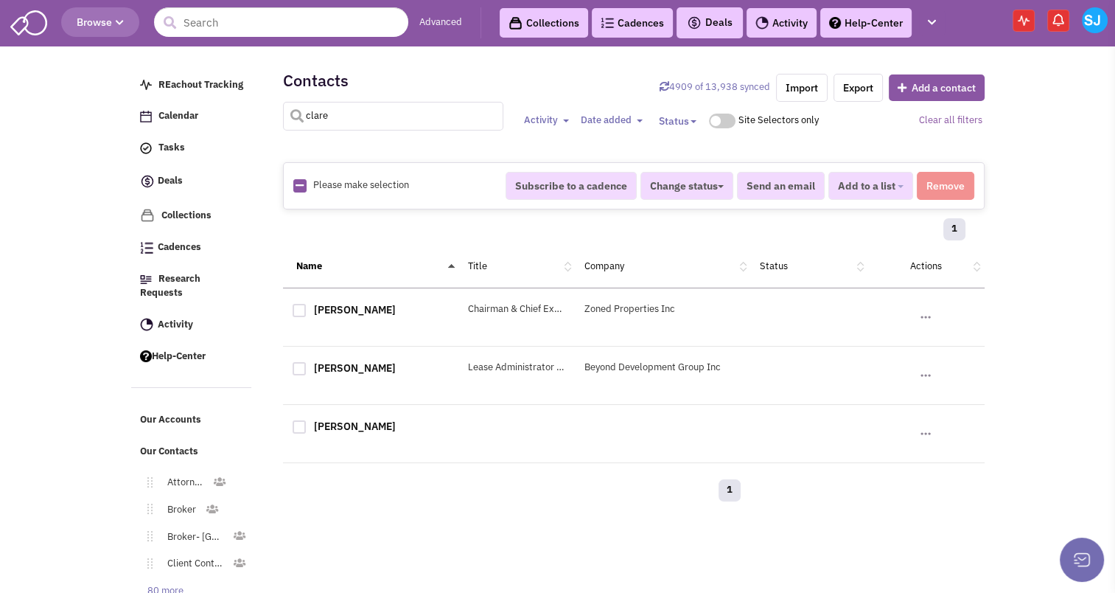
click at [368, 116] on input "clare" at bounding box center [393, 116] width 221 height 29
type input "luis ibarguengoytia"
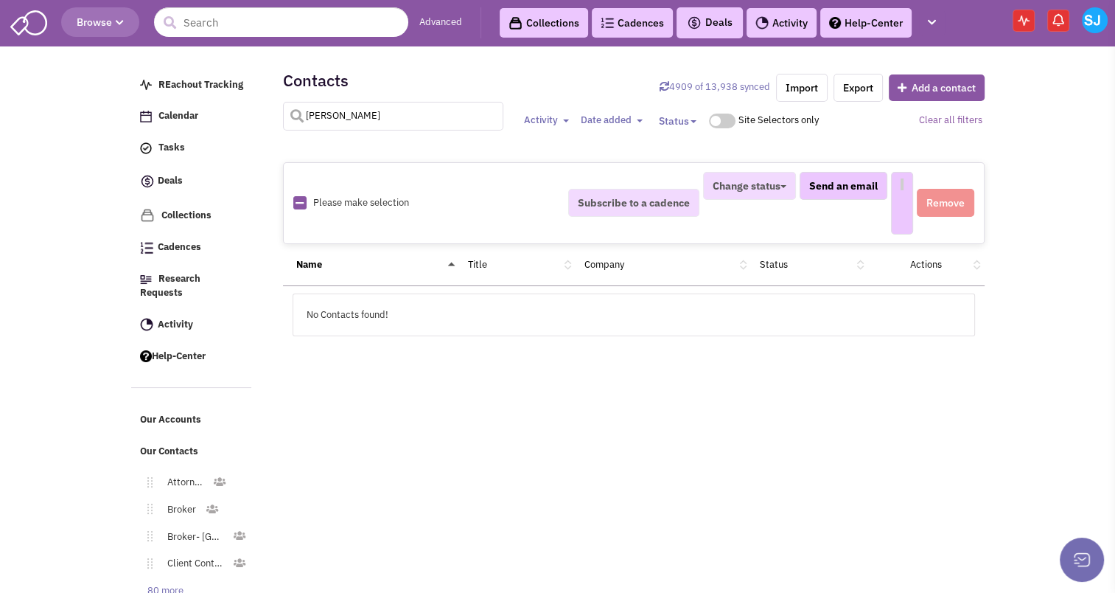
select select
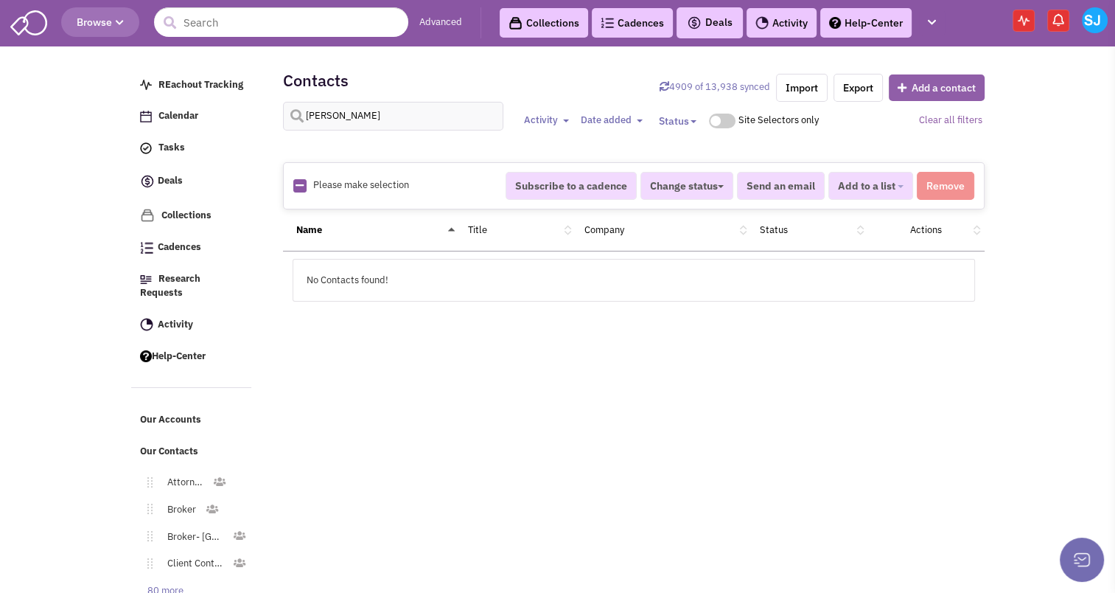
click at [917, 83] on button "Add a contact" at bounding box center [937, 87] width 96 height 27
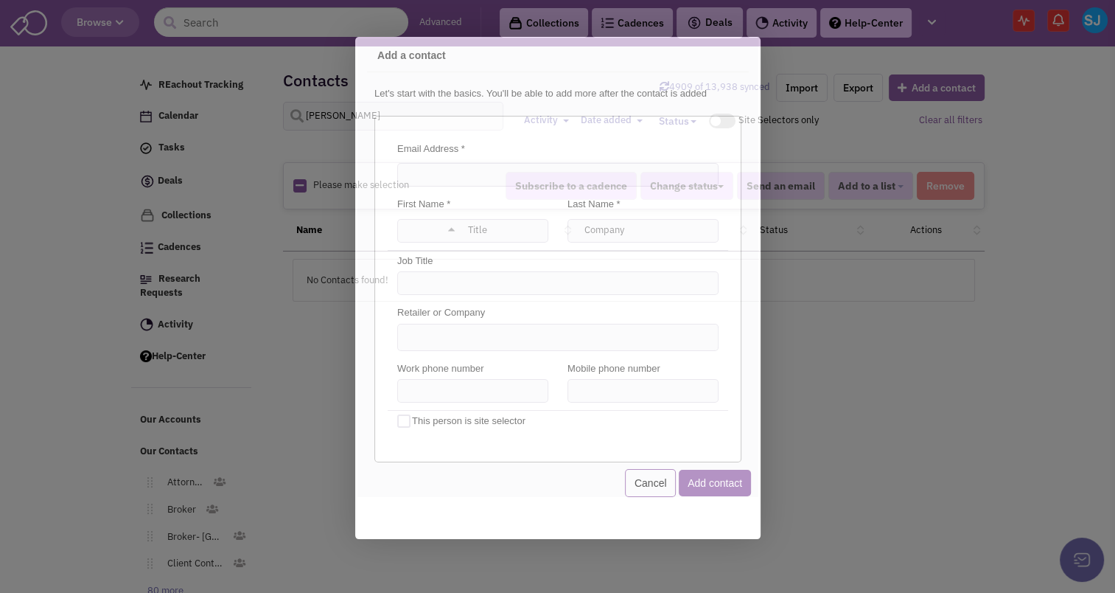
scroll to position [0, 0]
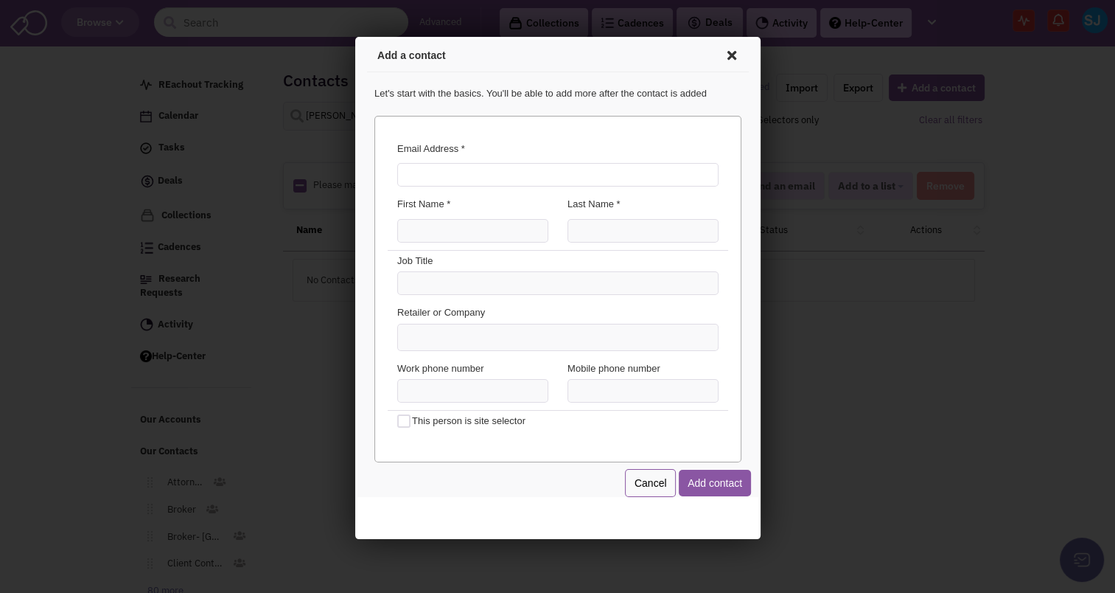
click at [558, 182] on input "Email Address *" at bounding box center [554, 173] width 321 height 24
type input "luisfoods@gmail.com"
type input "Luis"
type input "Ibarguengoytia"
type input "C"
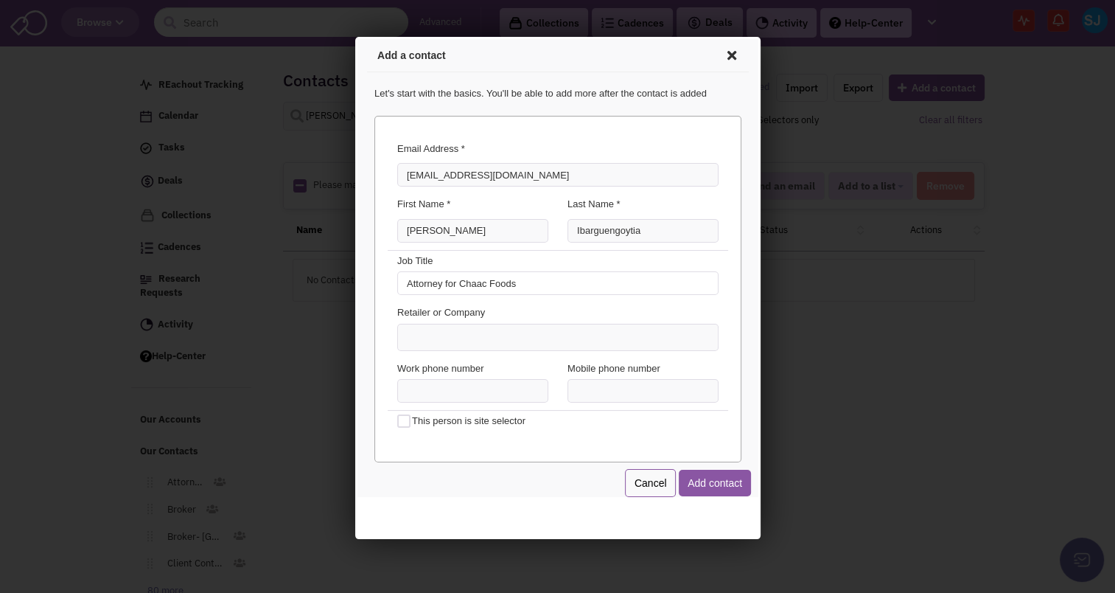
type input "Attorney for Chaac Foods"
click at [696, 484] on button "Add contact" at bounding box center [712, 480] width 72 height 27
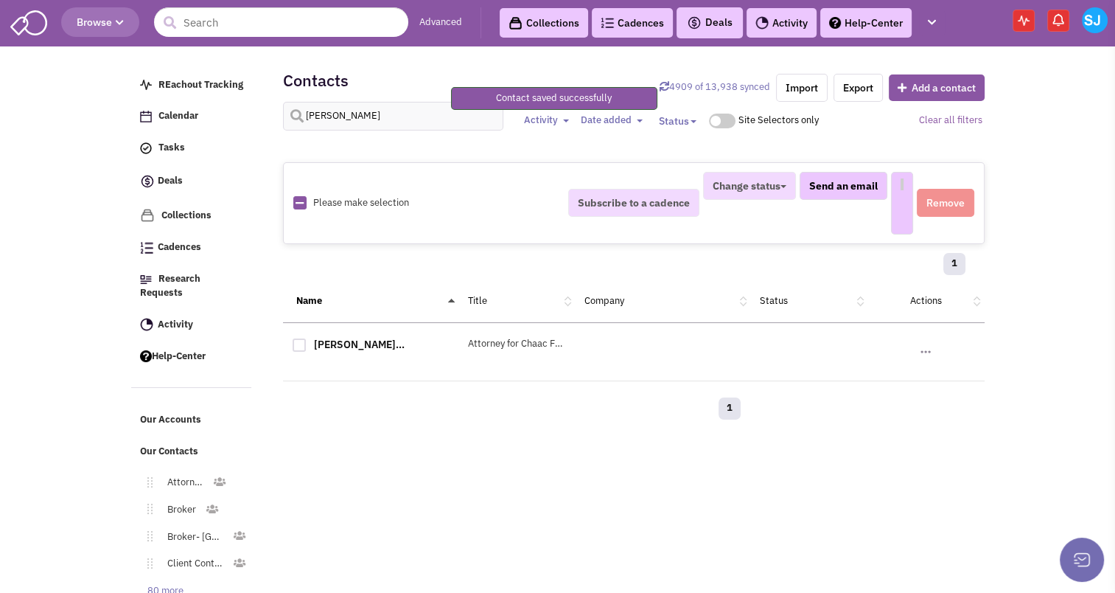
select select
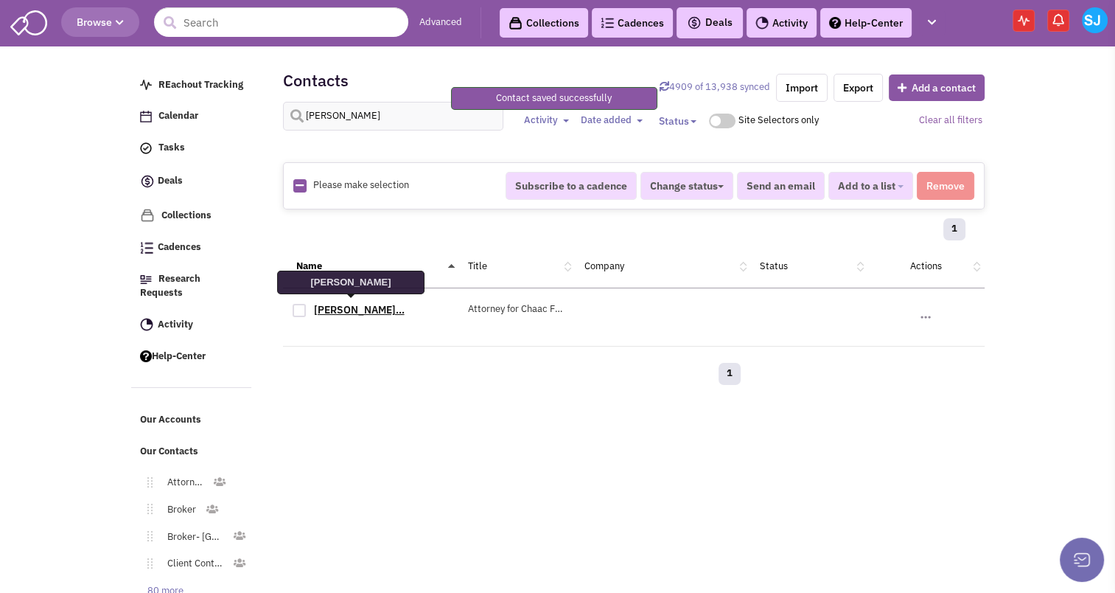
click at [349, 303] on link "Luis Ibarguen..." at bounding box center [359, 309] width 91 height 13
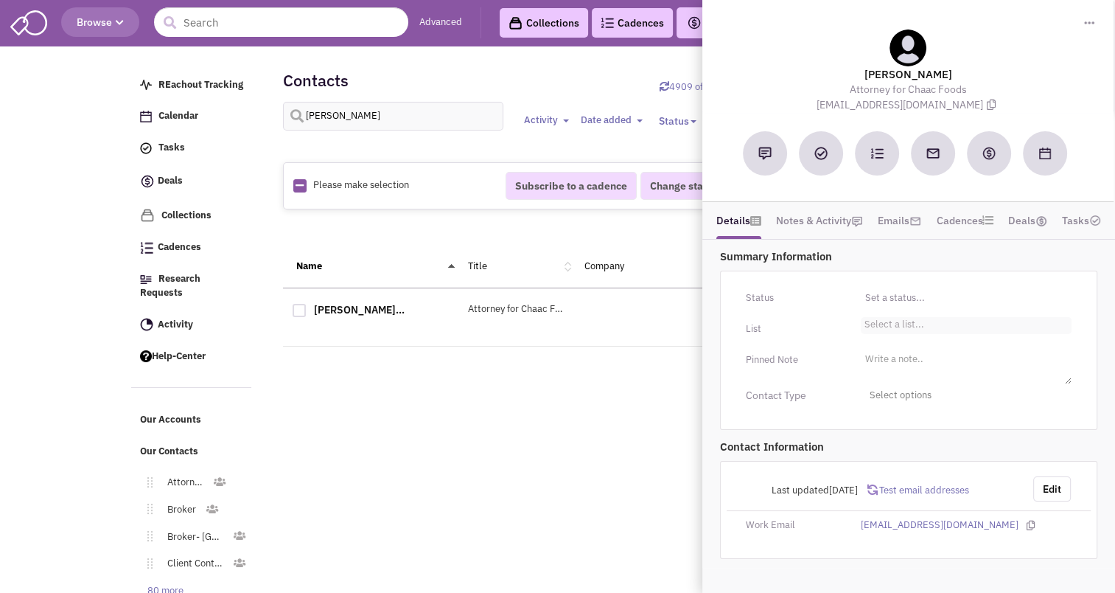
click at [864, 332] on input "Select a list... Select a list..." at bounding box center [880, 328] width 32 height 15
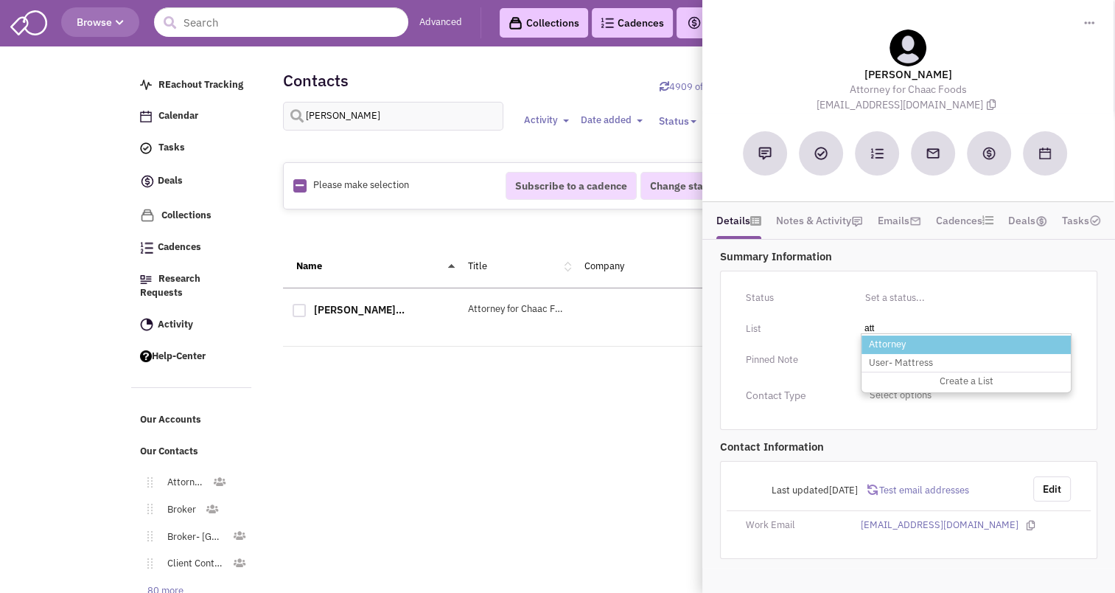
type input "att"
click at [882, 337] on li "Attorney" at bounding box center [966, 344] width 209 height 18
click at [0, 0] on select "Select a list..." at bounding box center [0, 0] width 0 height 0
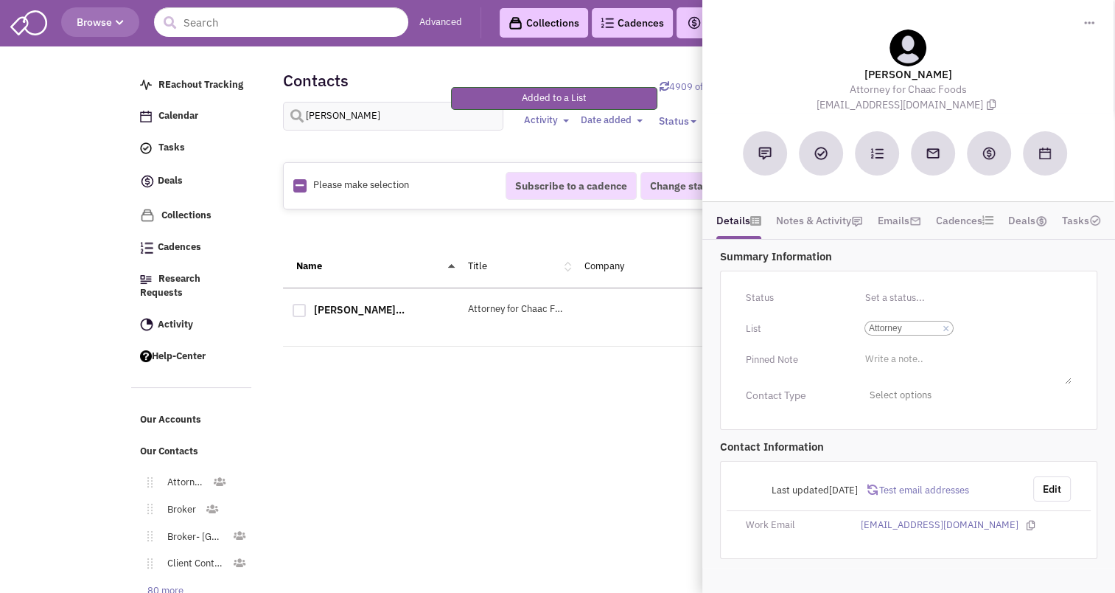
scroll to position [64, 0]
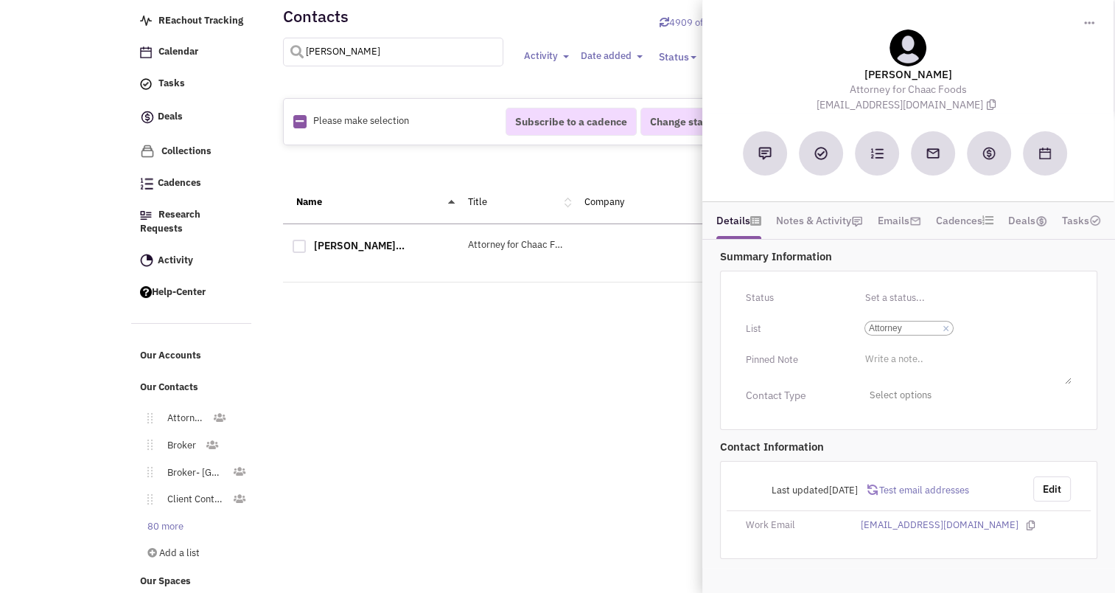
click at [406, 52] on input "luis ibarguengoytia" at bounding box center [393, 52] width 221 height 29
click at [419, 362] on div "Retailsphere Support Message Send REachout Tracking Calendar Tasks Completed Ta…" at bounding box center [557, 292] width 859 height 612
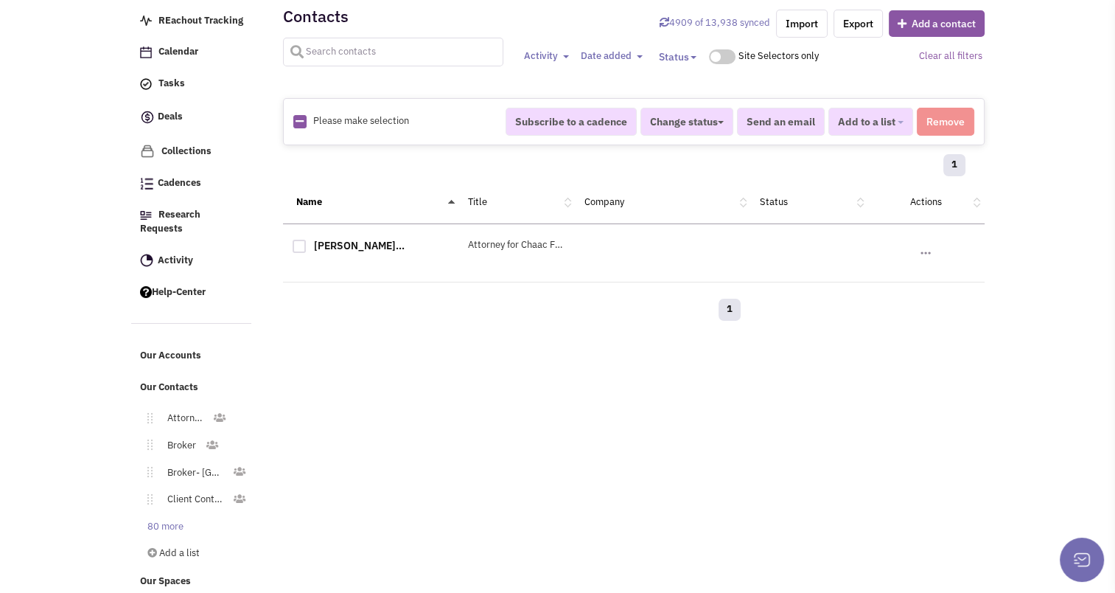
click at [371, 46] on input "text" at bounding box center [393, 52] width 221 height 29
type input "chaac"
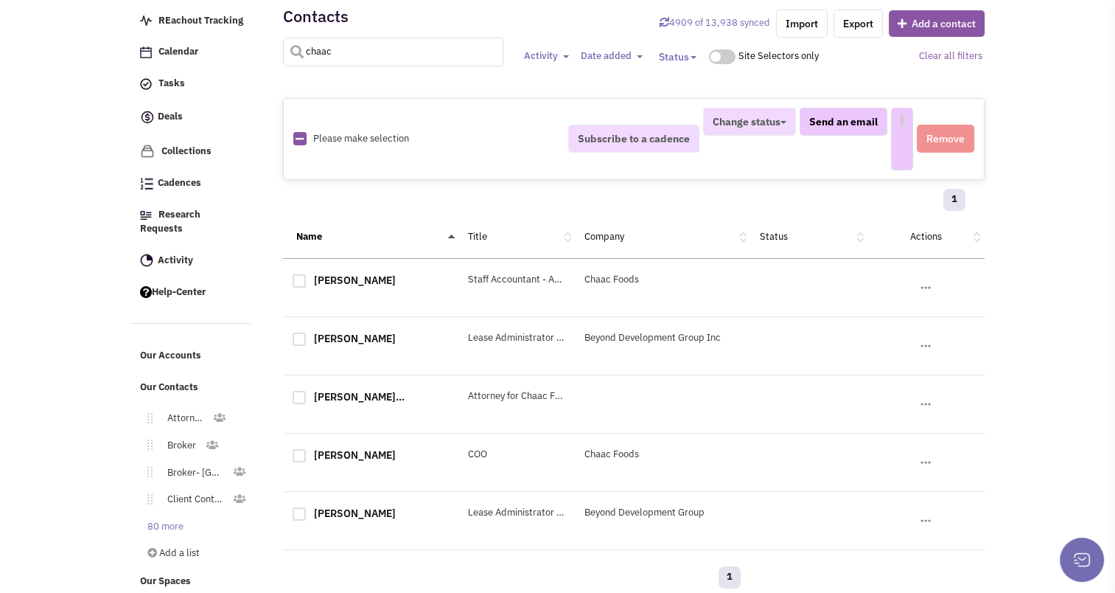
select select
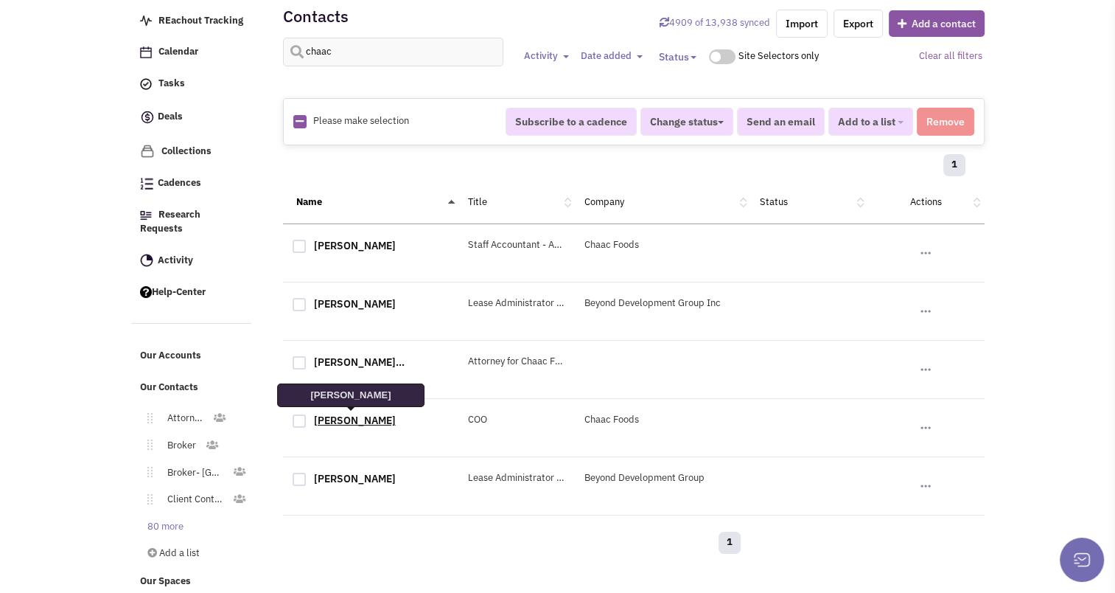
click at [344, 419] on link "Michelle Turner" at bounding box center [355, 419] width 82 height 13
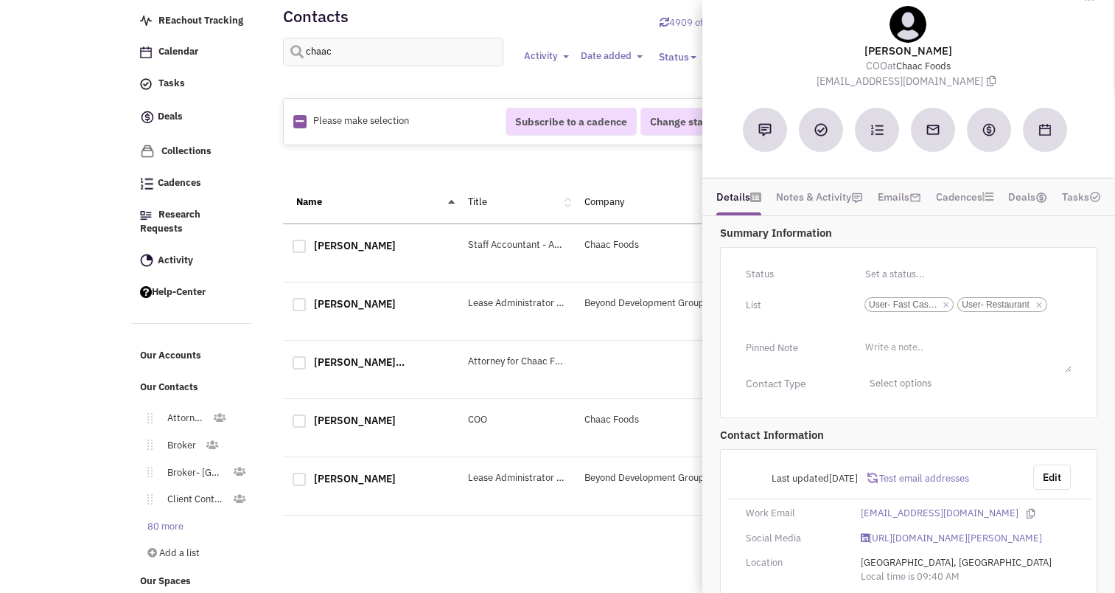
scroll to position [103, 0]
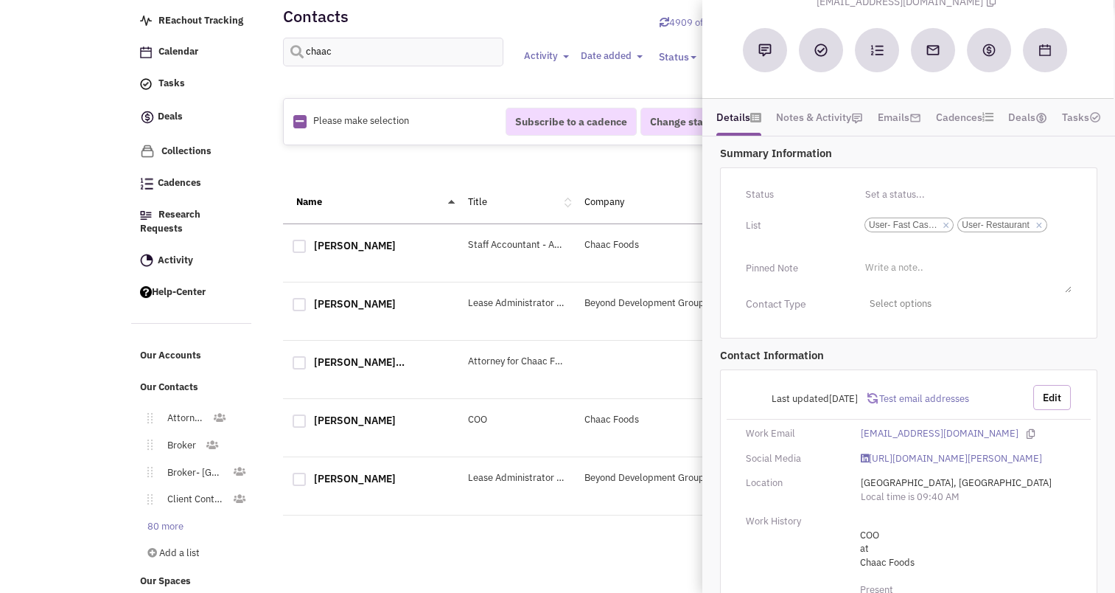
click at [1047, 389] on button "Edit" at bounding box center [1052, 397] width 38 height 25
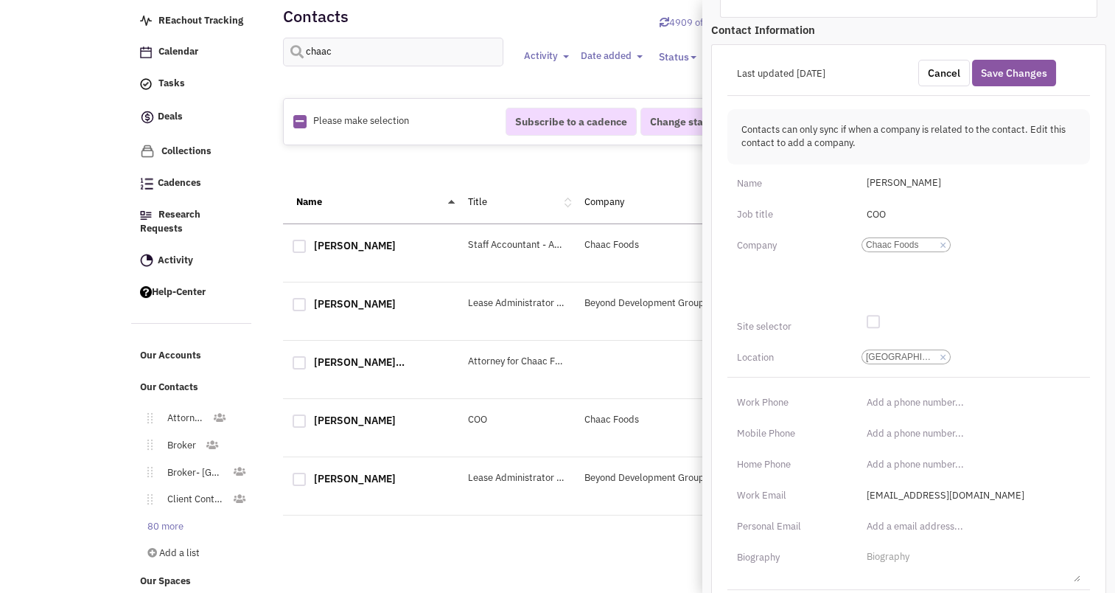
scroll to position [445, 0]
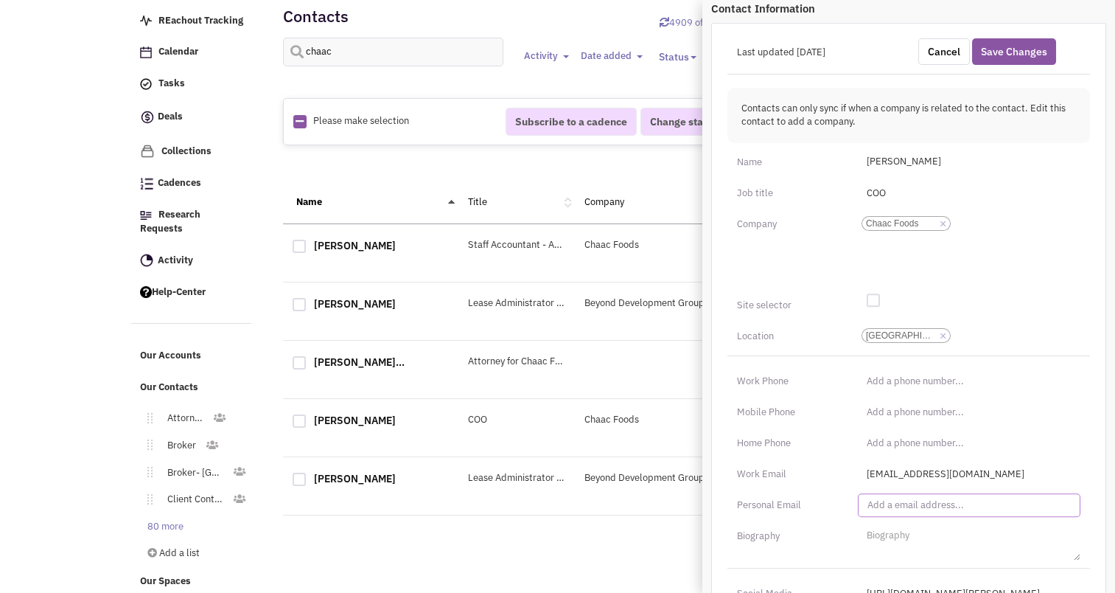
click at [915, 493] on input "text" at bounding box center [969, 505] width 223 height 24
type input "info@chaacfoods.net"
click at [1005, 47] on button "Save Changes" at bounding box center [1014, 51] width 84 height 27
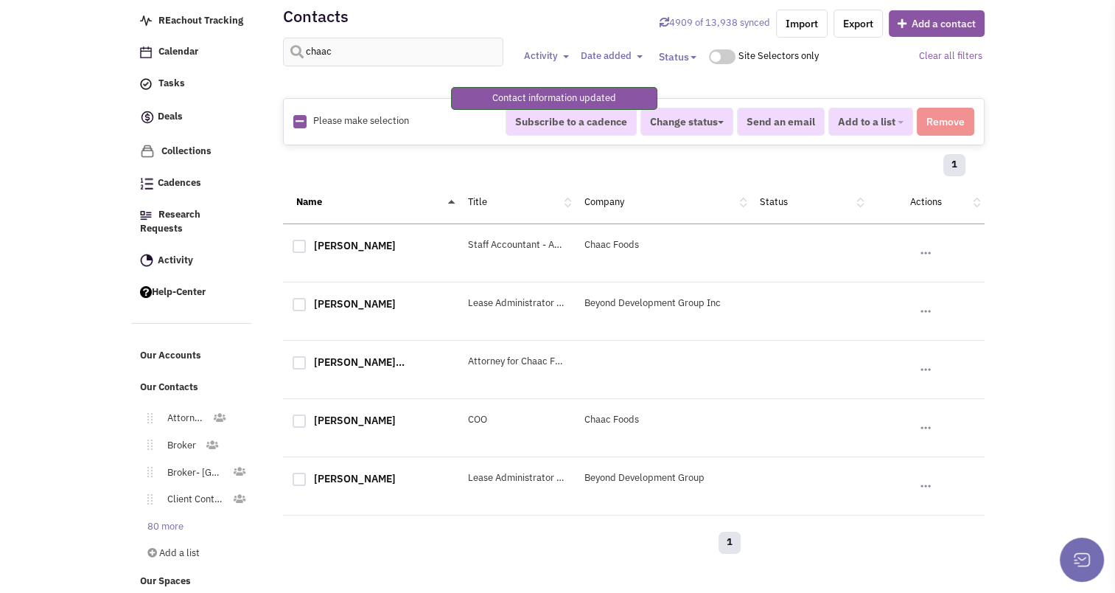
scroll to position [167, 0]
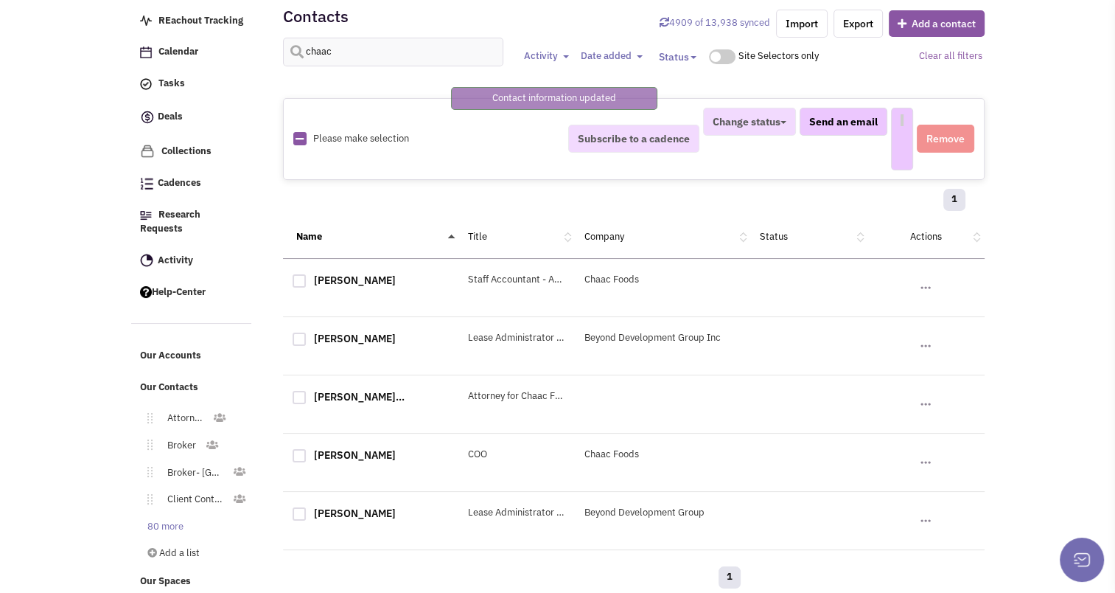
select select
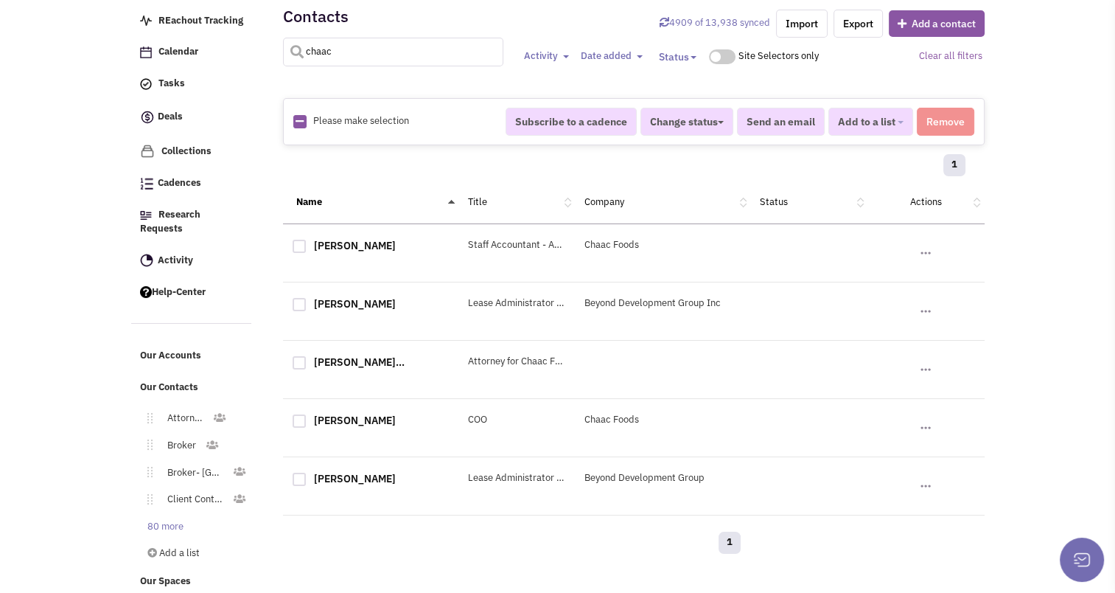
click at [357, 46] on input "chaac" at bounding box center [393, 52] width 221 height 29
type input "kevin burns"
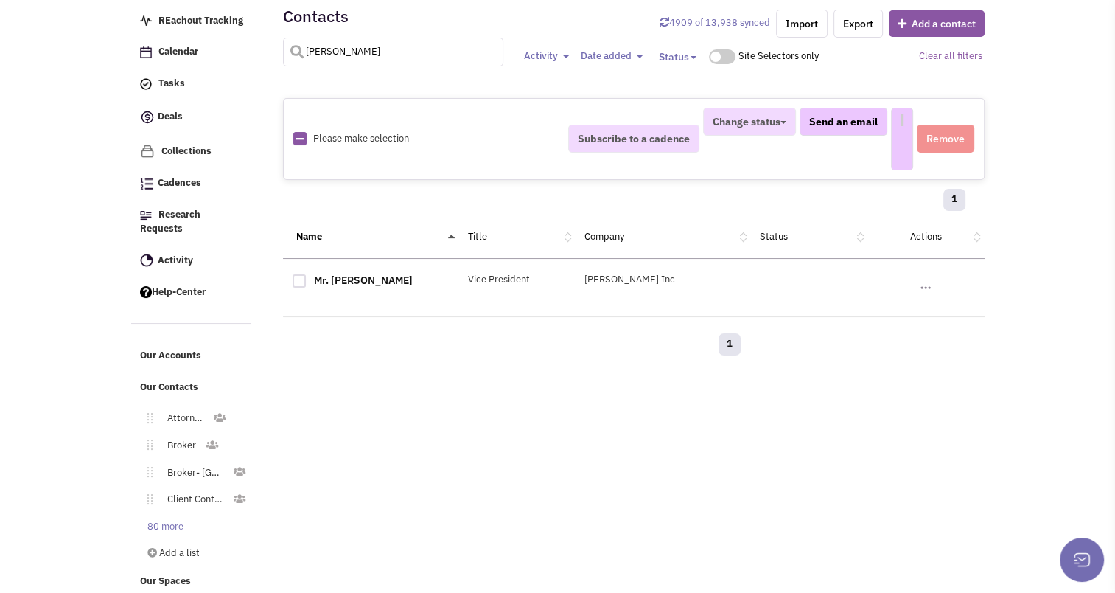
select select
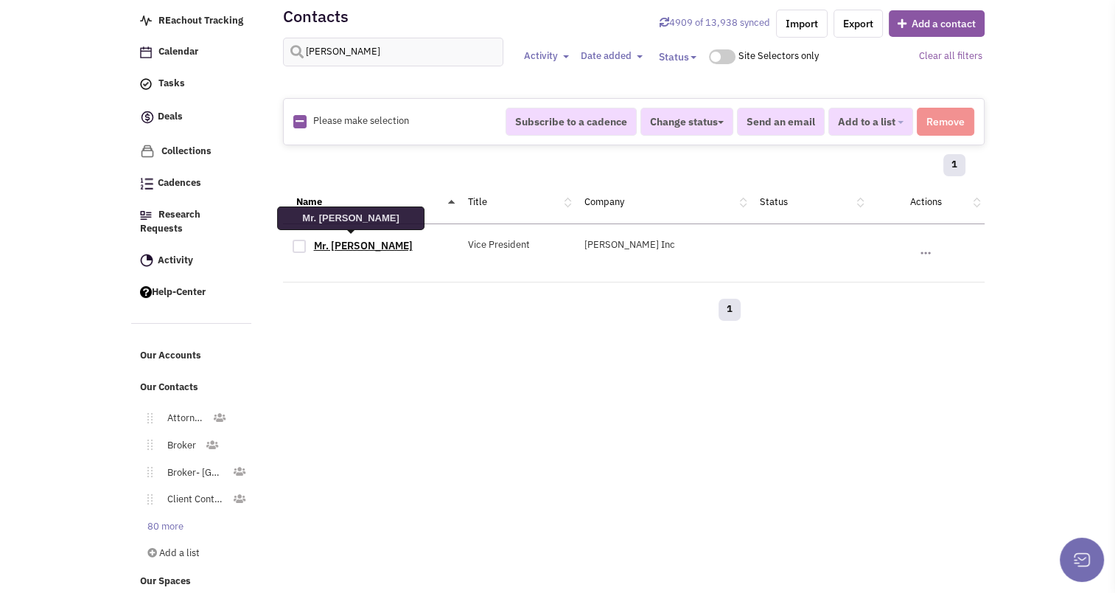
click at [359, 245] on link "Mr. Kevin Burns" at bounding box center [363, 245] width 99 height 13
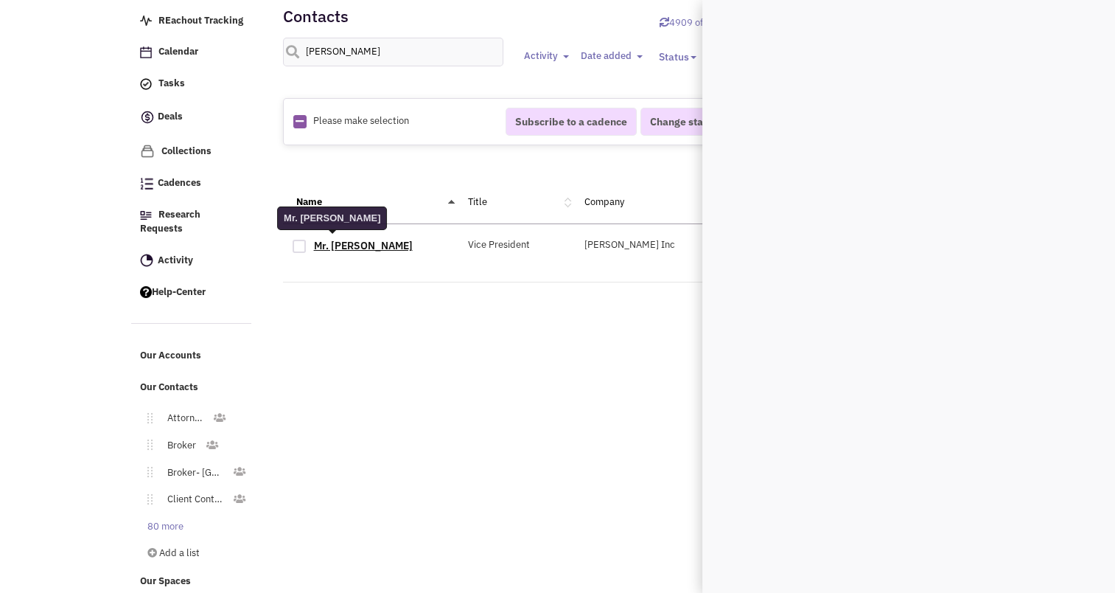
scroll to position [0, 0]
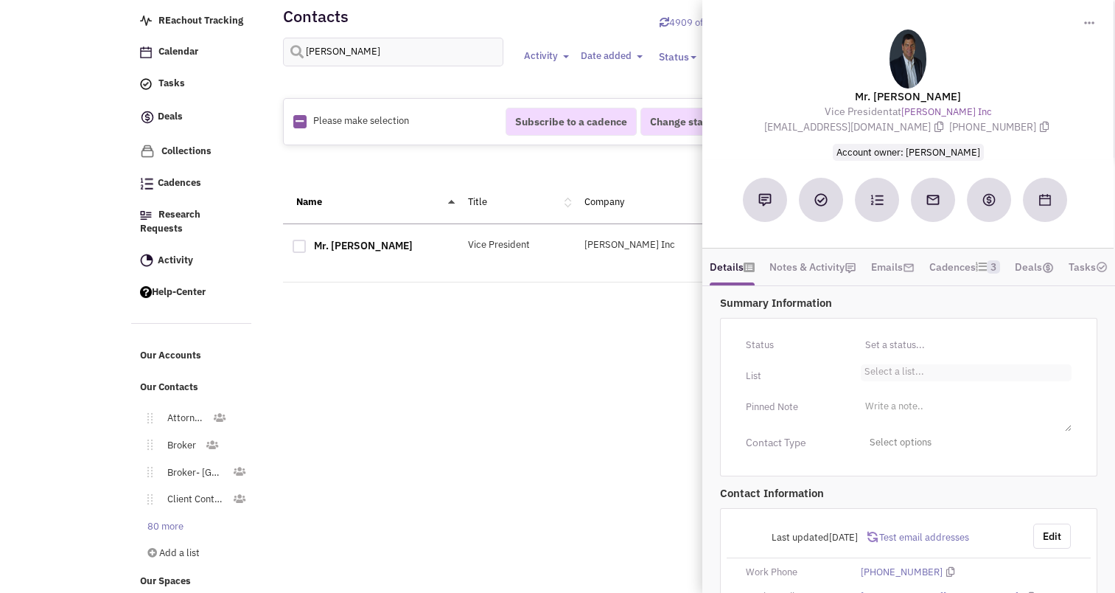
click at [893, 375] on li "Select a list..." at bounding box center [892, 369] width 63 height 11
click at [0, 0] on select "Select a list..." at bounding box center [0, 0] width 0 height 0
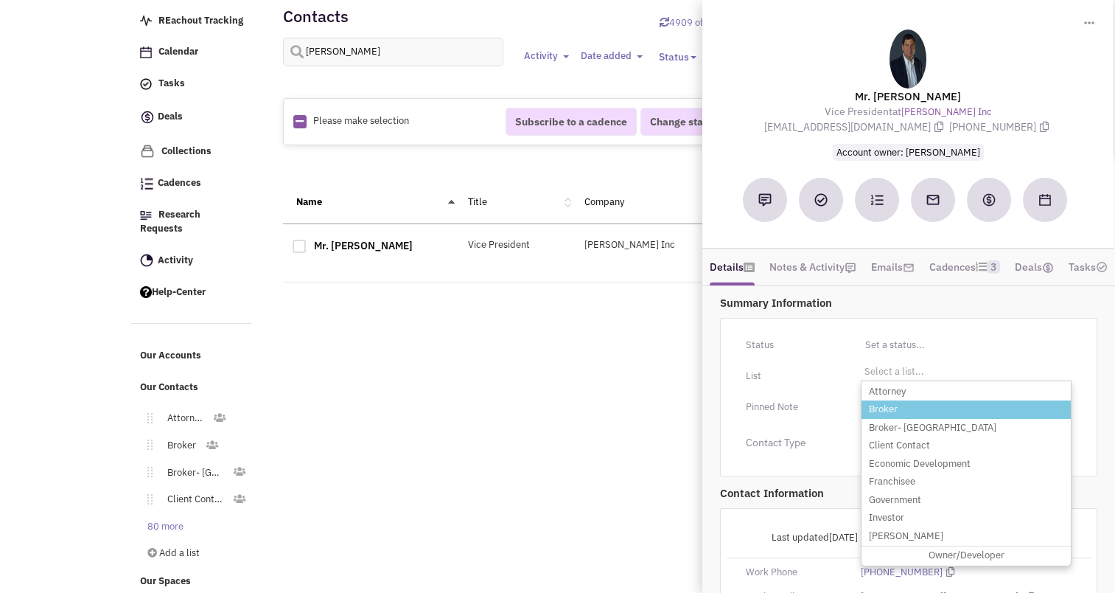
click at [892, 419] on li "Broker" at bounding box center [966, 409] width 209 height 18
click at [0, 0] on select "Select a list..." at bounding box center [0, 0] width 0 height 0
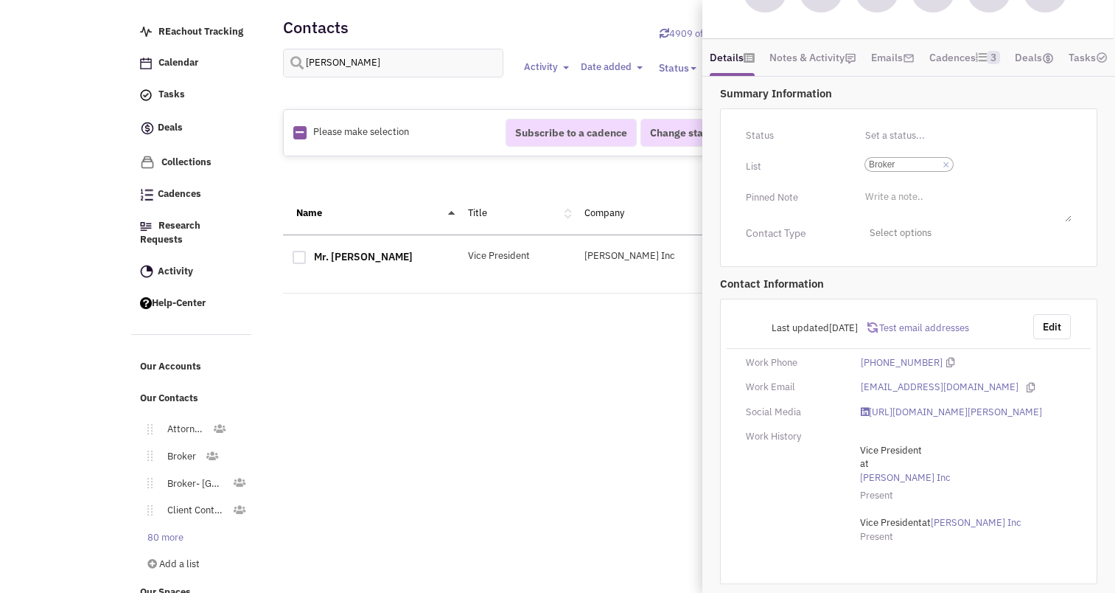
scroll to position [0, 0]
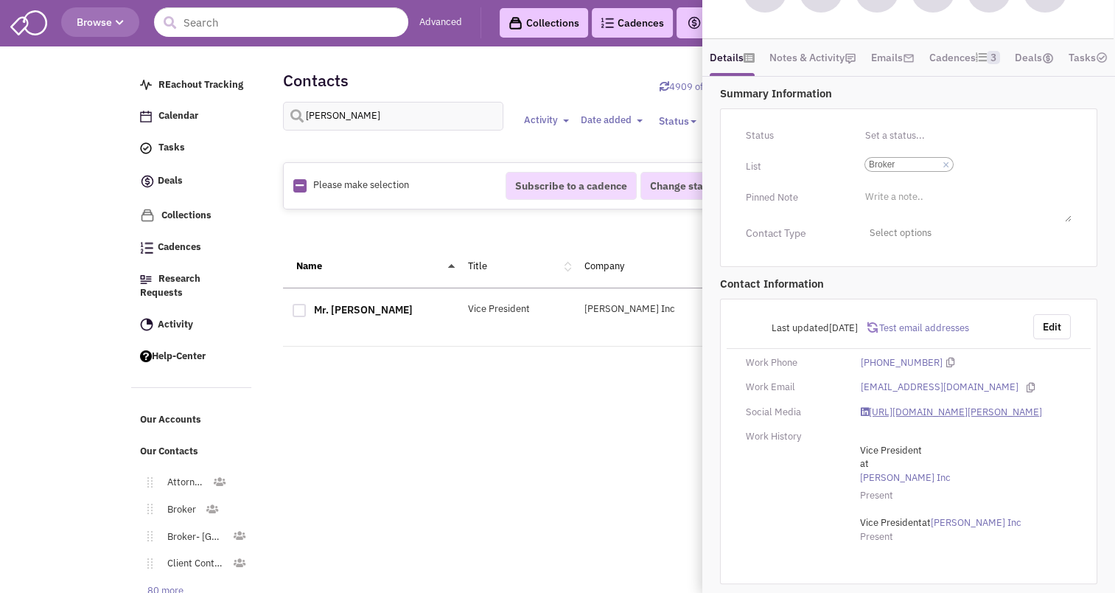
click at [912, 405] on link "https://www.linkedin.com/in/kevin-burns-7485376/" at bounding box center [951, 412] width 181 height 14
click at [977, 157] on input "Select a list... Broker Select a list... × Broker" at bounding box center [973, 164] width 32 height 15
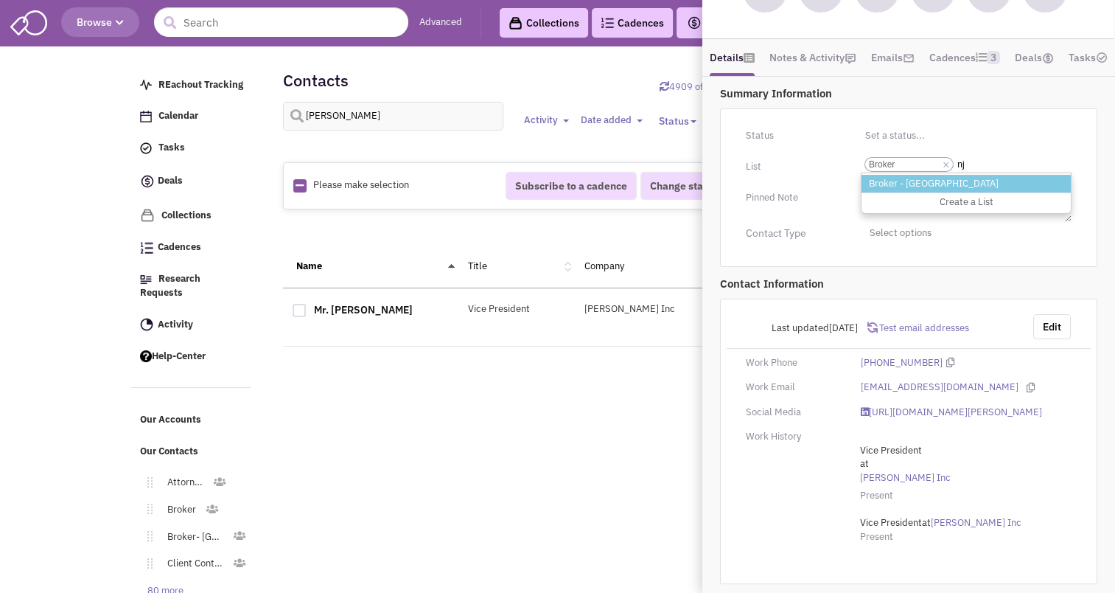
type input "nj"
click at [898, 175] on li "Broker - NJ" at bounding box center [966, 184] width 209 height 18
click at [0, 0] on select "Select a list... Broker" at bounding box center [0, 0] width 0 height 0
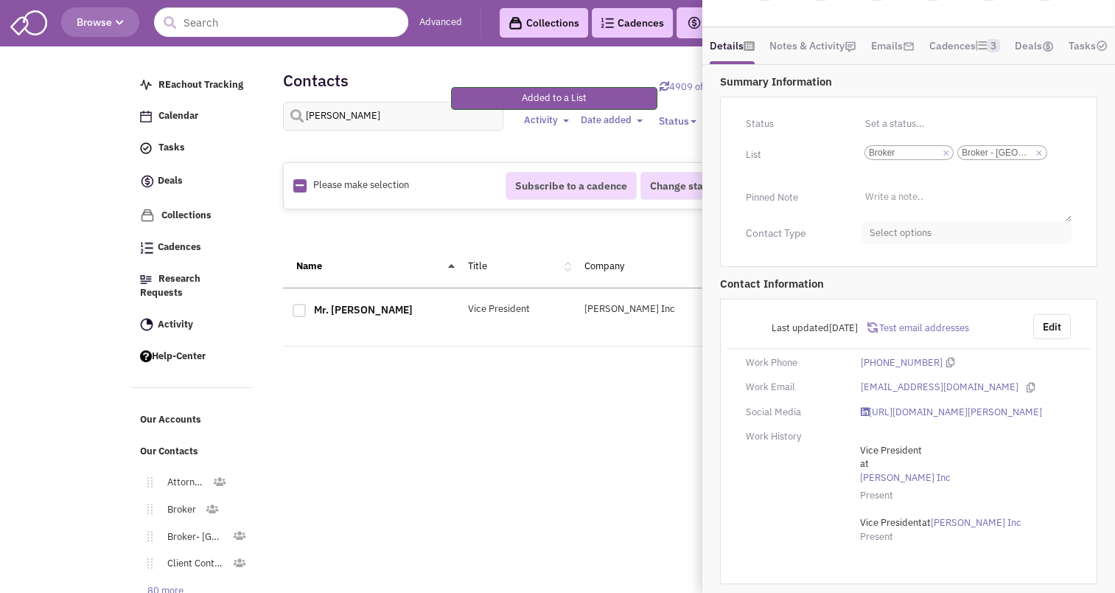
click at [905, 229] on span "Select options" at bounding box center [966, 233] width 211 height 23
click at [878, 293] on div at bounding box center [875, 290] width 13 height 13
checkbox input "true"
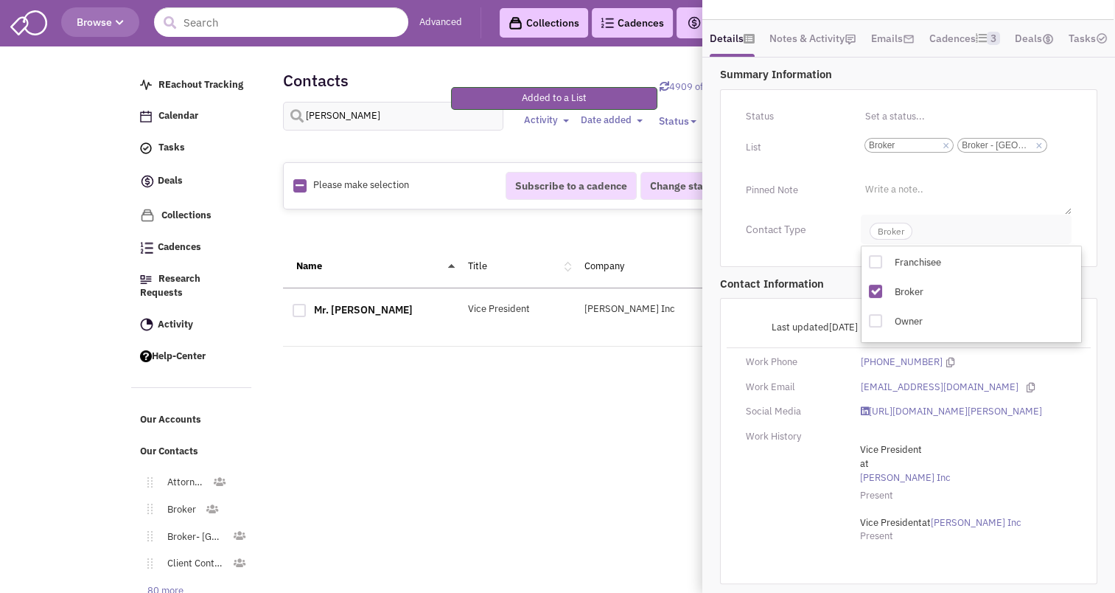
click at [899, 233] on span "Broker" at bounding box center [891, 231] width 43 height 17
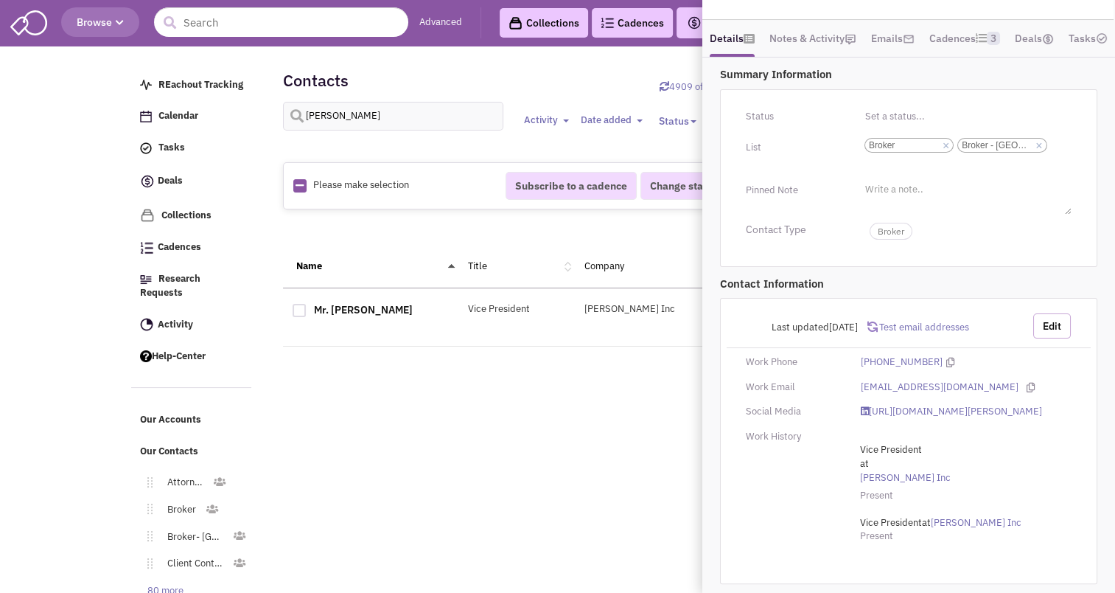
click at [1055, 324] on button "Edit" at bounding box center [1052, 325] width 38 height 25
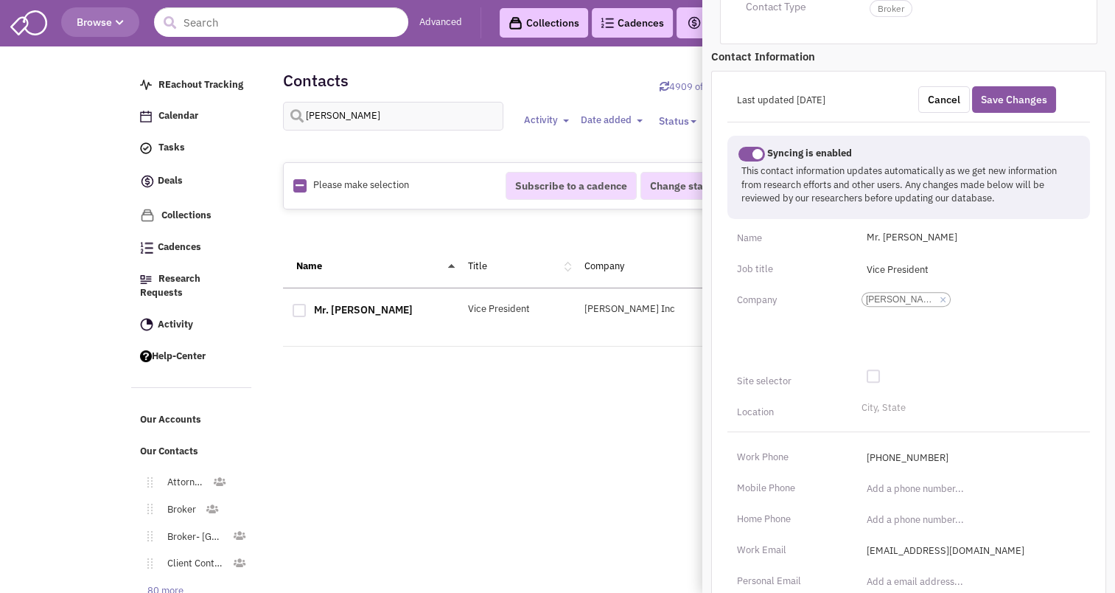
scroll to position [458, 0]
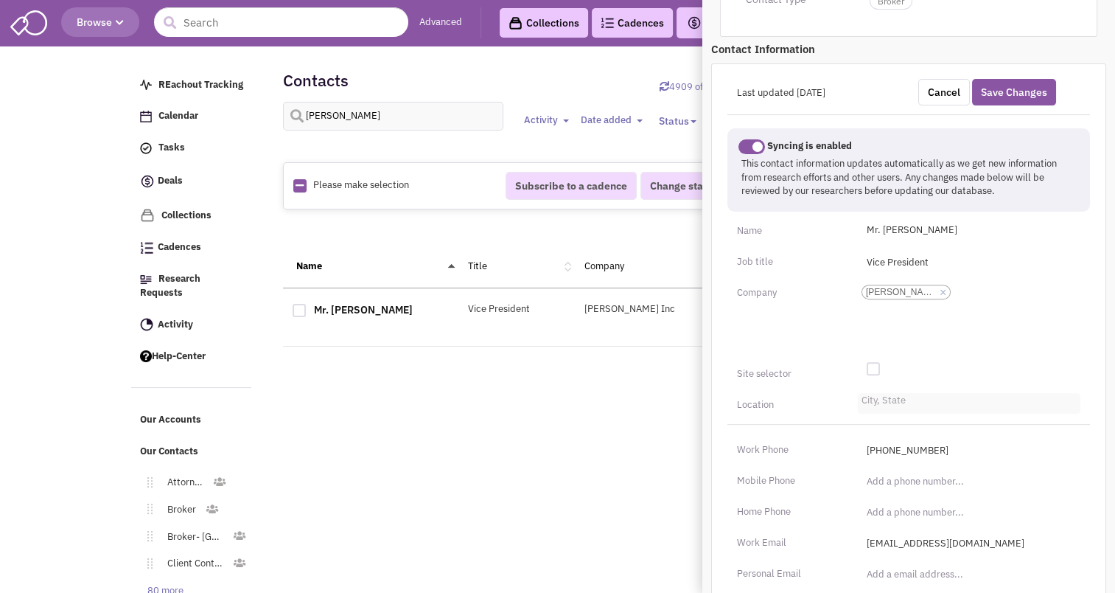
click at [910, 413] on ul "City, State" at bounding box center [969, 403] width 223 height 21
click at [0, 0] on select "City, State" at bounding box center [0, 0] width 0 height 0
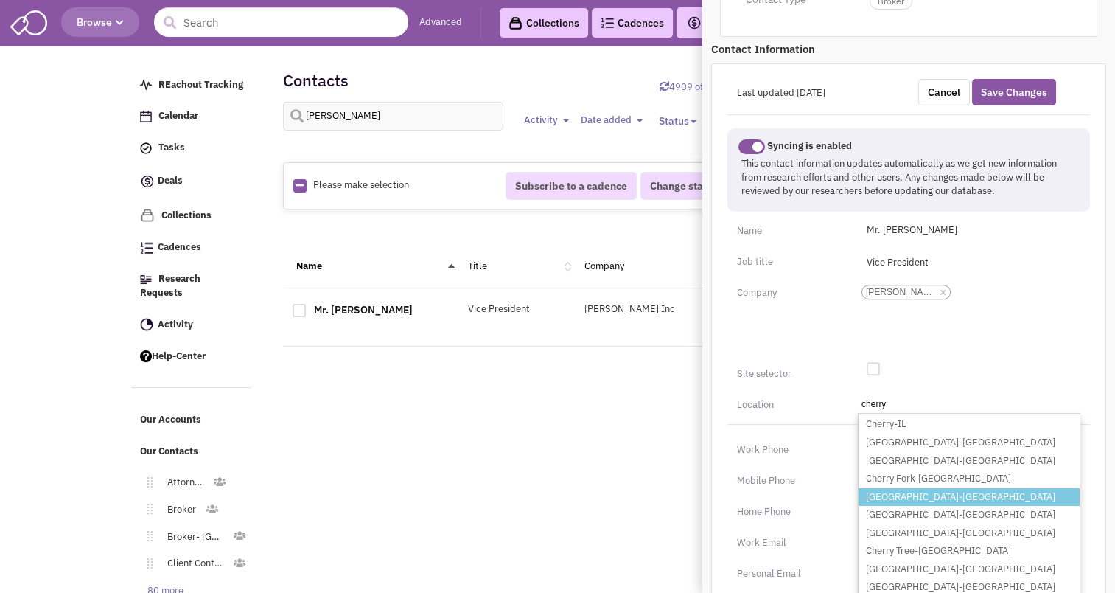
type input "cherry"
click at [896, 506] on li "Cherry Hill-NJ" at bounding box center [969, 497] width 221 height 18
click at [0, 0] on select "City, State cherry Cherry-IL Cherry Creek-NY Cherry Creek-SD Cherry Fork-OH Che…" at bounding box center [0, 0] width 0 height 0
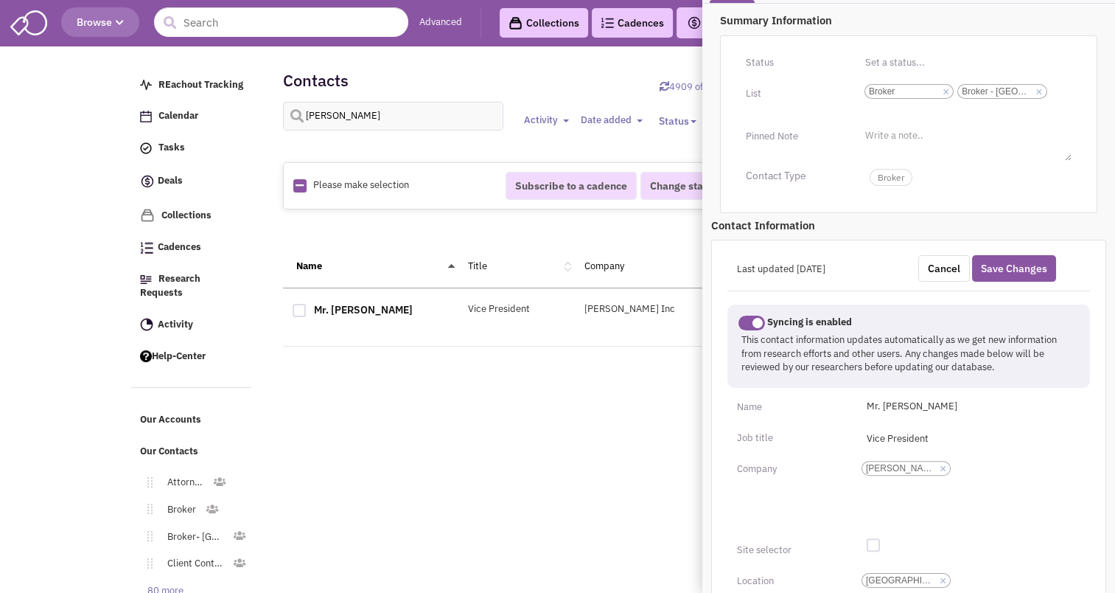
scroll to position [272, 0]
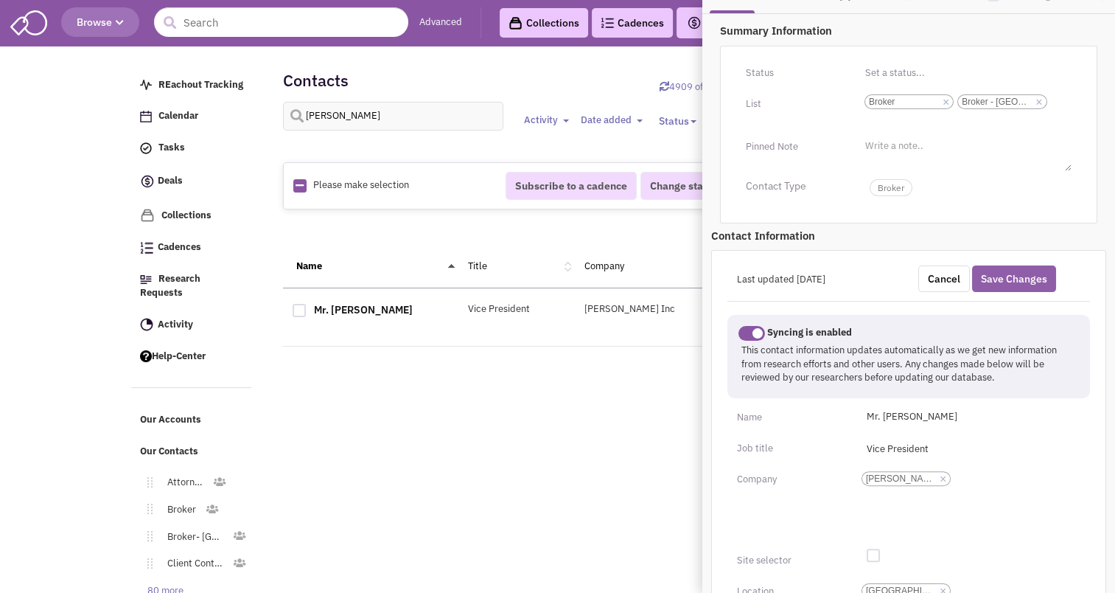
click at [1005, 289] on button "Save Changes" at bounding box center [1014, 278] width 84 height 27
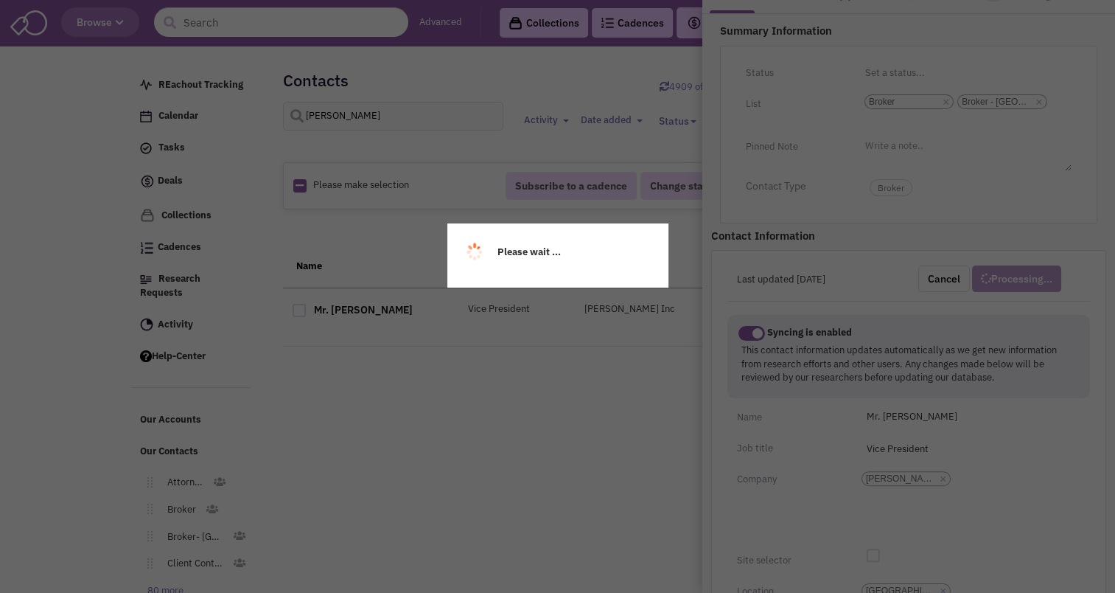
scroll to position [232, 0]
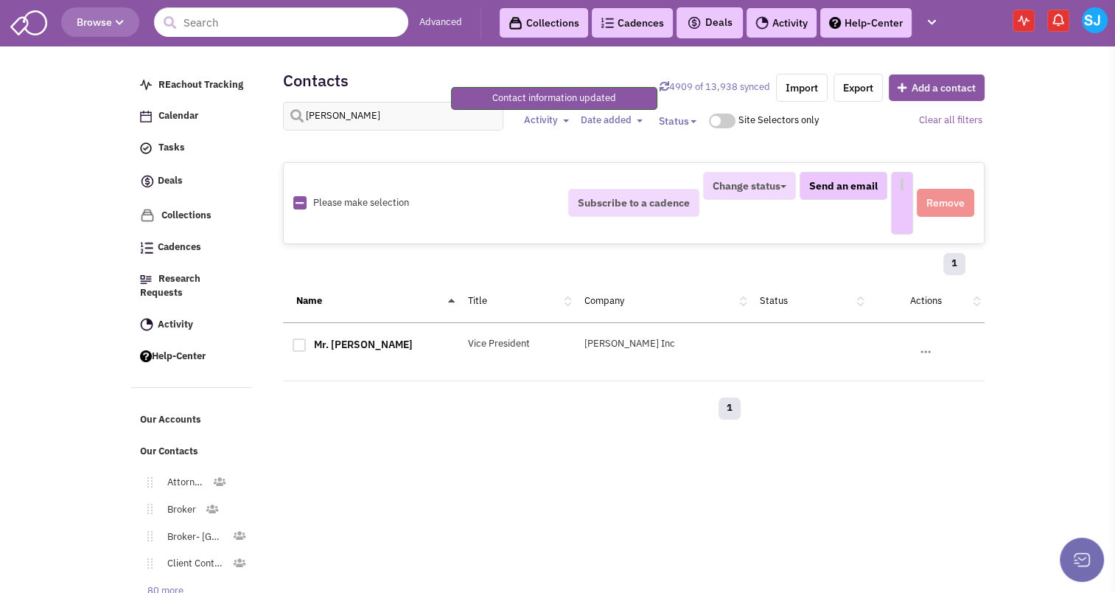
select select
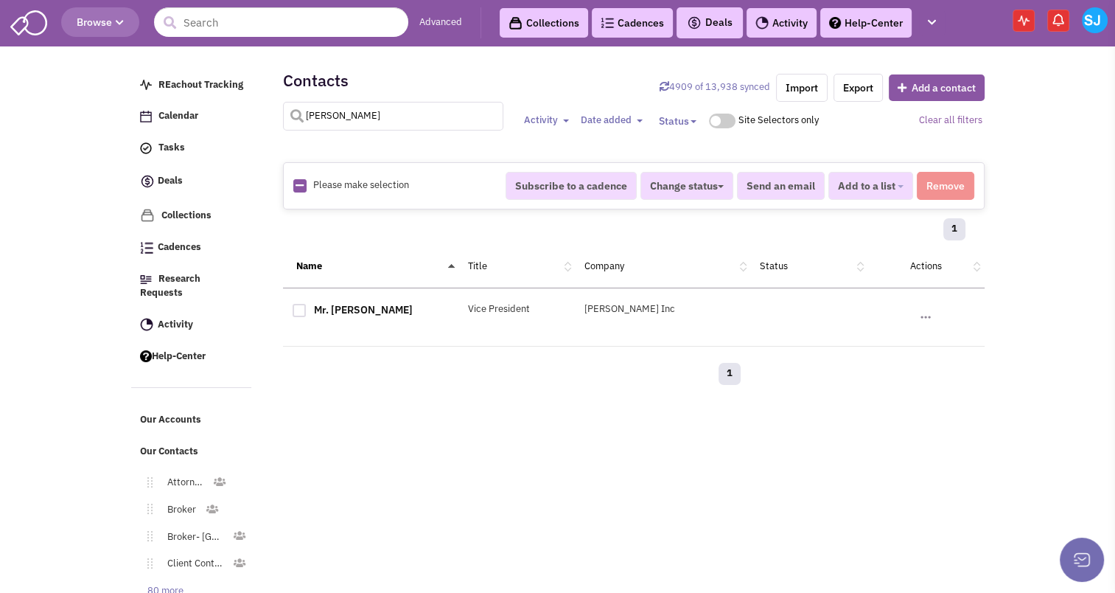
click at [374, 120] on input "kevin burns" at bounding box center [393, 116] width 221 height 29
type input "k"
type input "tom berlin"
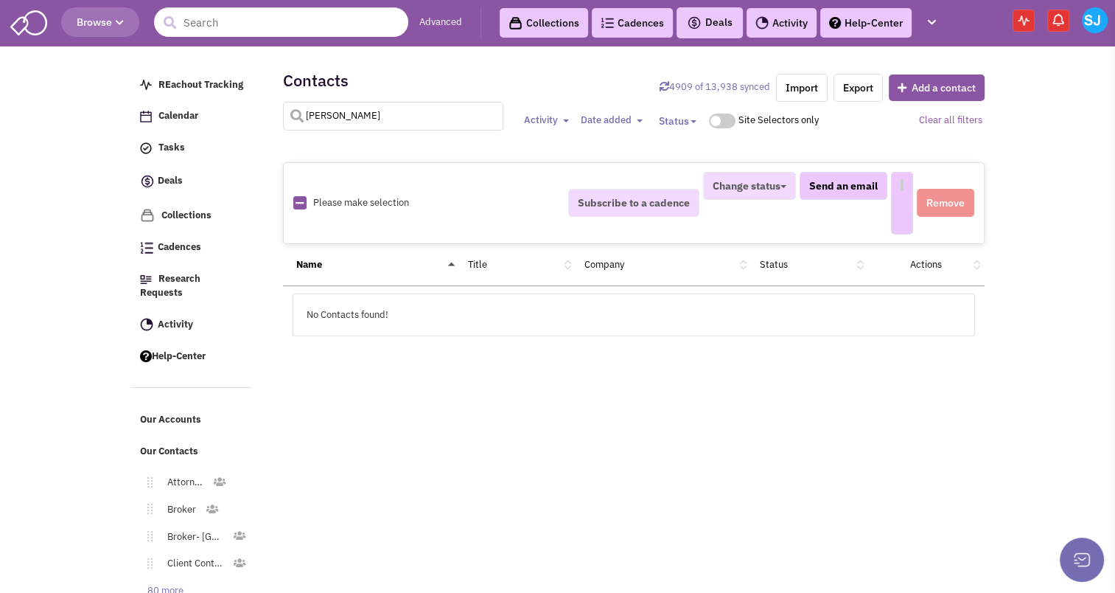
select select
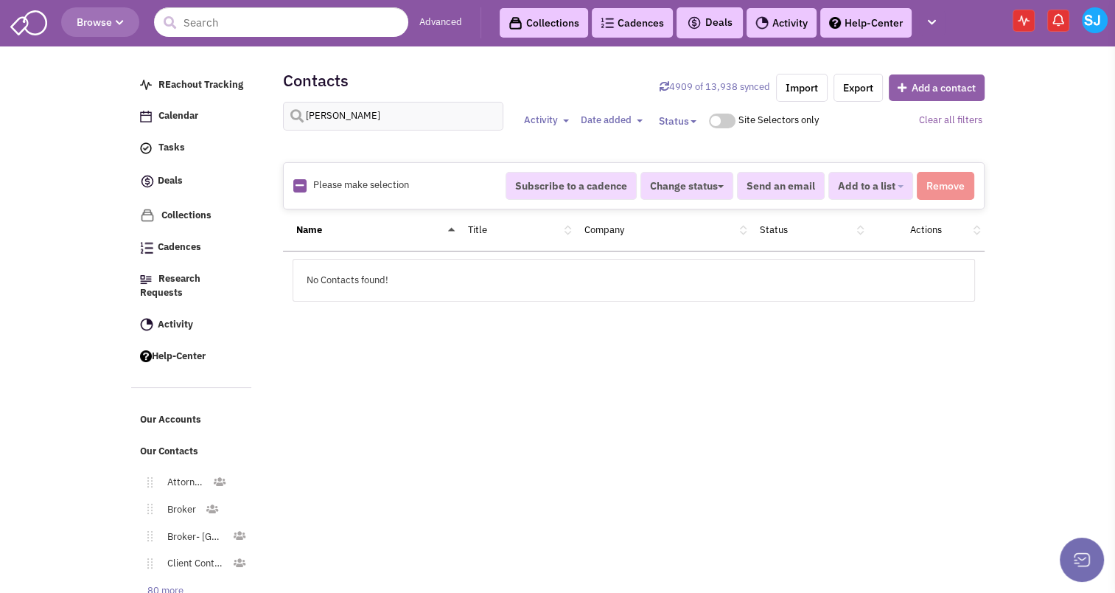
click at [927, 82] on button "Add a contact" at bounding box center [937, 87] width 96 height 27
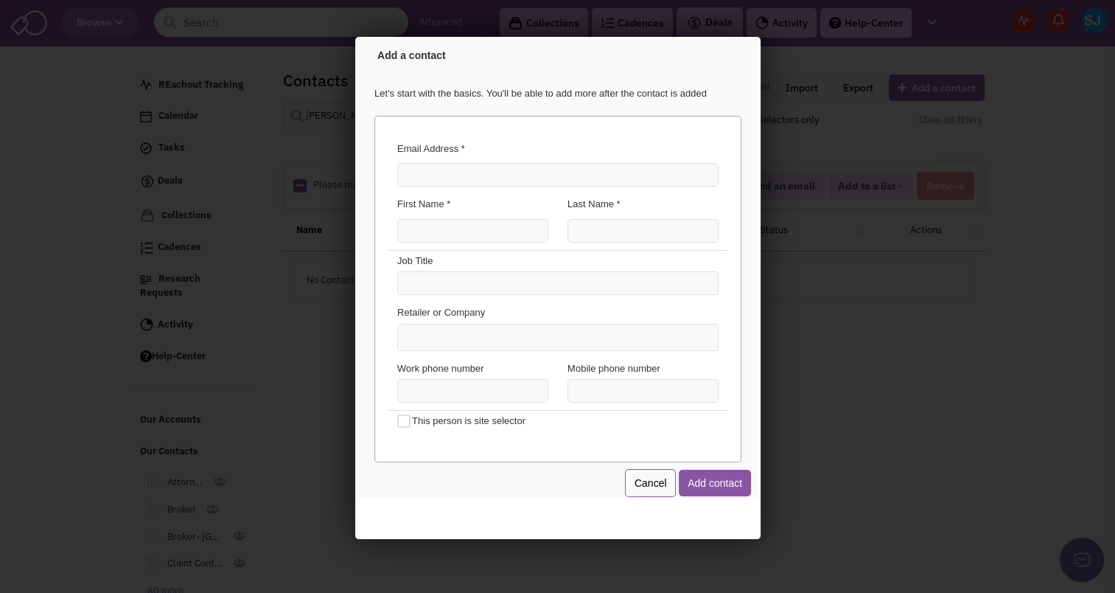
scroll to position [0, 0]
click at [490, 175] on input "Email Address *" at bounding box center [554, 173] width 321 height 24
type input "hthomas.berlin@umm.edu"
type input "Tom"
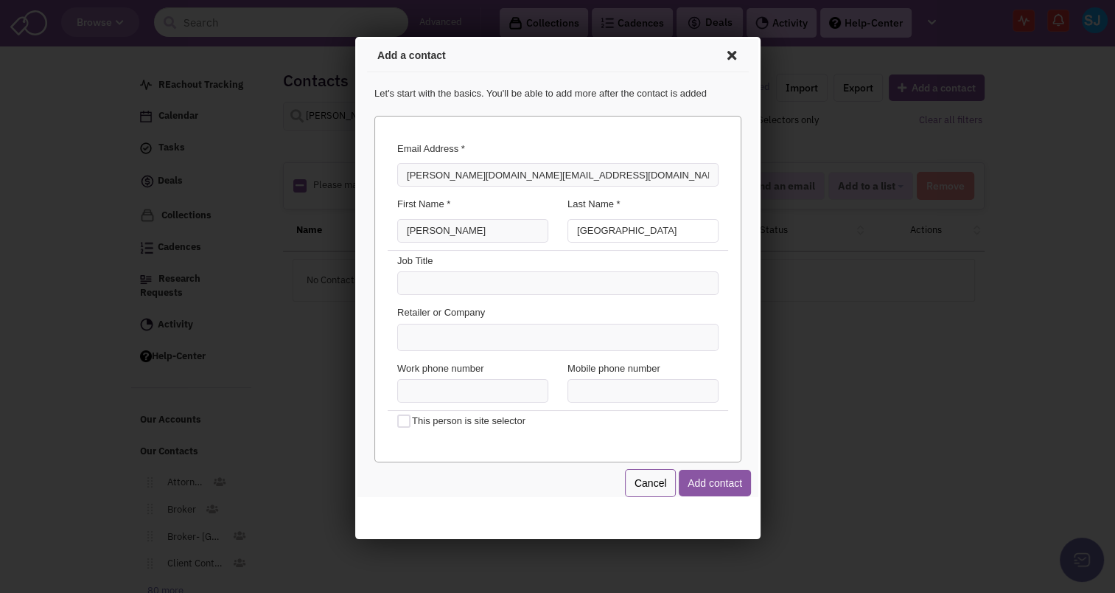
type input "Berlin"
type input "Vice President, Upper Chesapeake Health Medical Group"
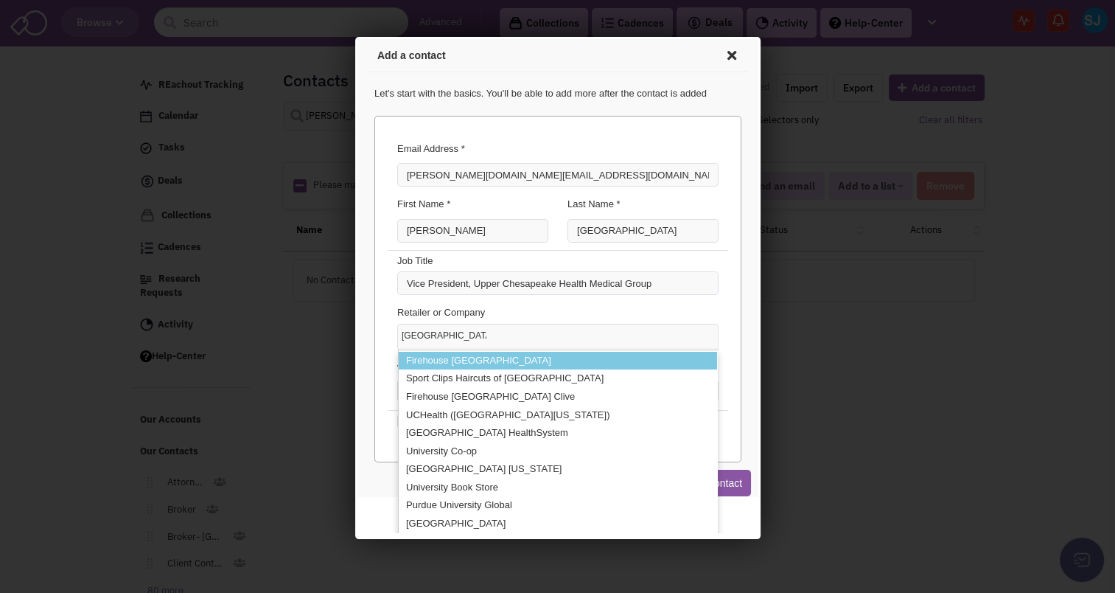
type input "University of May"
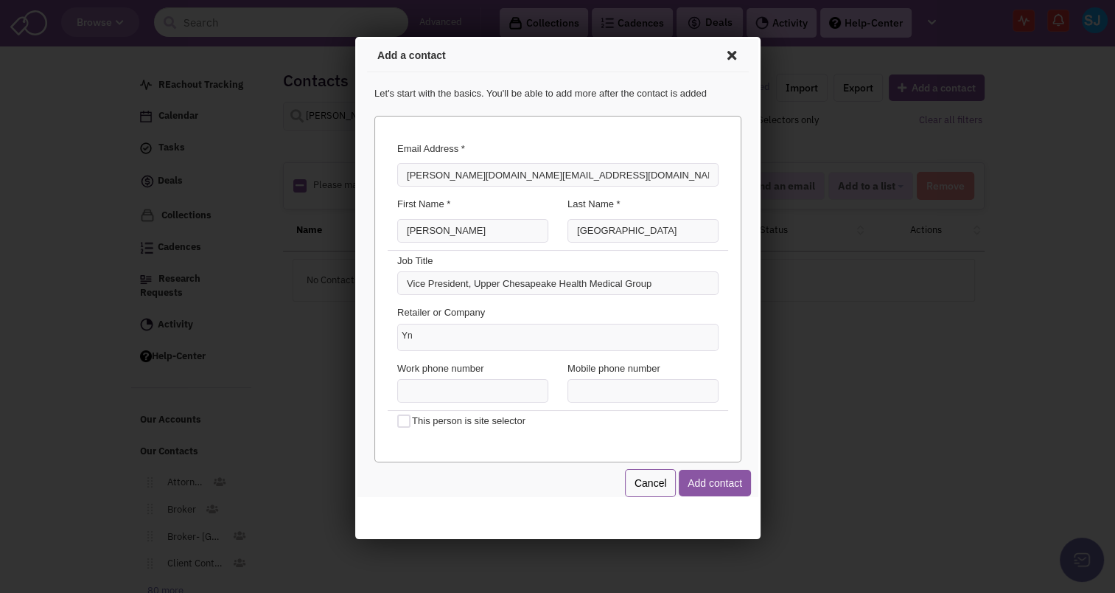
type input "Y"
type input "University of Maryland Medical System"
type input "(443) 643-3347"
click at [713, 479] on button "Add contact" at bounding box center [712, 480] width 72 height 27
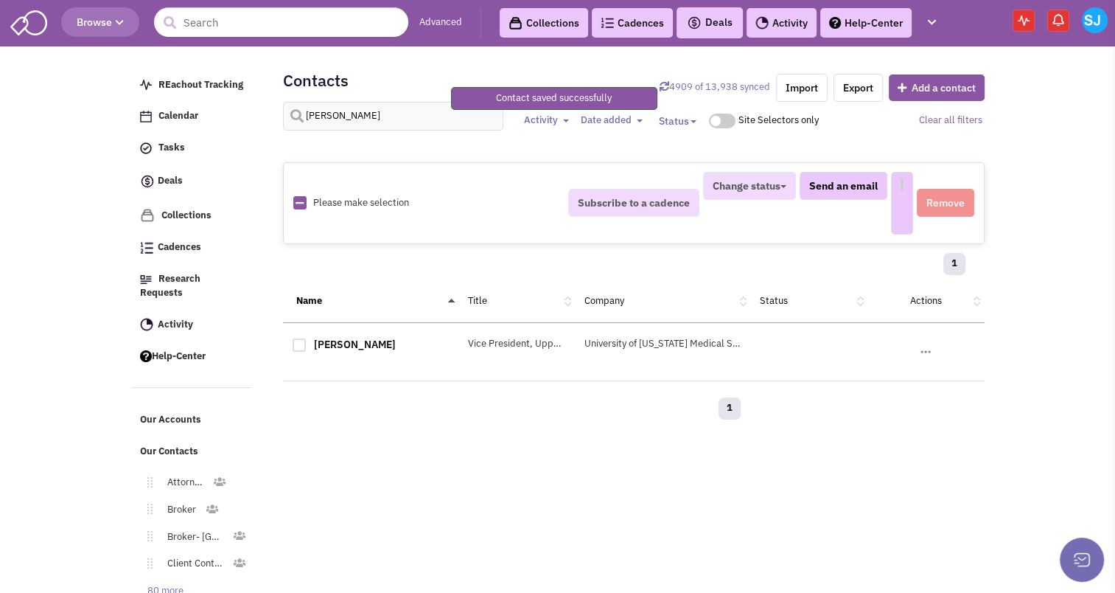
select select
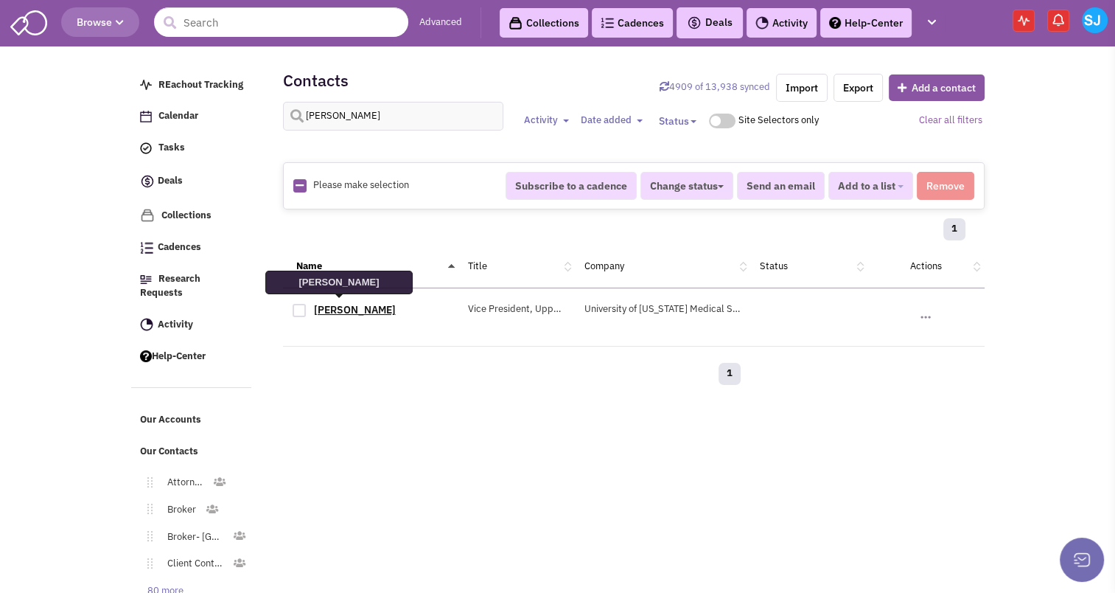
click at [337, 307] on link "Tom Berlin" at bounding box center [355, 309] width 82 height 13
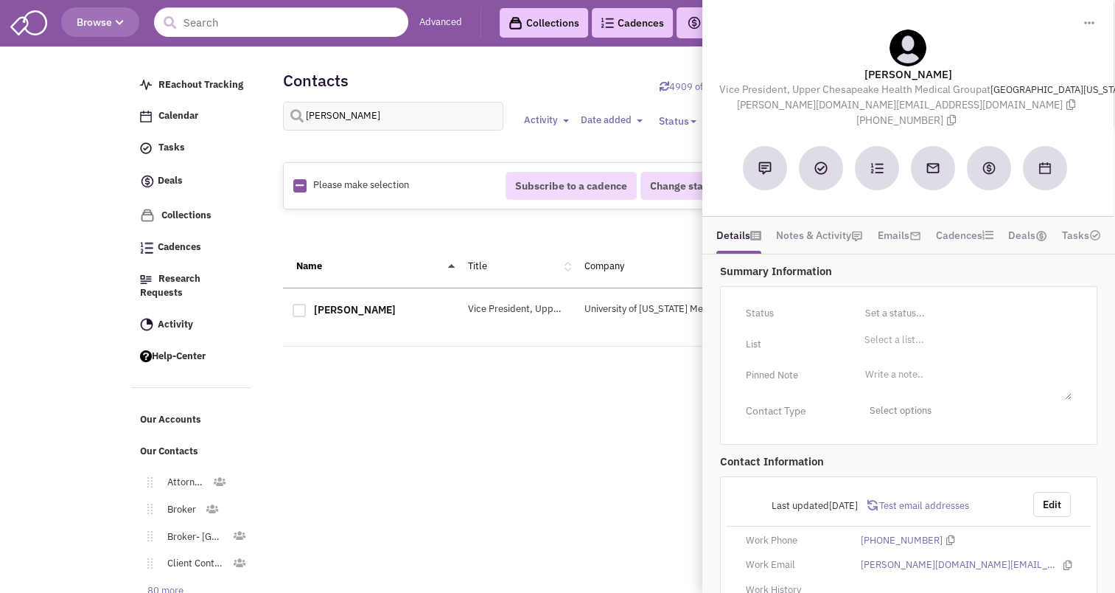
click at [893, 326] on div "Status Toggle Dropdown Have not contacted Reached out Interested Not interested…" at bounding box center [908, 365] width 377 height 159
click at [893, 342] on li "Select a list..." at bounding box center [892, 337] width 63 height 11
click at [0, 0] on select "Select a list..." at bounding box center [0, 0] width 0 height 0
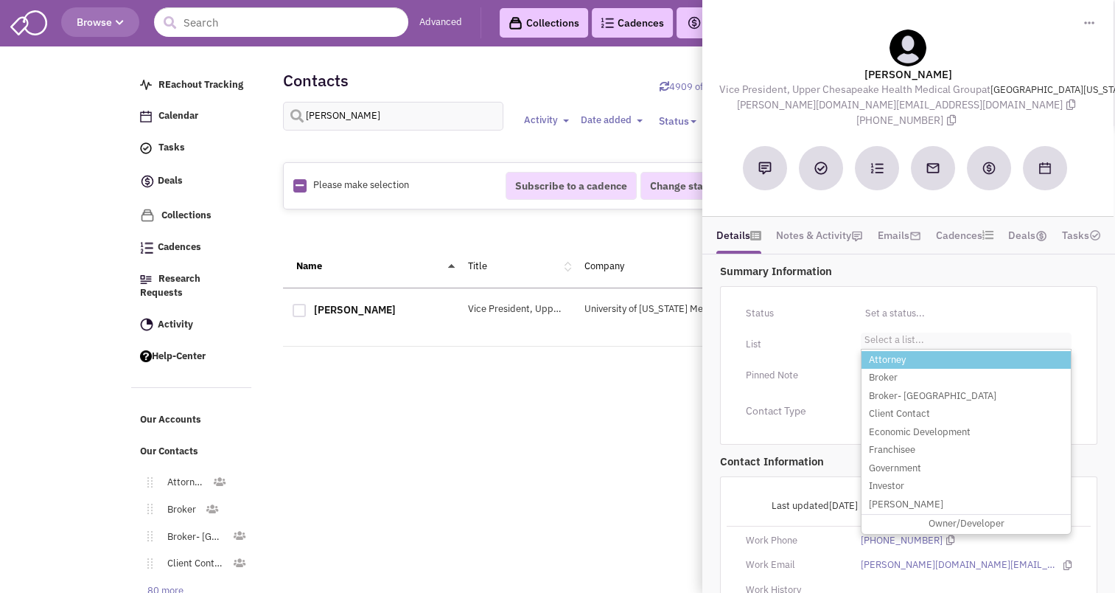
type input "e"
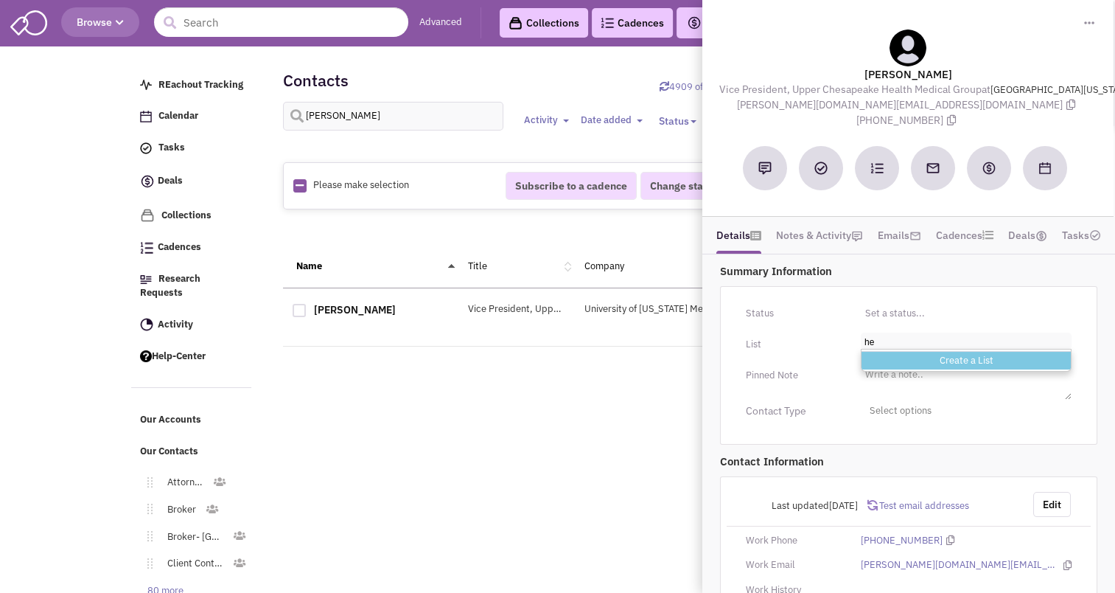
type input "h"
type input "med"
click at [898, 354] on li "User- Medical" at bounding box center [966, 360] width 209 height 18
click at [0, 0] on select "Select a list..." at bounding box center [0, 0] width 0 height 0
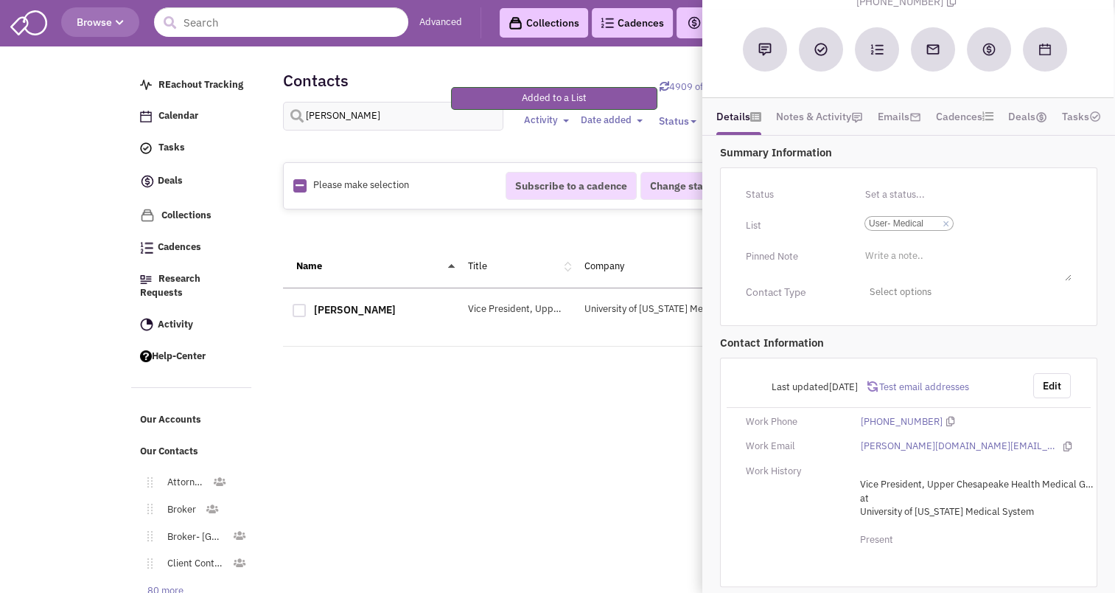
scroll to position [0, 0]
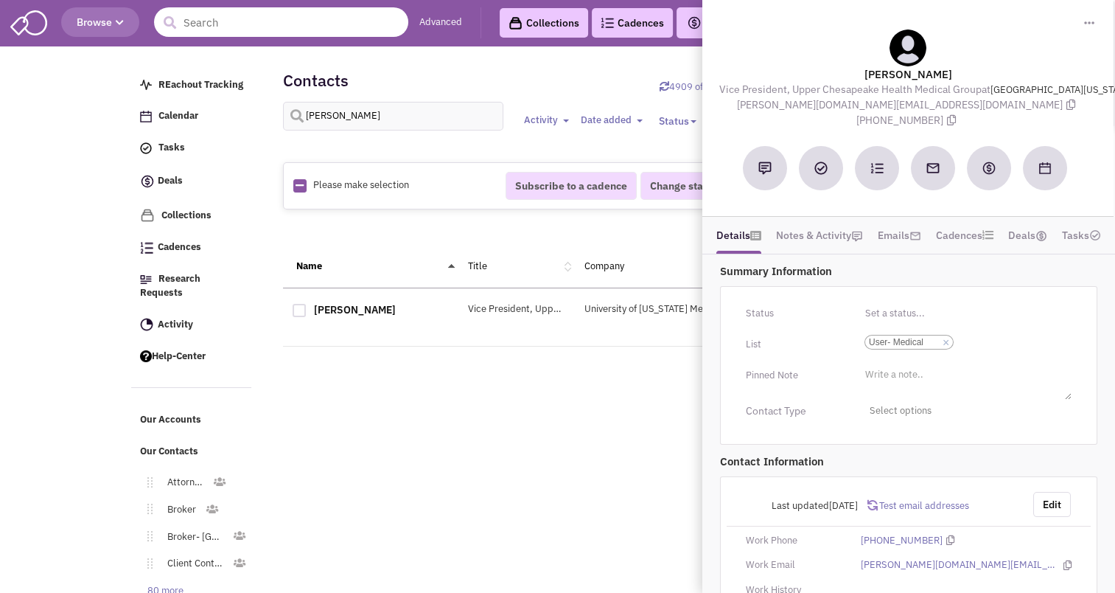
click at [231, 30] on input "text" at bounding box center [281, 21] width 254 height 29
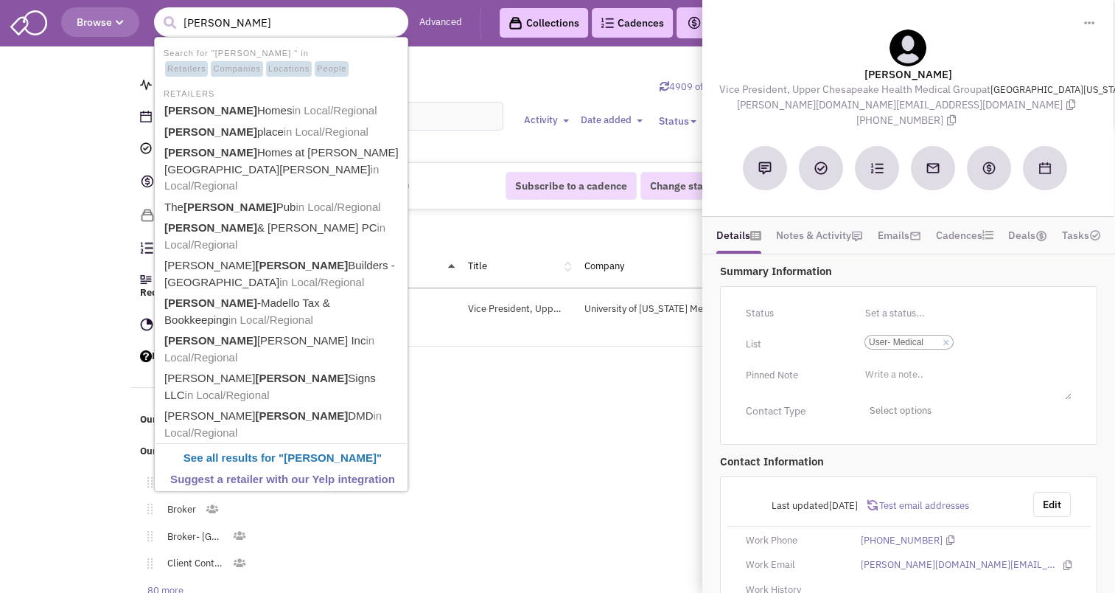
type input "ryan"
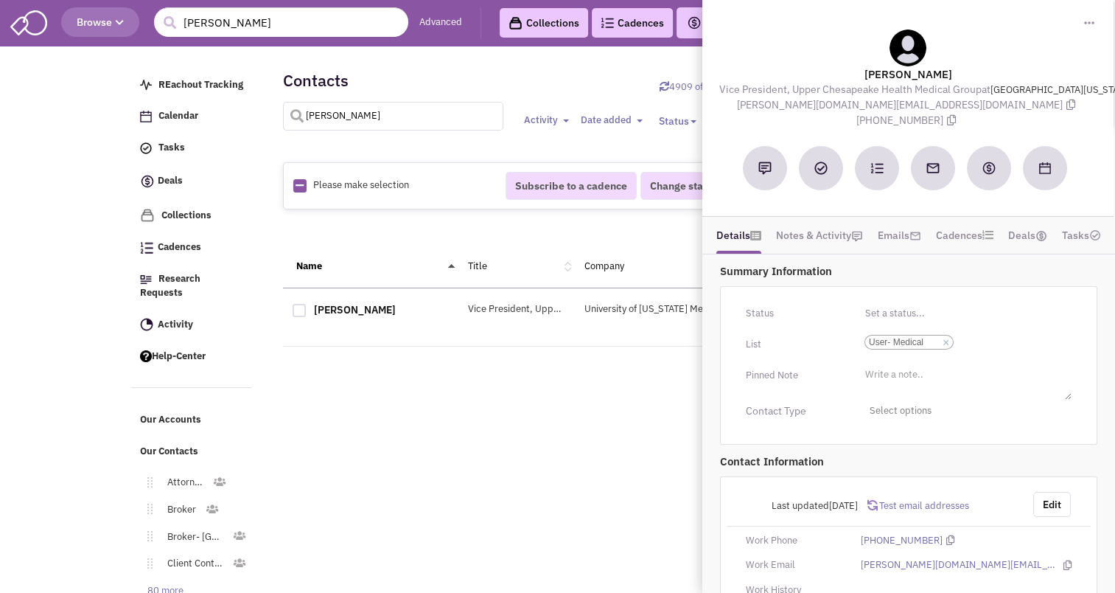
click at [436, 116] on input "tom berlin" at bounding box center [393, 116] width 221 height 29
type input "t"
type input "ryan grigalonis"
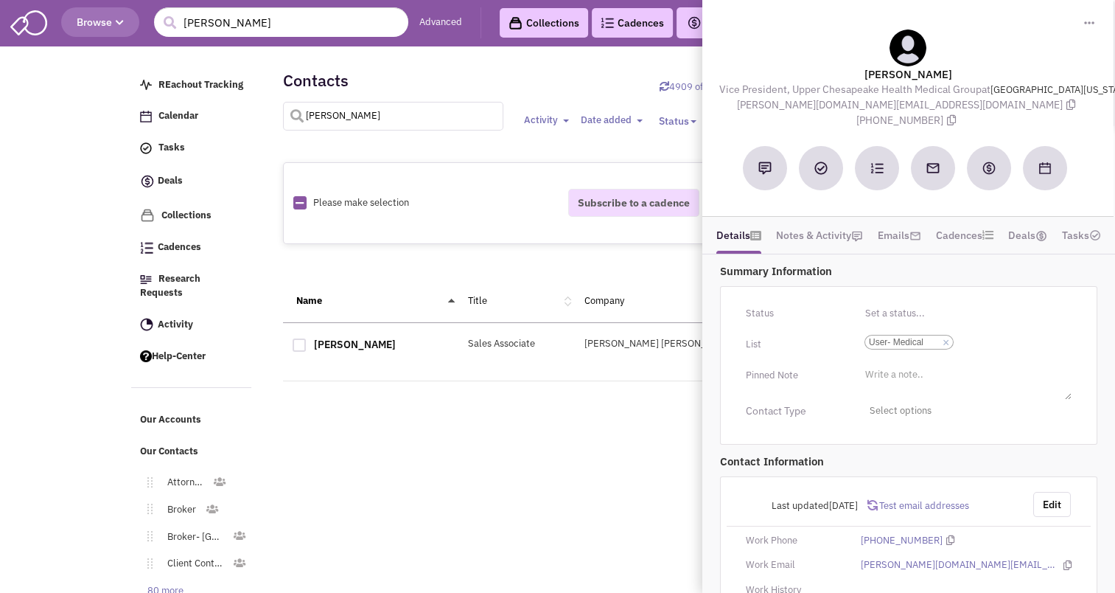
select select
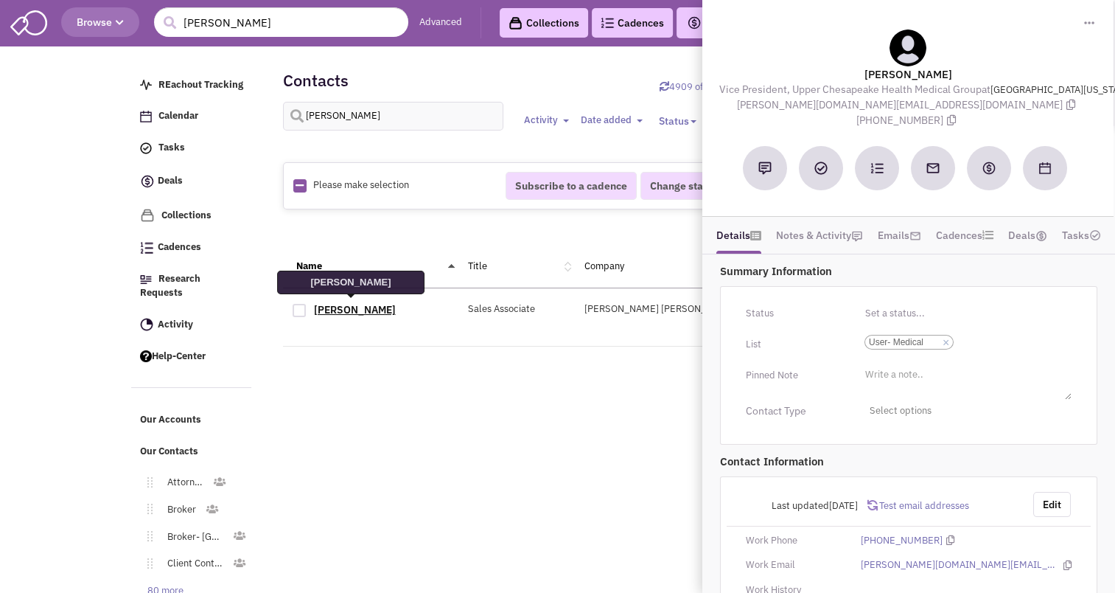
click at [377, 307] on link "Ryan Grigalonis" at bounding box center [355, 309] width 82 height 13
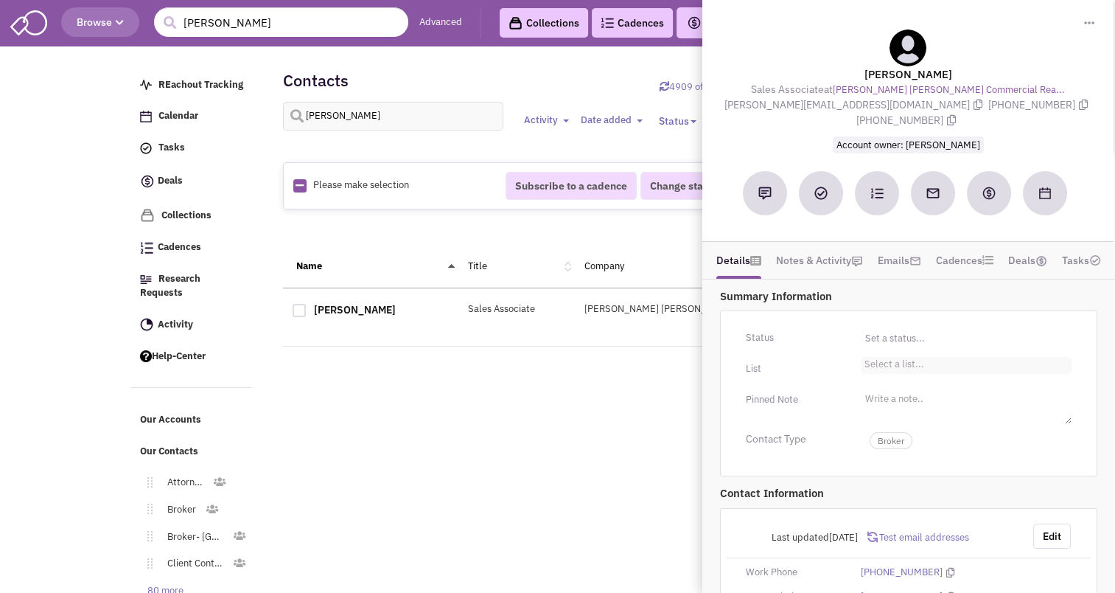
click at [912, 357] on li "Select a list..." at bounding box center [892, 362] width 63 height 11
click at [0, 0] on select "Select a list..." at bounding box center [0, 0] width 0 height 0
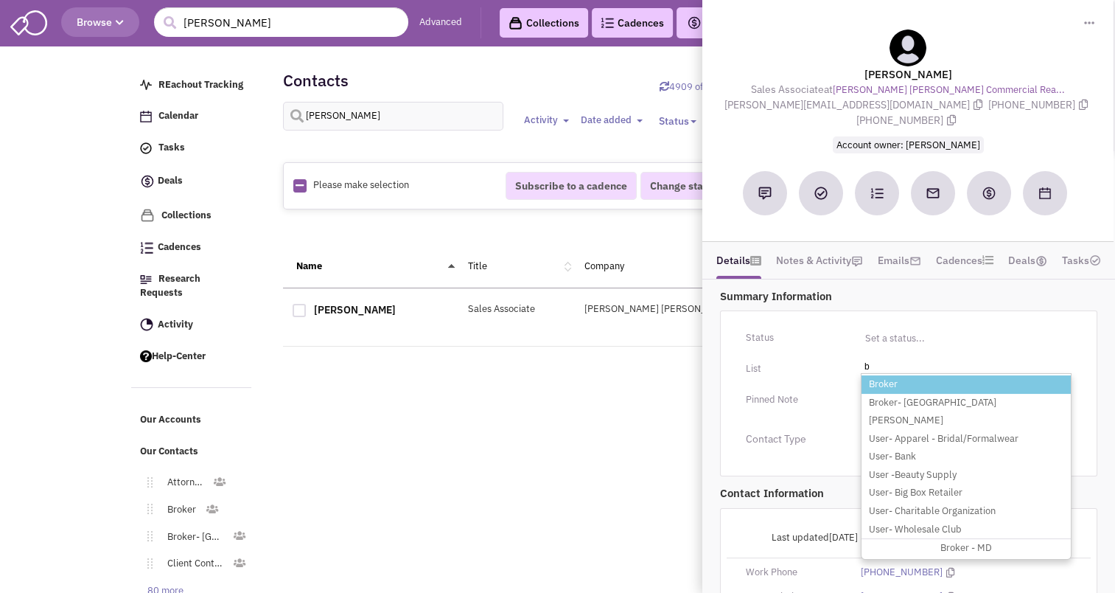
type input "b"
click at [890, 375] on li "Broker" at bounding box center [966, 384] width 209 height 18
click at [0, 0] on select "Select a list..." at bounding box center [0, 0] width 0 height 0
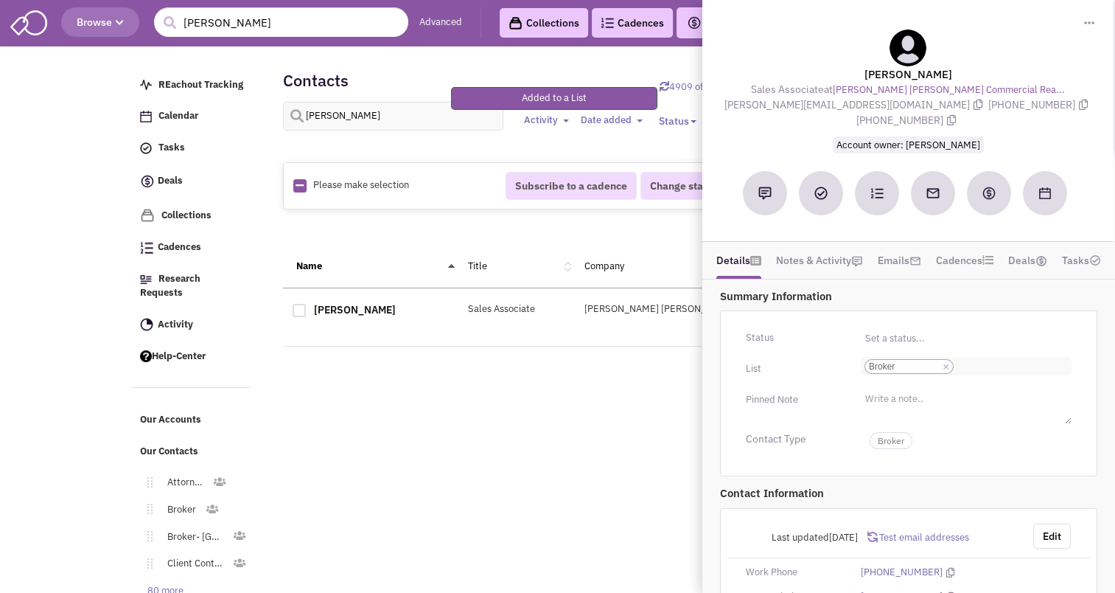
click at [1002, 357] on ul "Select a list... × Broker" at bounding box center [966, 366] width 211 height 18
click at [0, 0] on select "Select a list... Broker" at bounding box center [0, 0] width 0 height 0
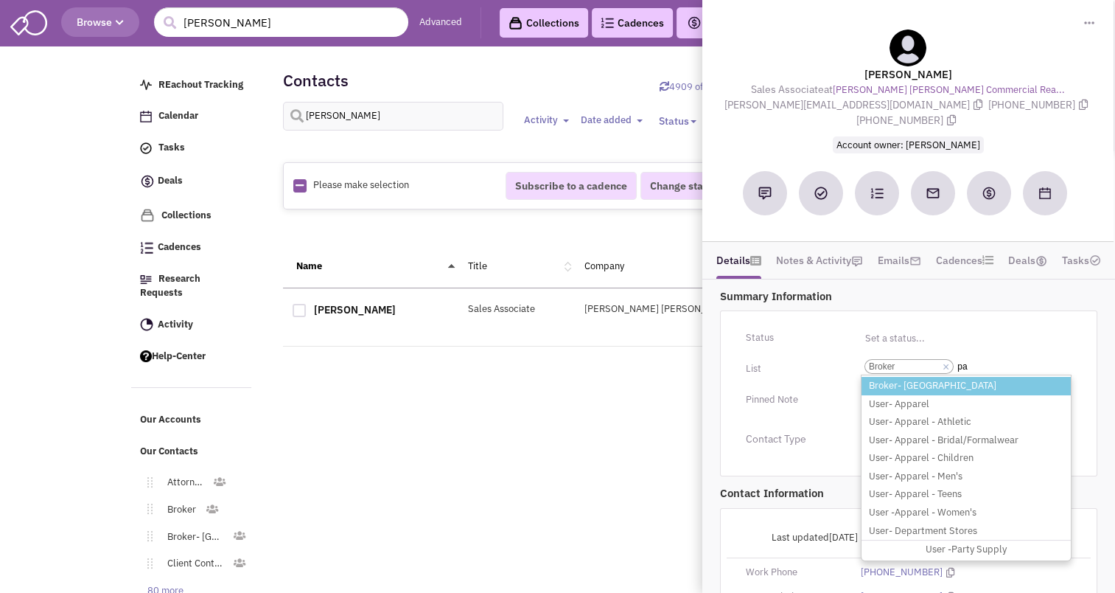
type input "pa"
click at [920, 377] on li "Broker- PA" at bounding box center [966, 386] width 209 height 18
click at [0, 0] on select "Select a list... Broker" at bounding box center [0, 0] width 0 height 0
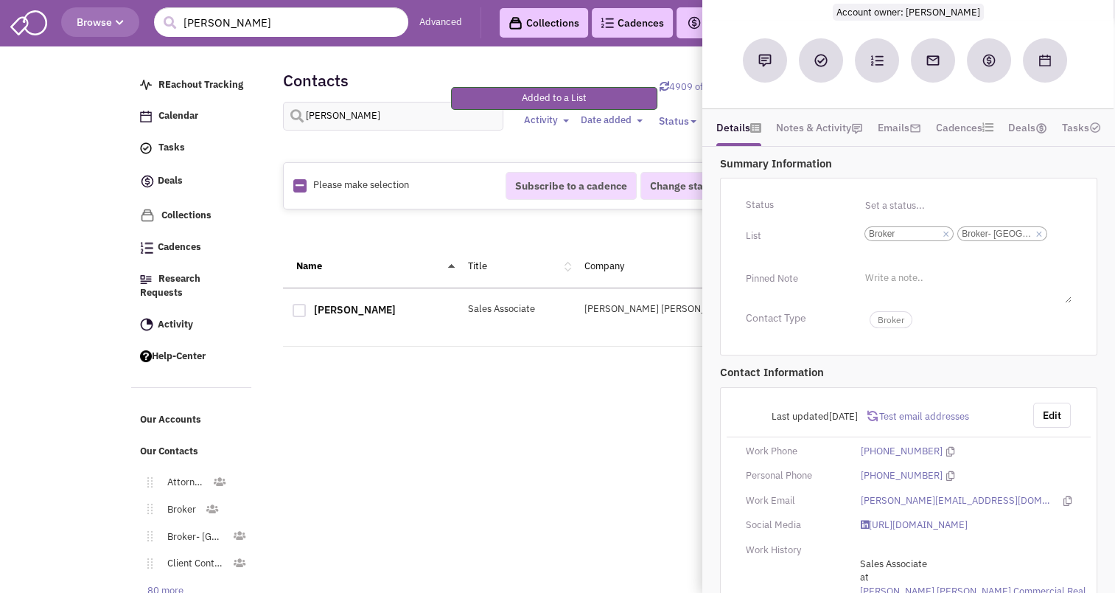
scroll to position [133, 0]
click at [1055, 402] on button "Edit" at bounding box center [1052, 414] width 38 height 25
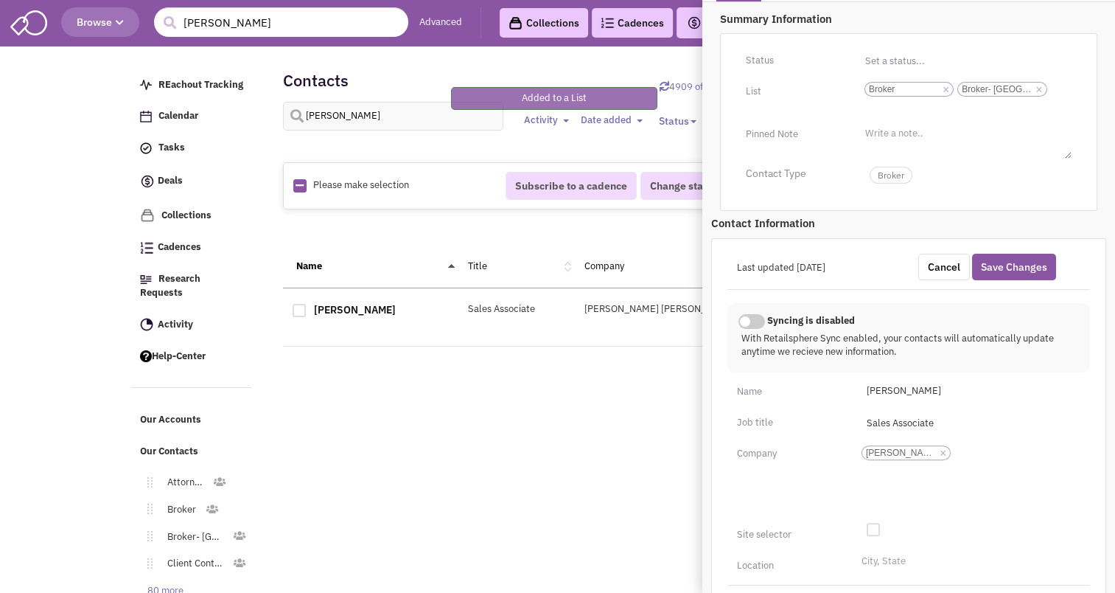
scroll to position [416, 0]
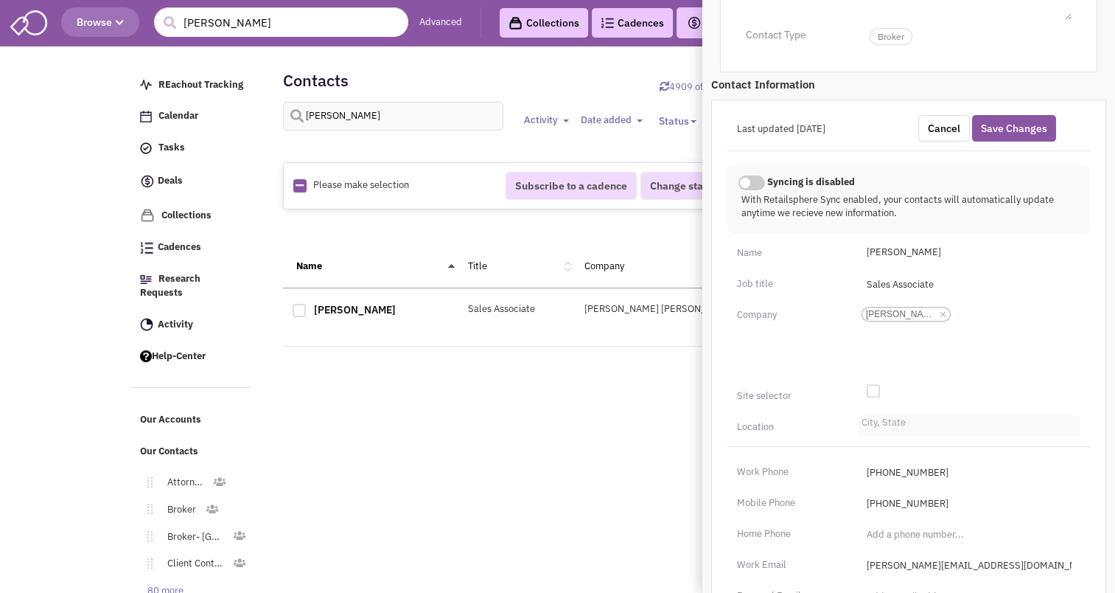
click at [883, 419] on input "City, State" at bounding box center [878, 426] width 32 height 15
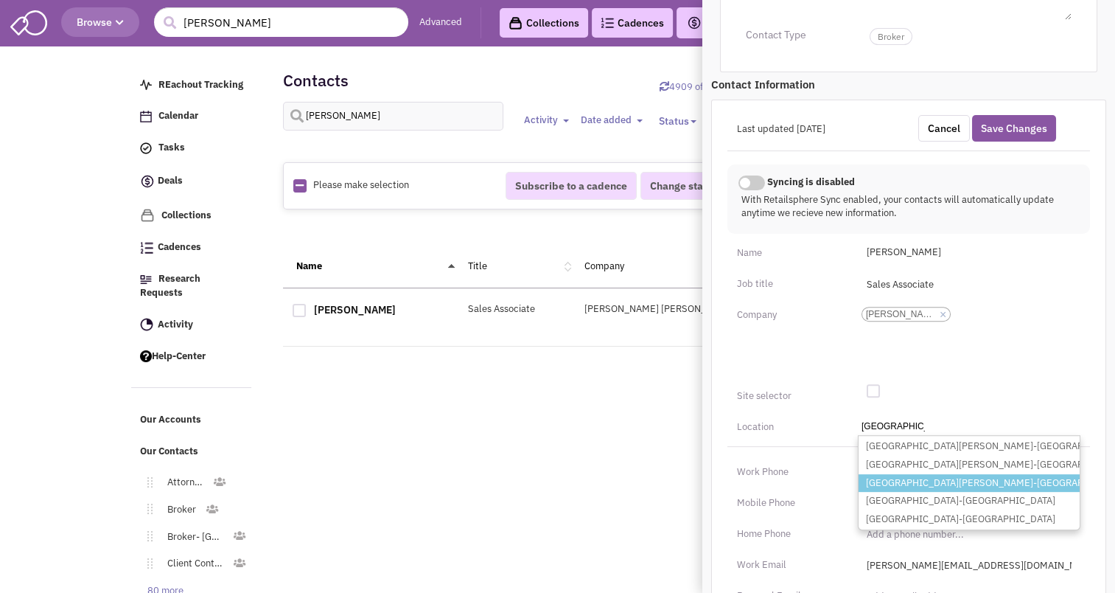
type input "West Chester"
click at [914, 474] on li "West Chester-PA" at bounding box center [969, 483] width 221 height 18
click at [0, 0] on select "City, State West Chester West Chester-IA West Chester-OH West Chester-PA West C…" at bounding box center [0, 0] width 0 height 0
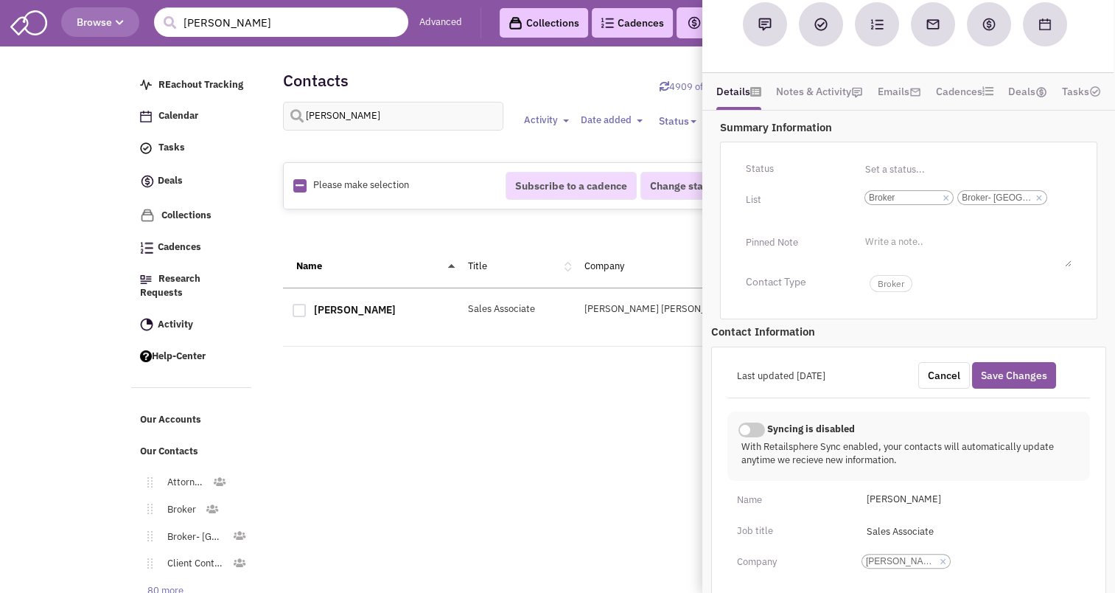
scroll to position [158, 0]
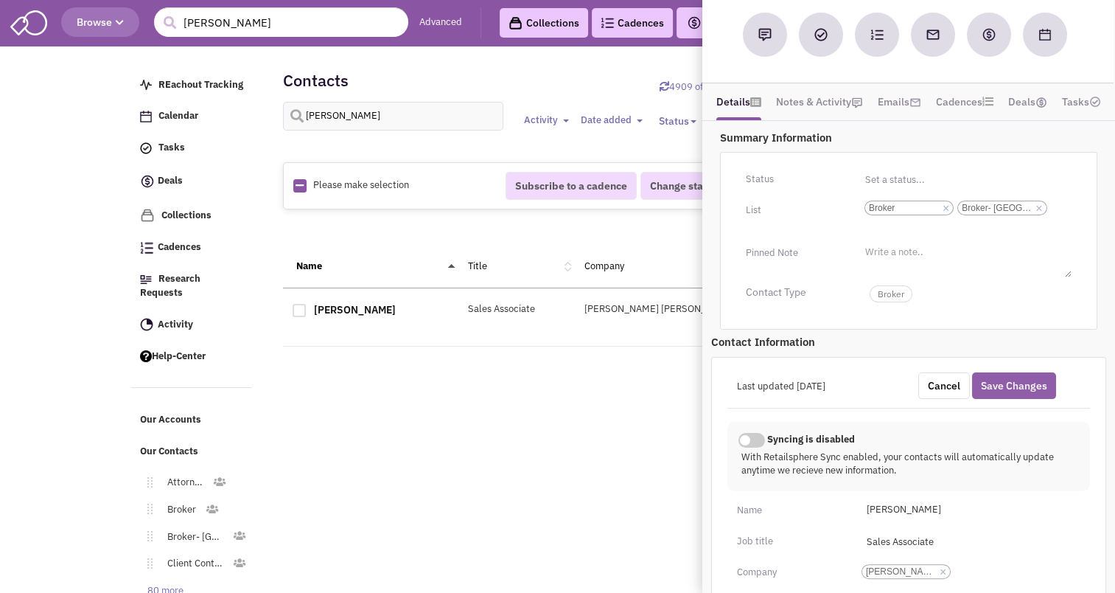
click at [1000, 379] on button "Save Changes" at bounding box center [1014, 385] width 84 height 27
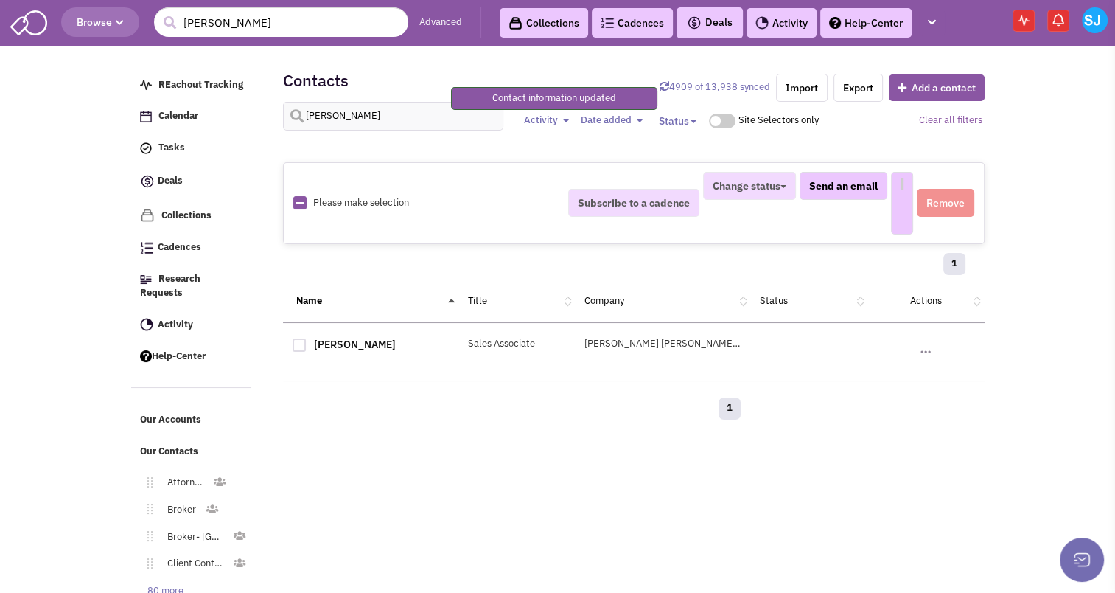
select select
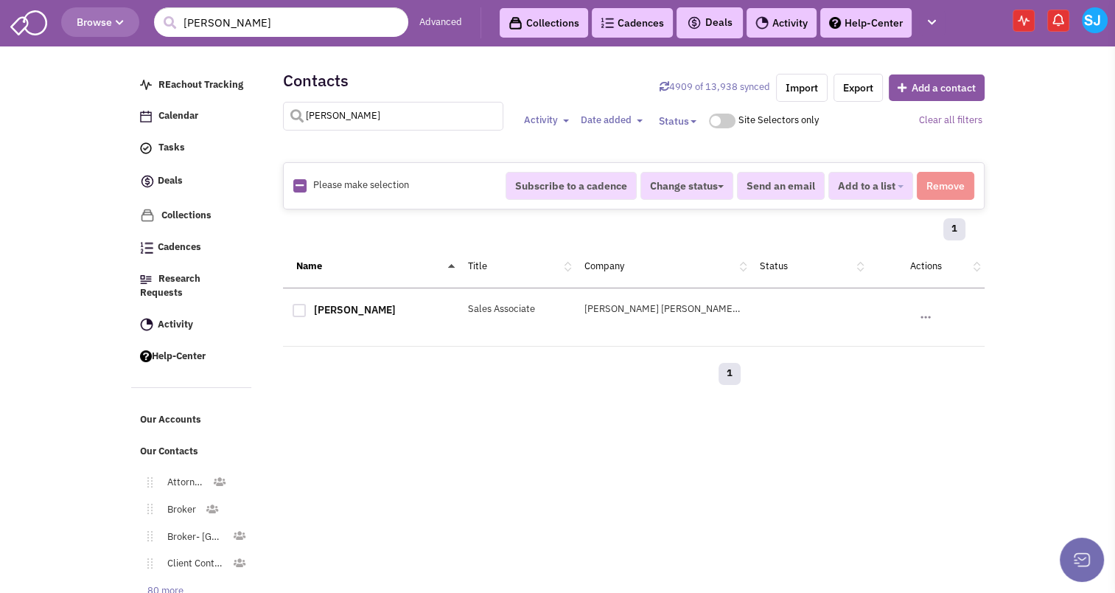
click at [353, 121] on input "ryan grigalonis" at bounding box center [393, 116] width 221 height 29
type input "r"
type input "morris shasho"
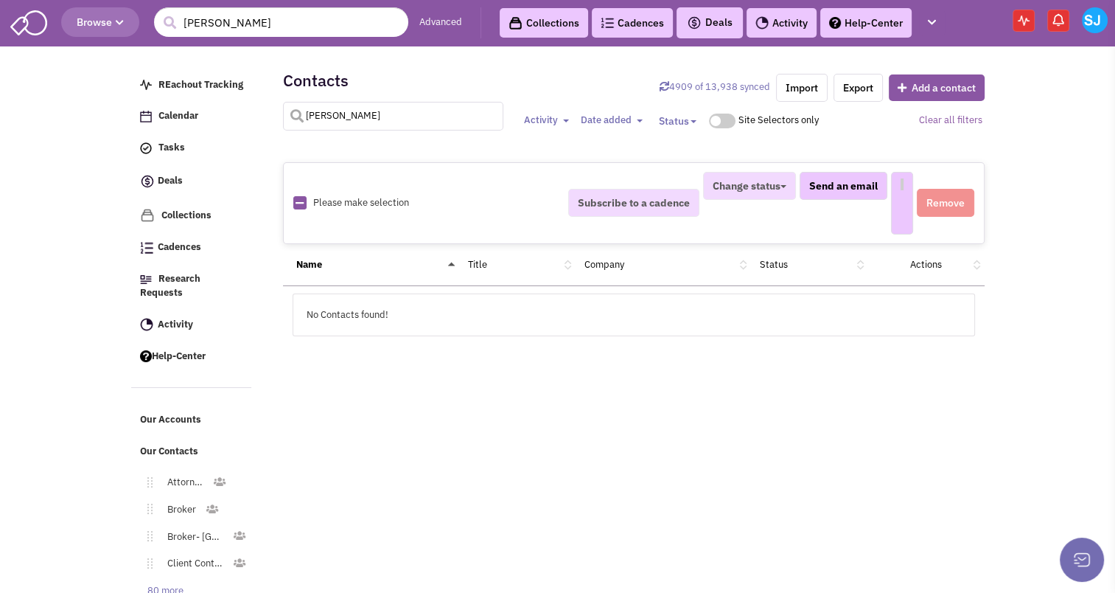
select select
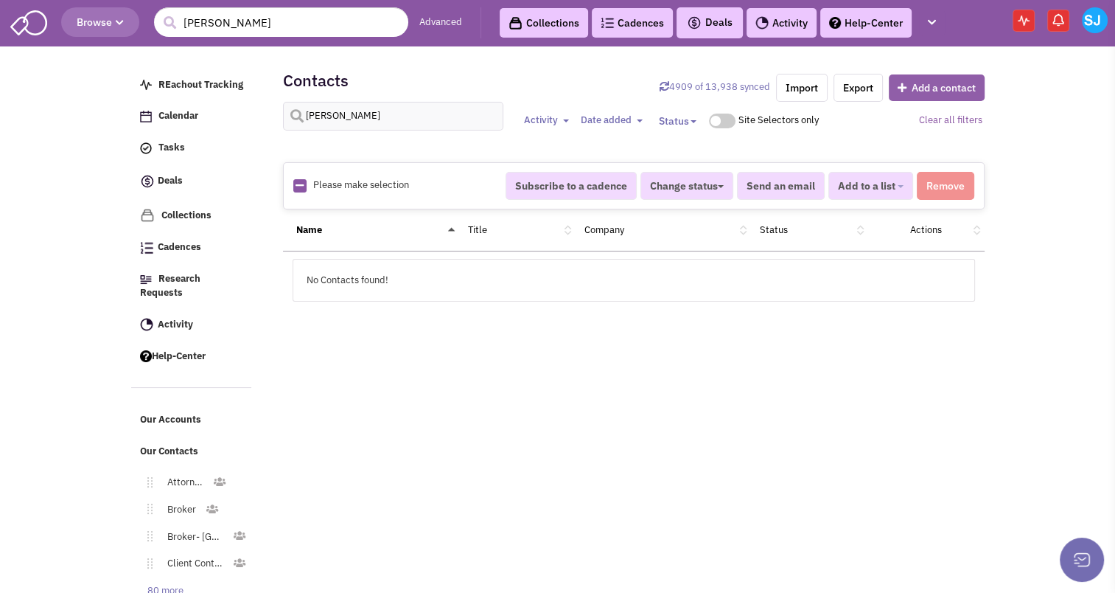
click at [915, 88] on button "Add a contact" at bounding box center [937, 87] width 96 height 27
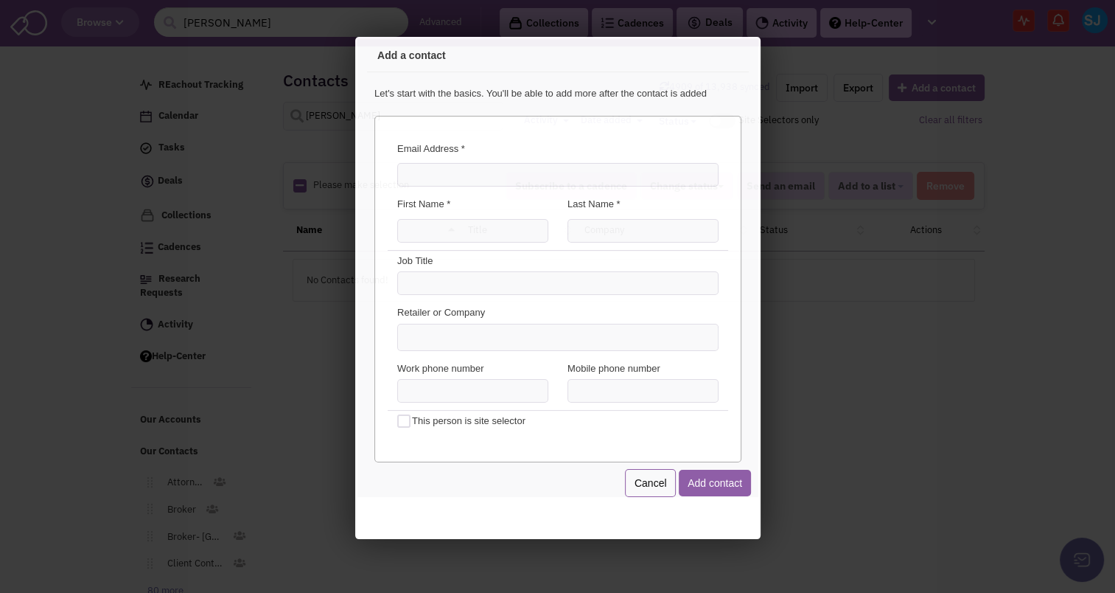
scroll to position [0, 0]
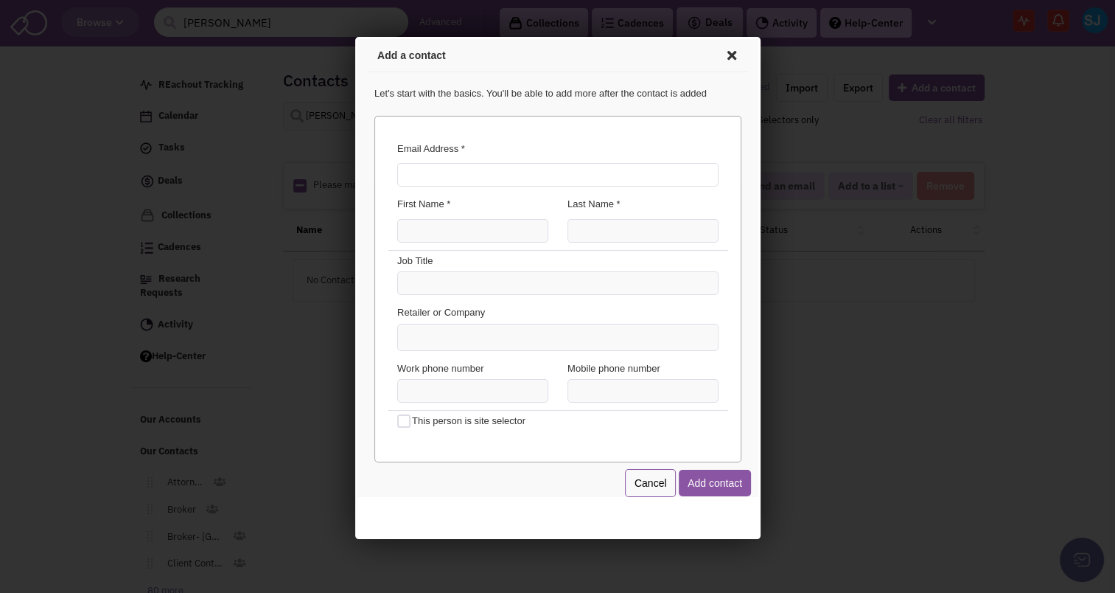
click at [587, 167] on input "Email Address *" at bounding box center [554, 173] width 321 height 24
type input "moshasho@yahoo.com"
type input "Morris"
type input "Shasho"
type input "Owner"
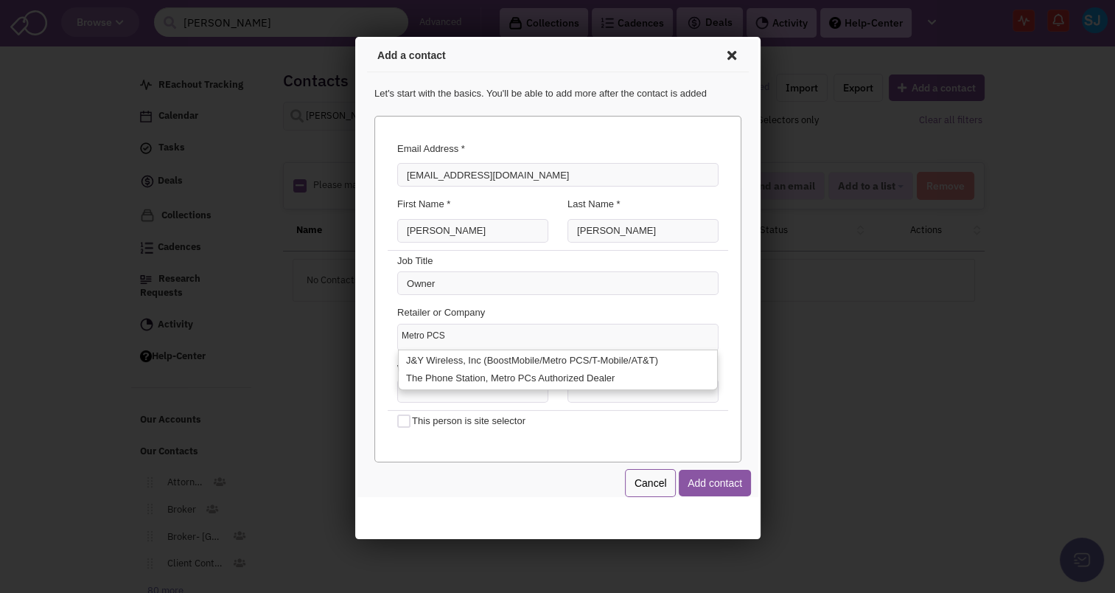
type input "Metro PCS"
click at [380, 408] on div "Email Address * moshasho@yahoo.com You've already added this contact! View the …" at bounding box center [554, 286] width 367 height 346
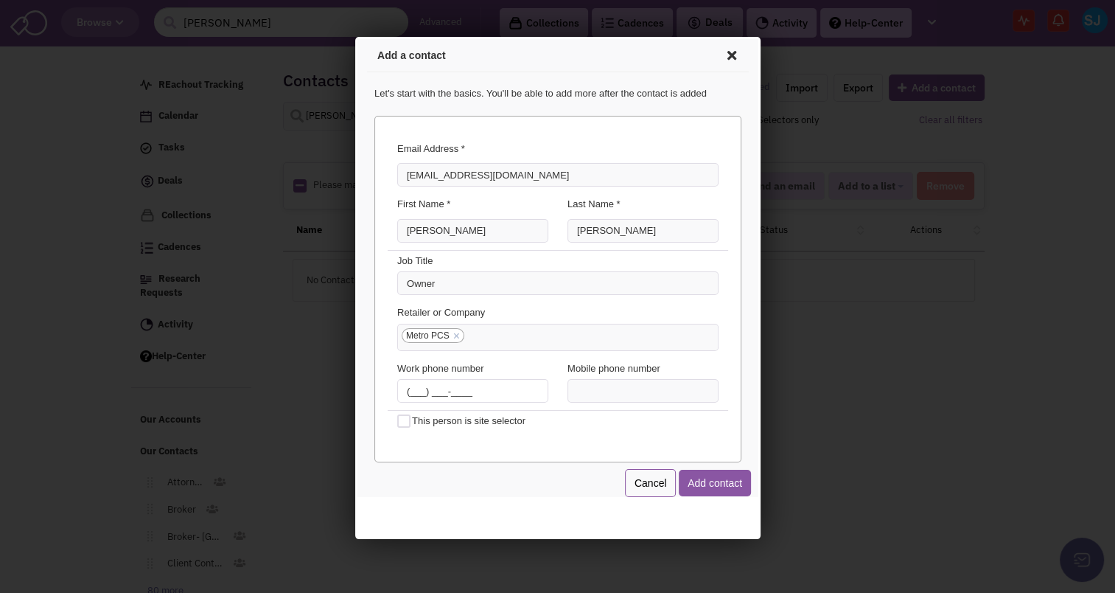
click at [397, 390] on input "(___) ___-____" at bounding box center [469, 389] width 151 height 24
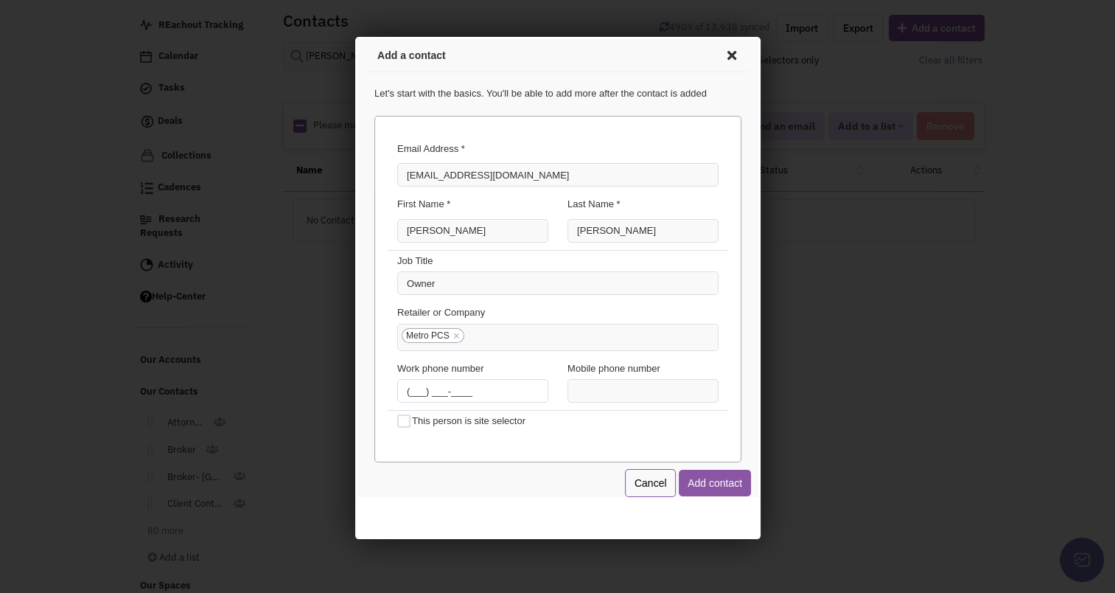
scroll to position [64, 0]
type input "(973) 732-4688"
type input "(917) 627-6636"
click at [730, 480] on button "Add contact" at bounding box center [712, 480] width 72 height 27
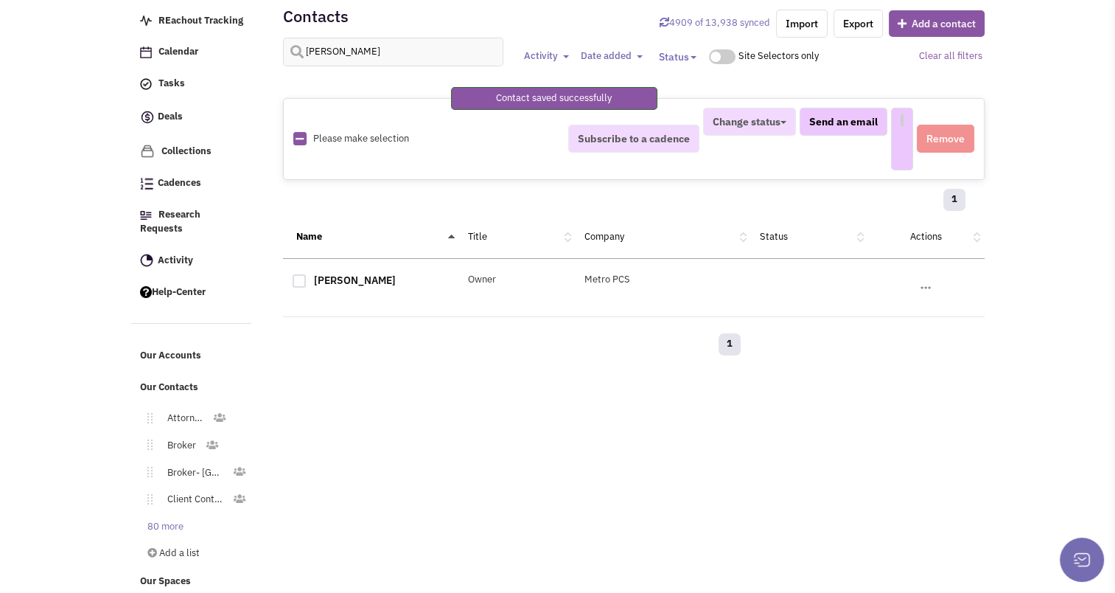
select select
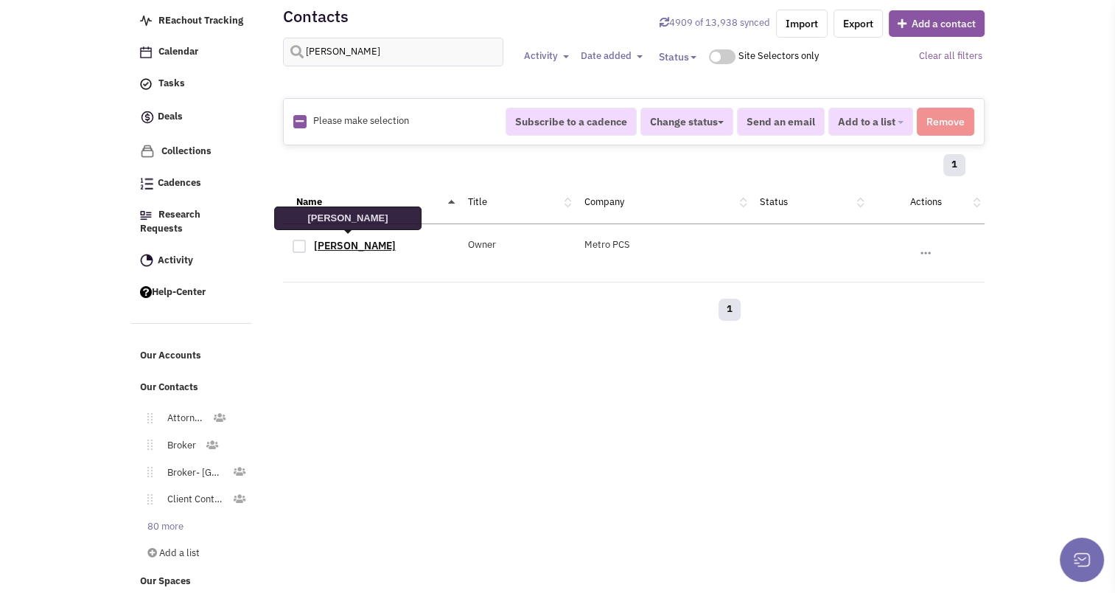
click at [336, 244] on link "Morris Shasho" at bounding box center [355, 245] width 82 height 13
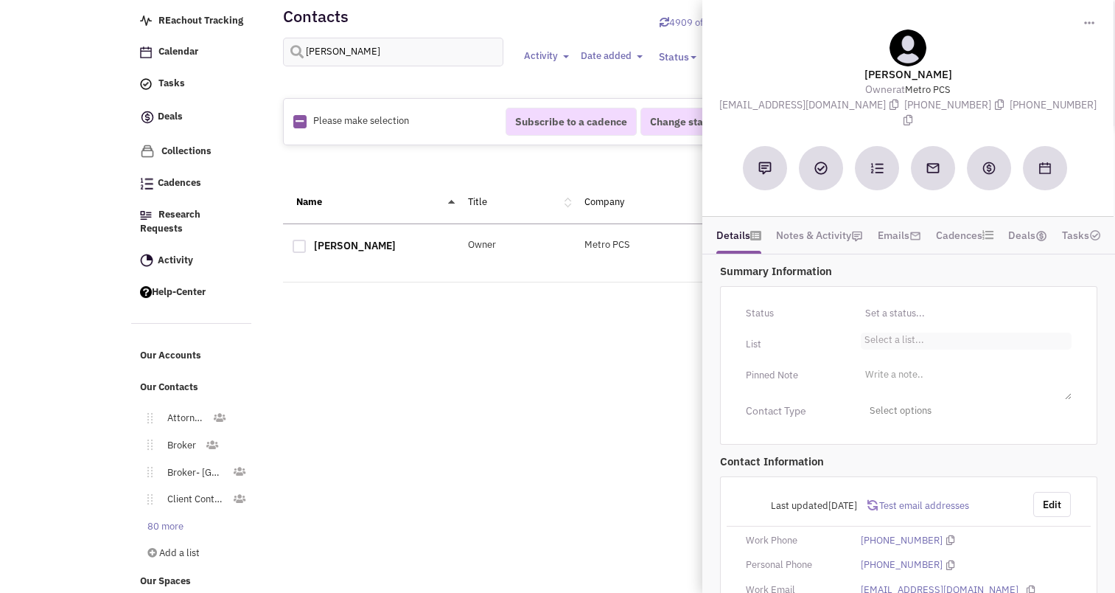
click at [875, 332] on li "Select a list..." at bounding box center [892, 337] width 63 height 11
click at [0, 0] on select "Select a list..." at bounding box center [0, 0] width 0 height 0
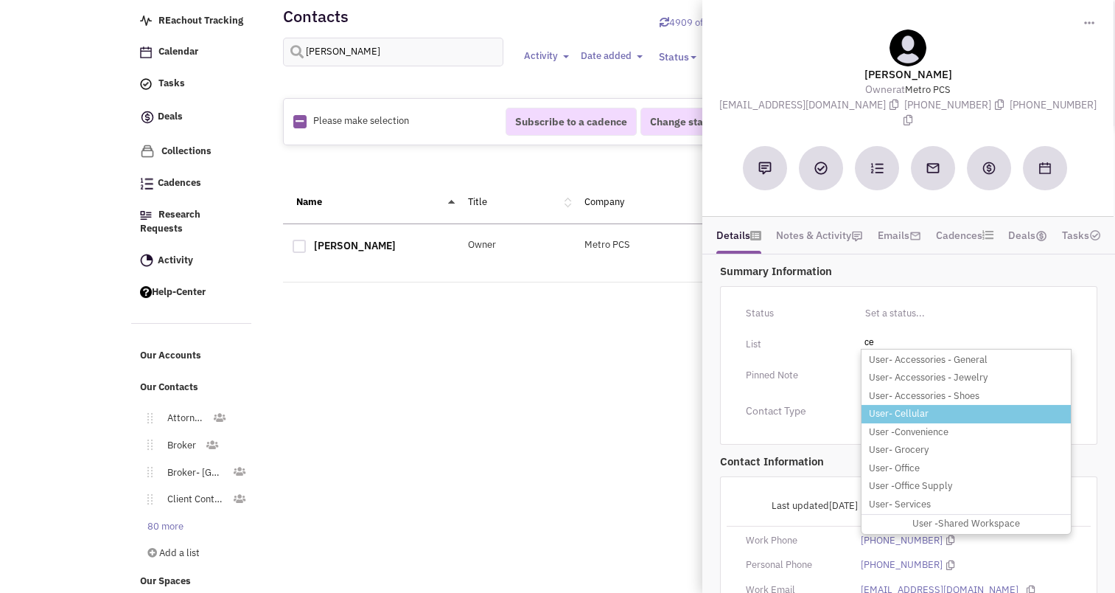
type input "ce"
click at [909, 405] on li "User- Cellular" at bounding box center [966, 414] width 209 height 18
click at [0, 0] on select "Select a list..." at bounding box center [0, 0] width 0 height 0
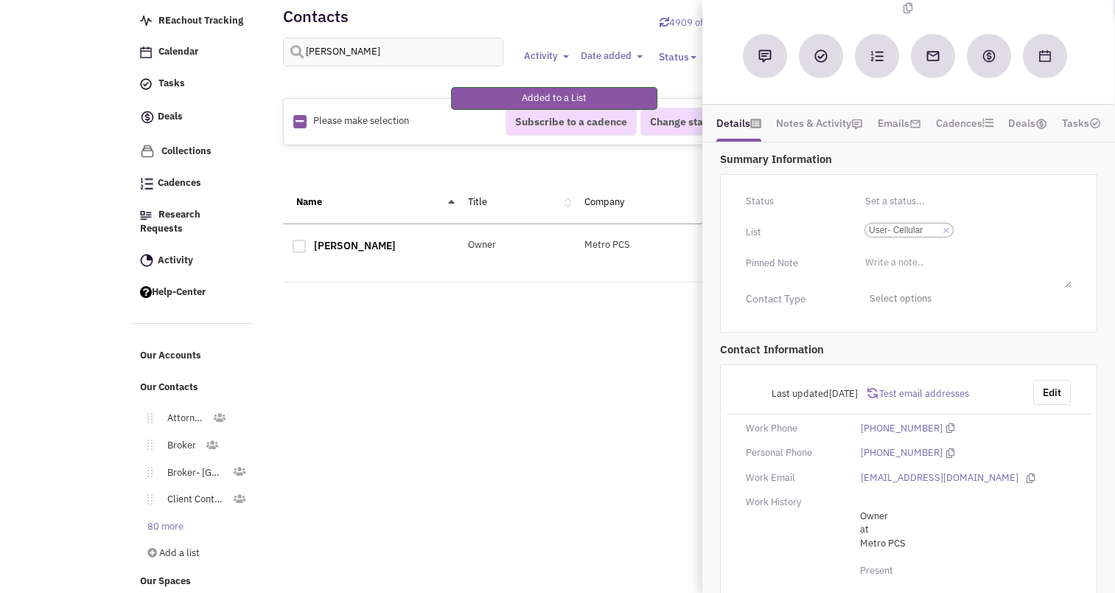
scroll to position [129, 0]
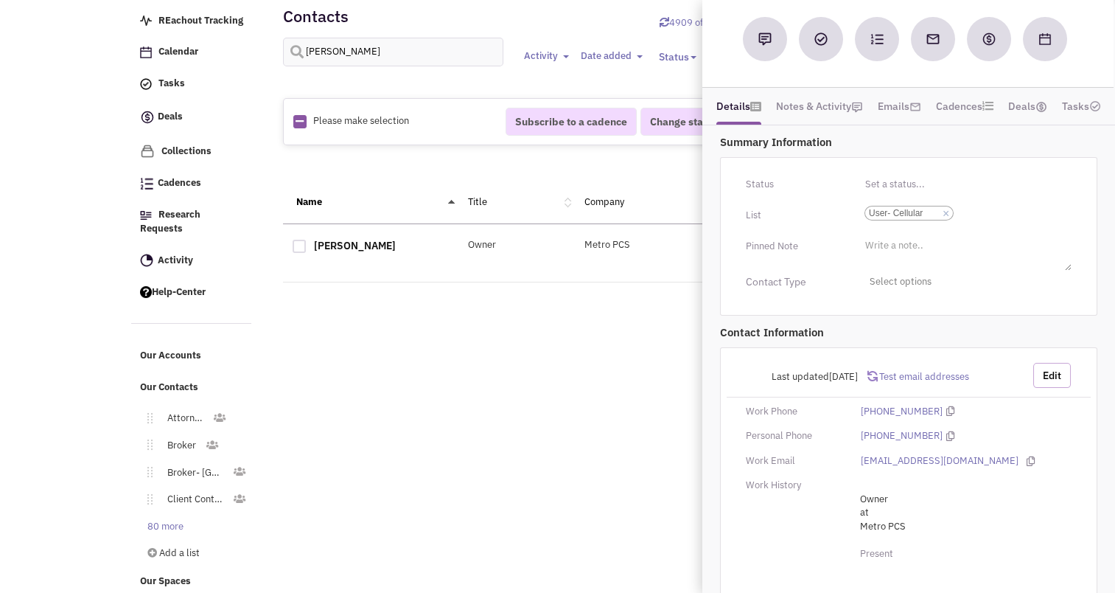
click at [1053, 364] on button "Edit" at bounding box center [1052, 375] width 38 height 25
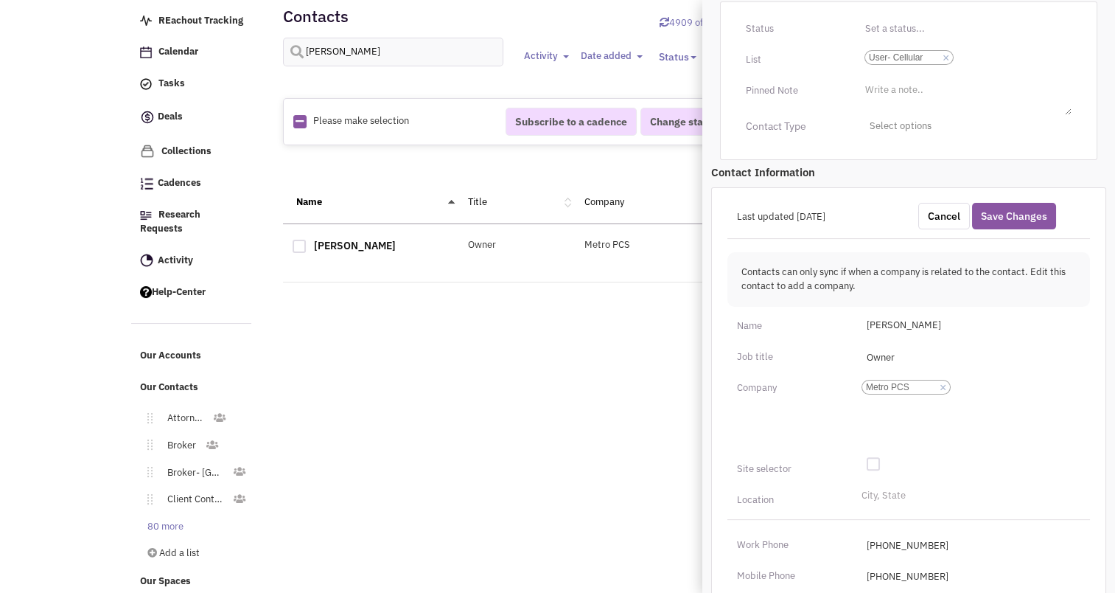
scroll to position [291, 0]
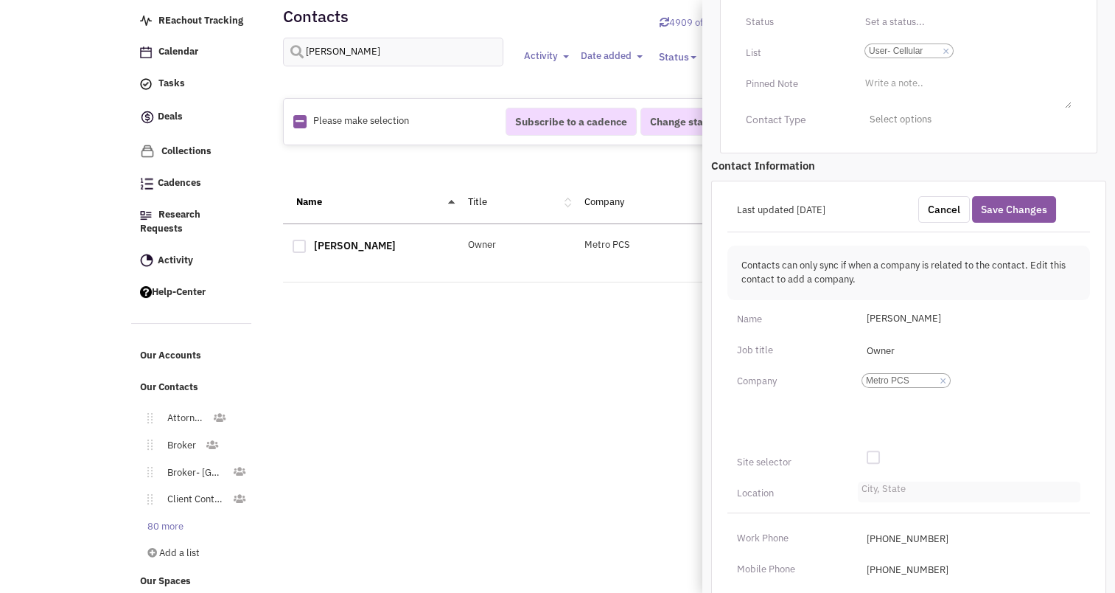
click at [894, 485] on input "City, State" at bounding box center [878, 492] width 32 height 15
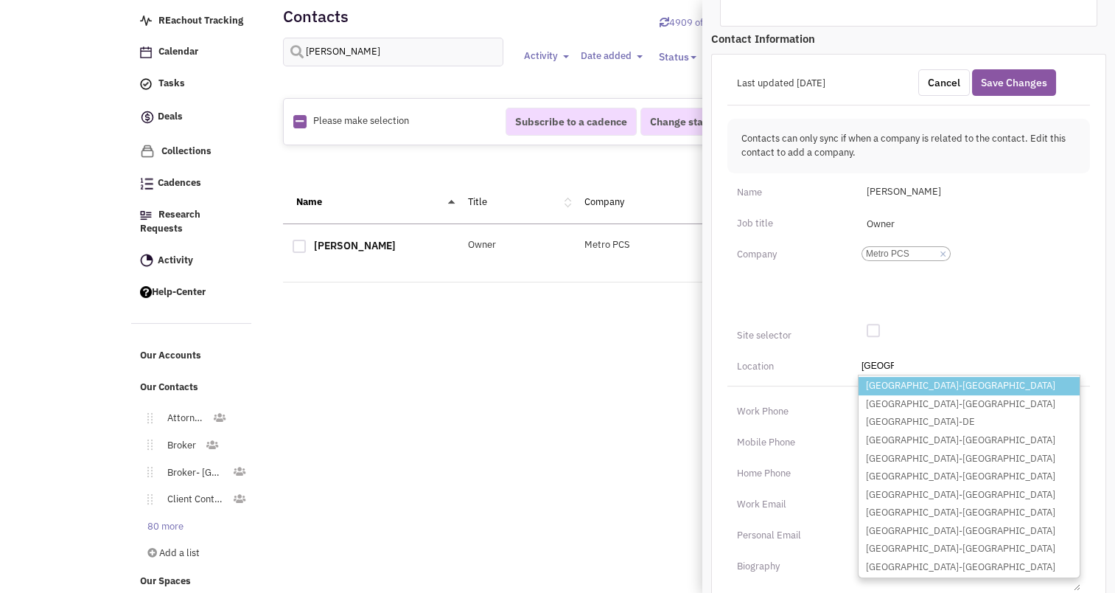
scroll to position [418, 0]
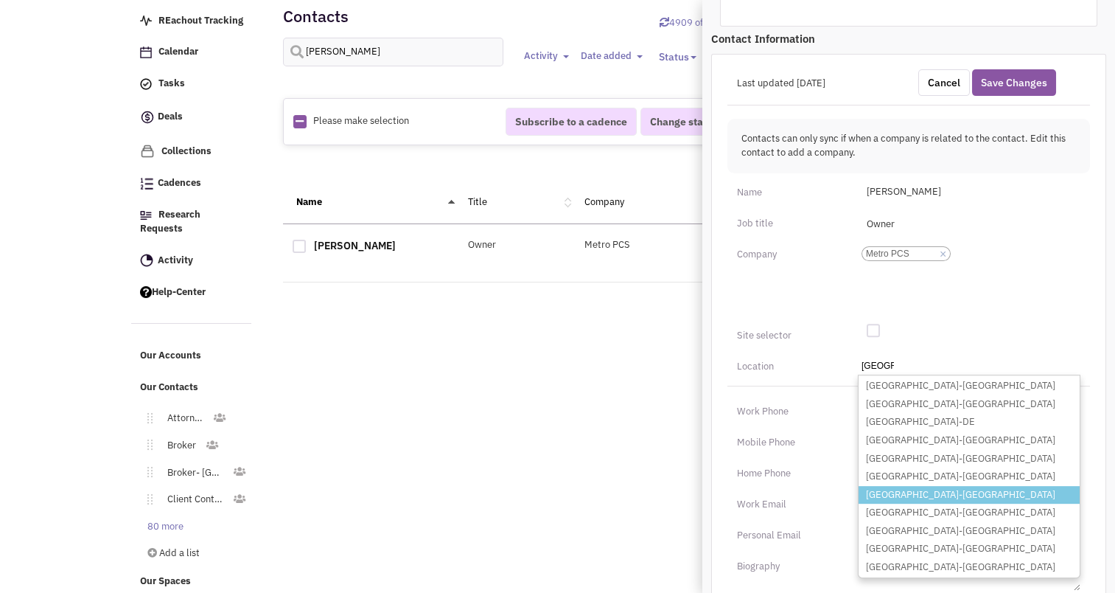
type input "newark"
click at [949, 486] on li "Newark-NJ" at bounding box center [969, 495] width 221 height 18
click at [0, 0] on select "City, State newark Newark-AR Newark-CA Newark-DE Newark-IL Newark-MD Newark-MO …" at bounding box center [0, 0] width 0 height 0
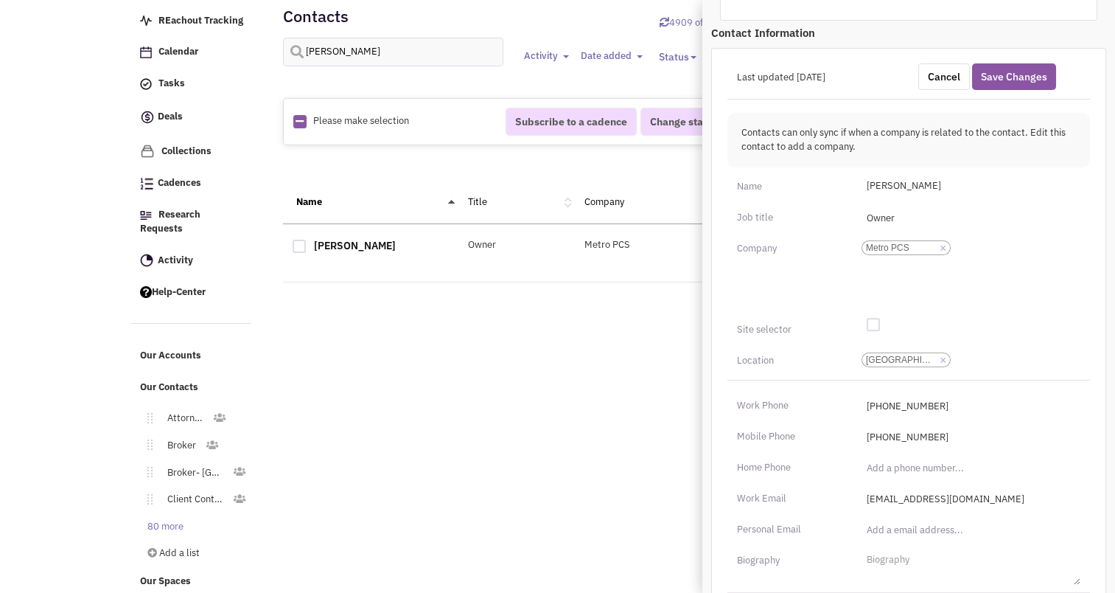
scroll to position [415, 0]
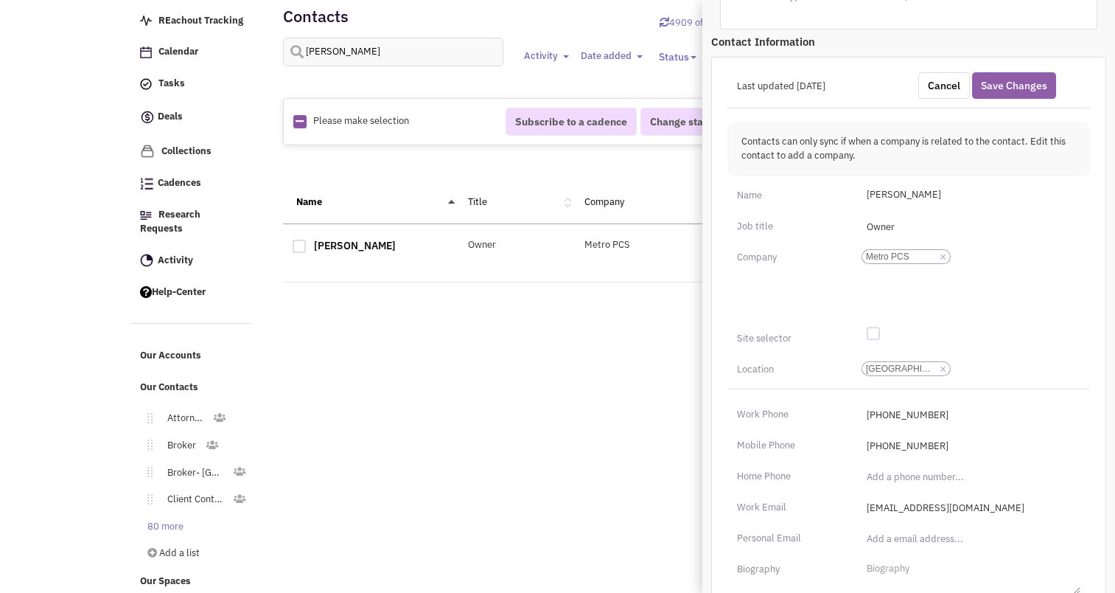
click at [999, 72] on button "Save Changes" at bounding box center [1014, 85] width 84 height 27
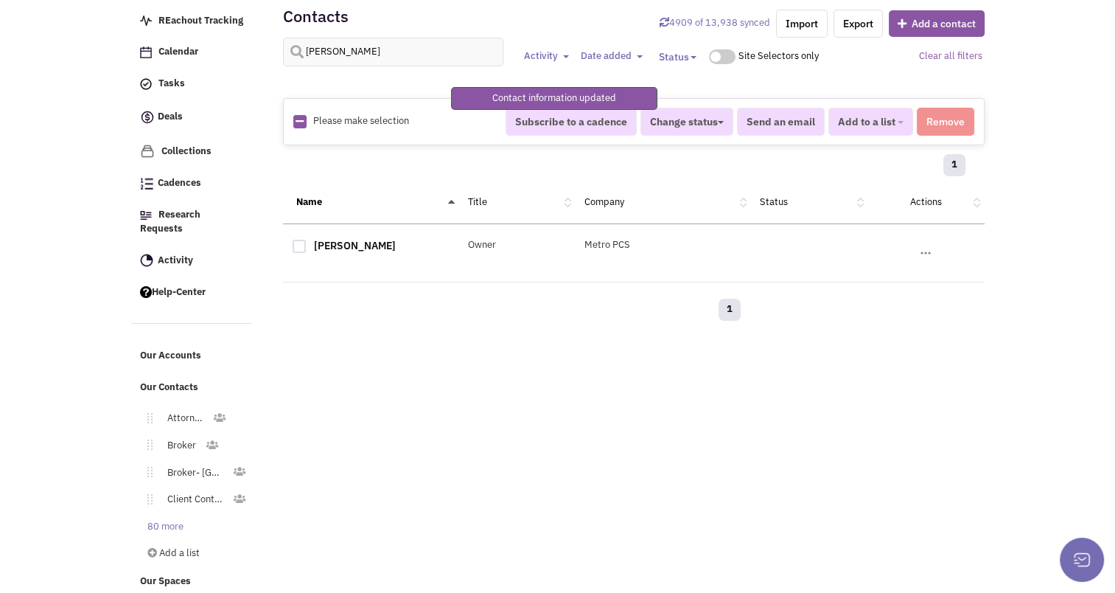
scroll to position [153, 0]
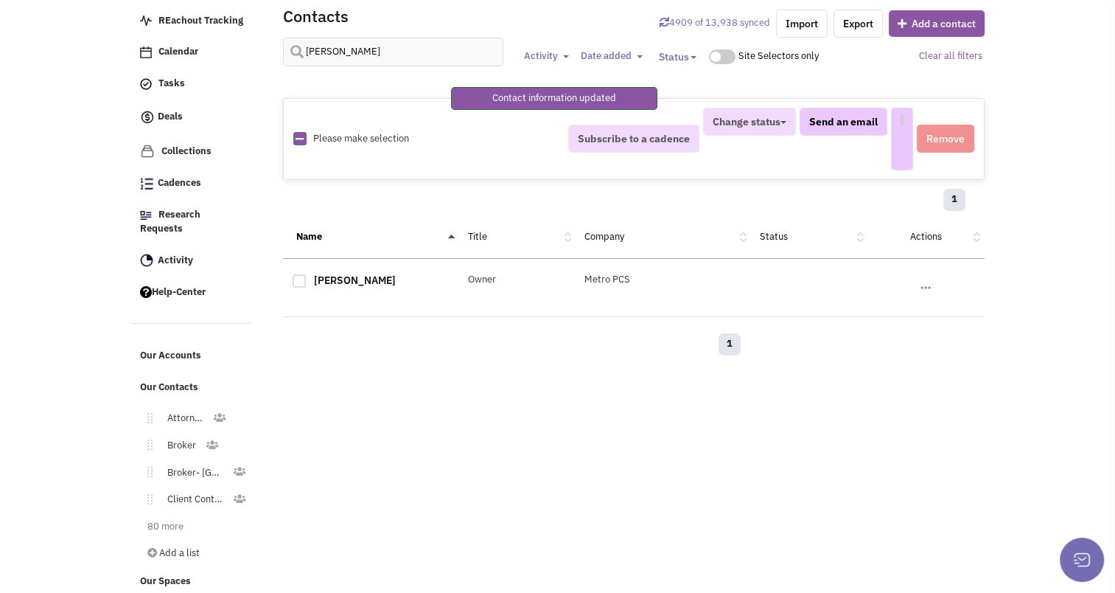
select select
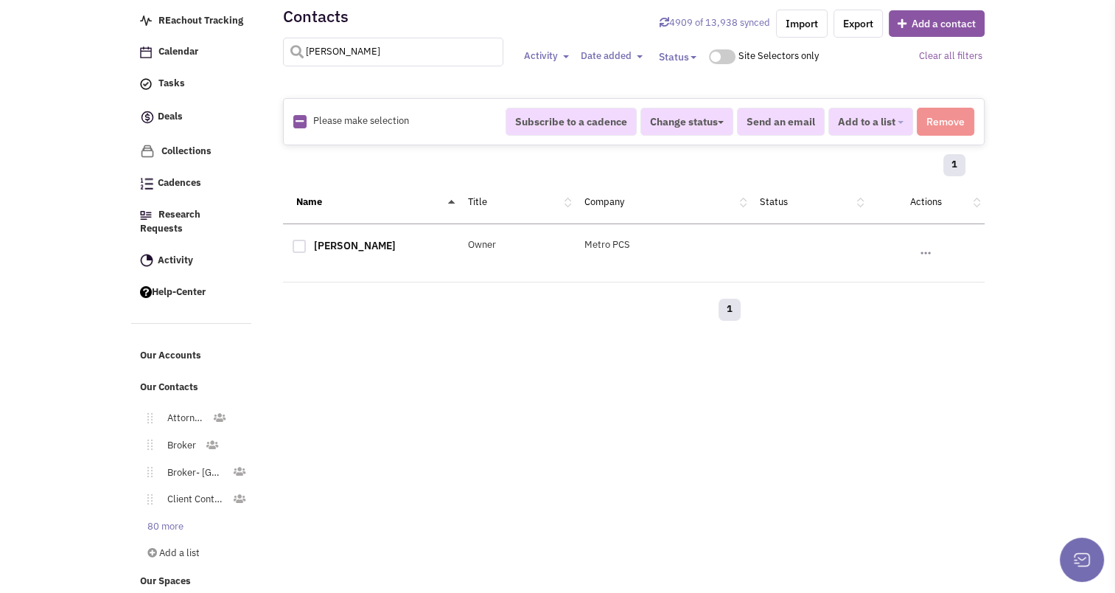
click at [376, 64] on input "morris shasho" at bounding box center [393, 52] width 221 height 29
type input "m"
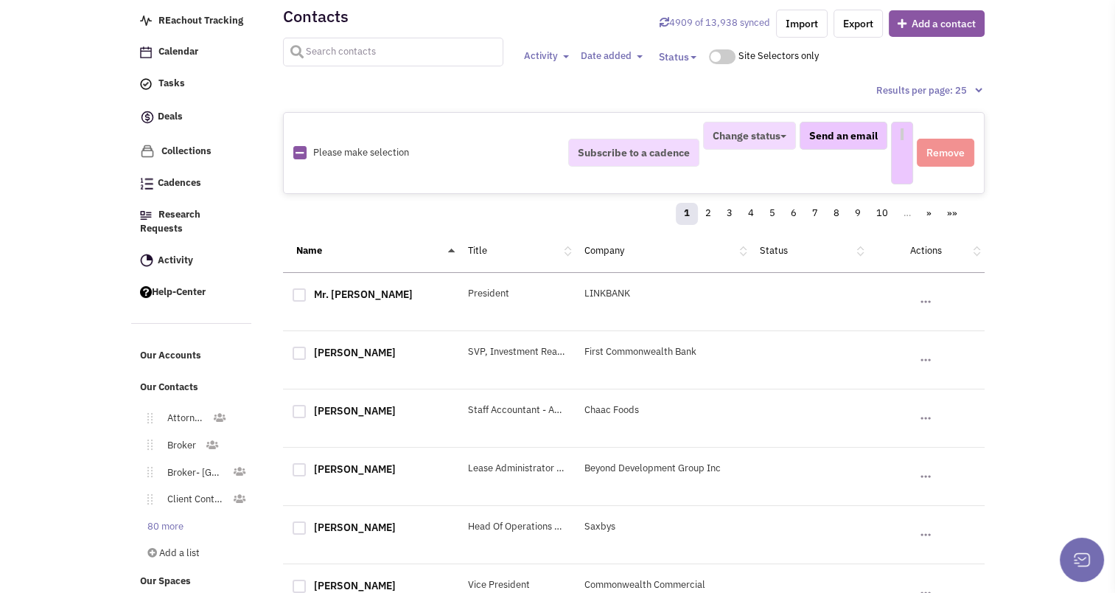
select select
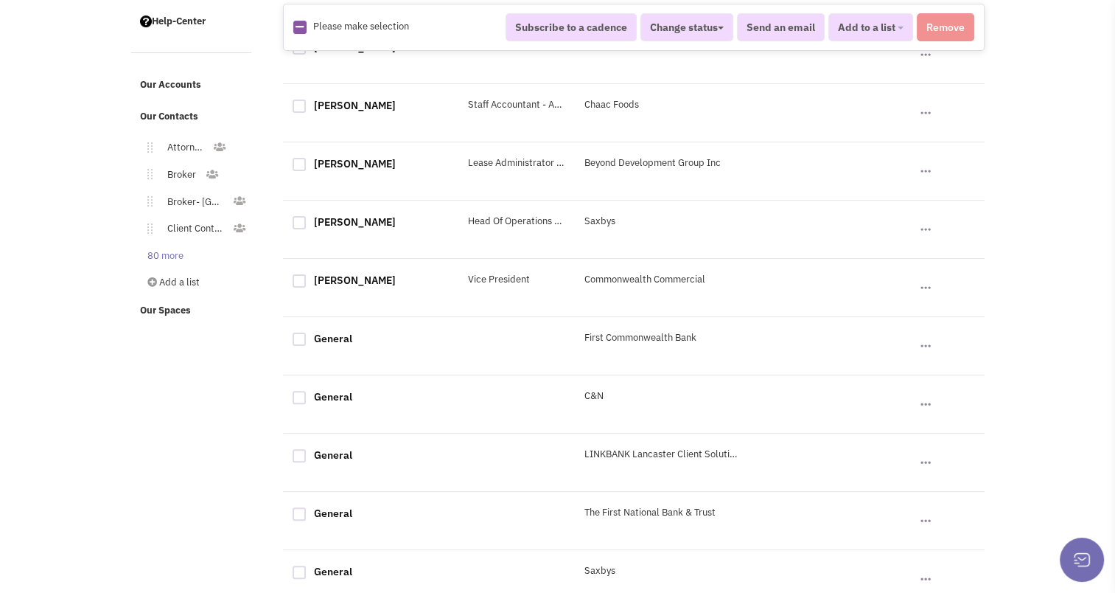
scroll to position [0, 0]
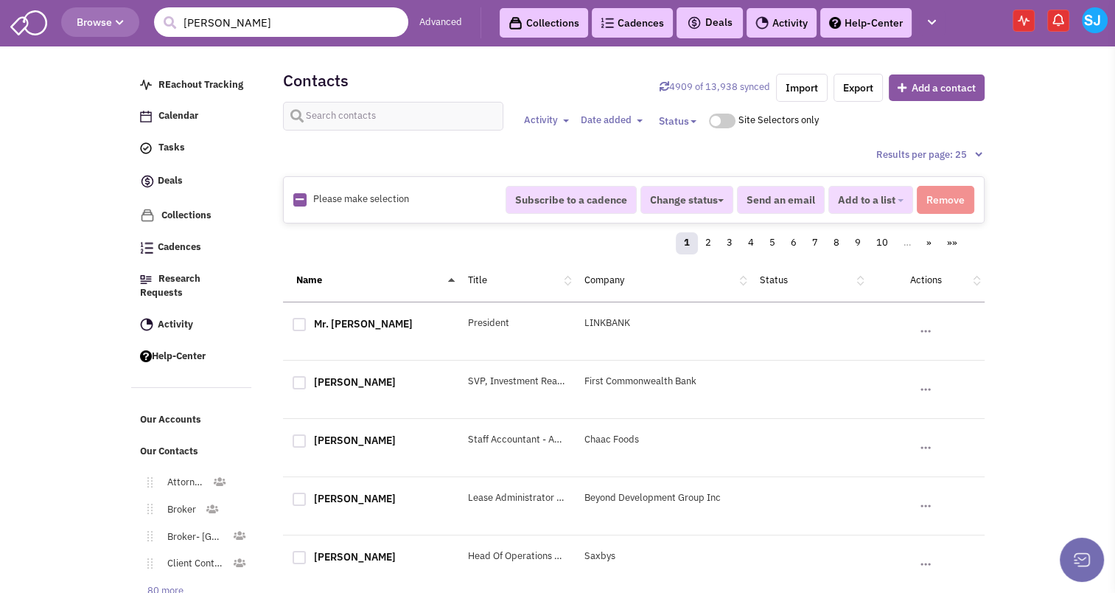
click at [257, 27] on input "ryan" at bounding box center [281, 21] width 254 height 29
type input "r"
click at [623, 15] on link "Cadences 0" at bounding box center [632, 22] width 81 height 29
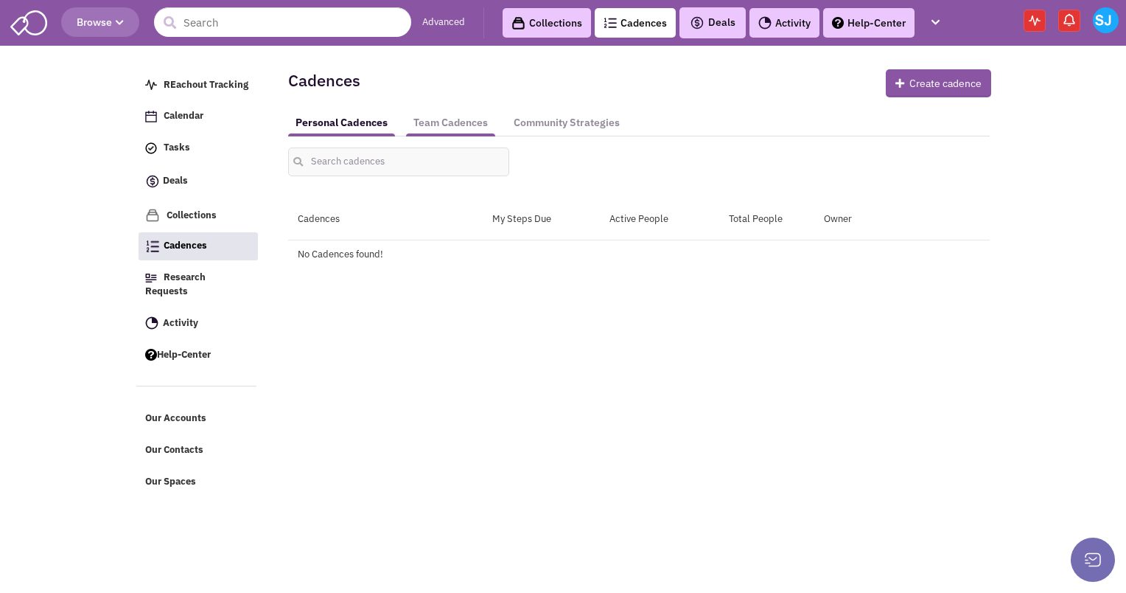
click at [475, 120] on link "Team Cadences" at bounding box center [450, 122] width 89 height 27
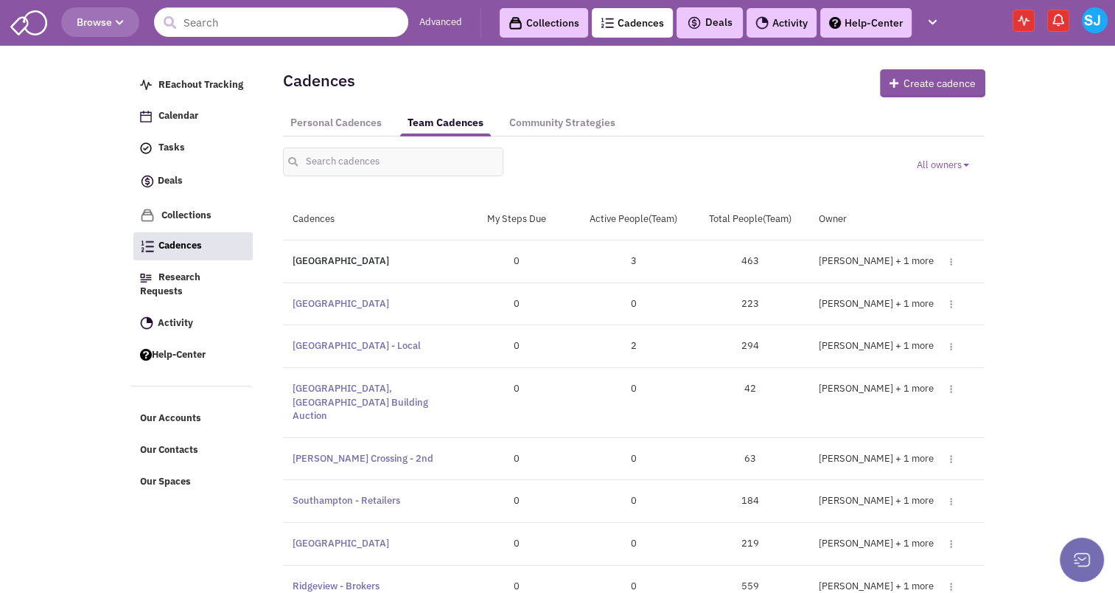
click at [354, 256] on link "[GEOGRAPHIC_DATA]" at bounding box center [341, 260] width 97 height 13
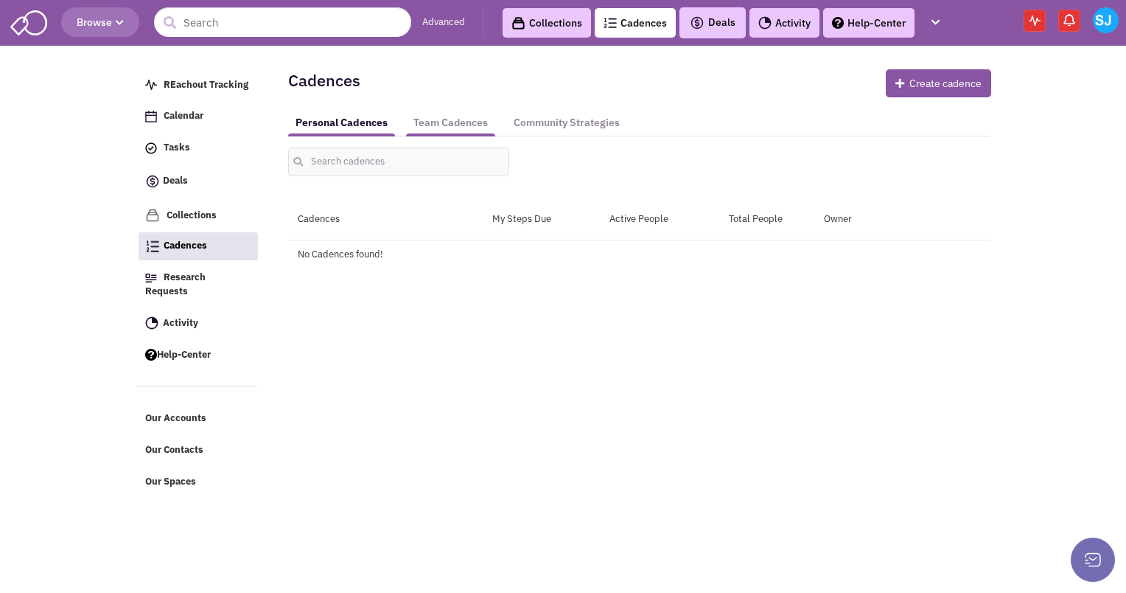
click at [440, 119] on link "Team Cadences" at bounding box center [450, 122] width 89 height 27
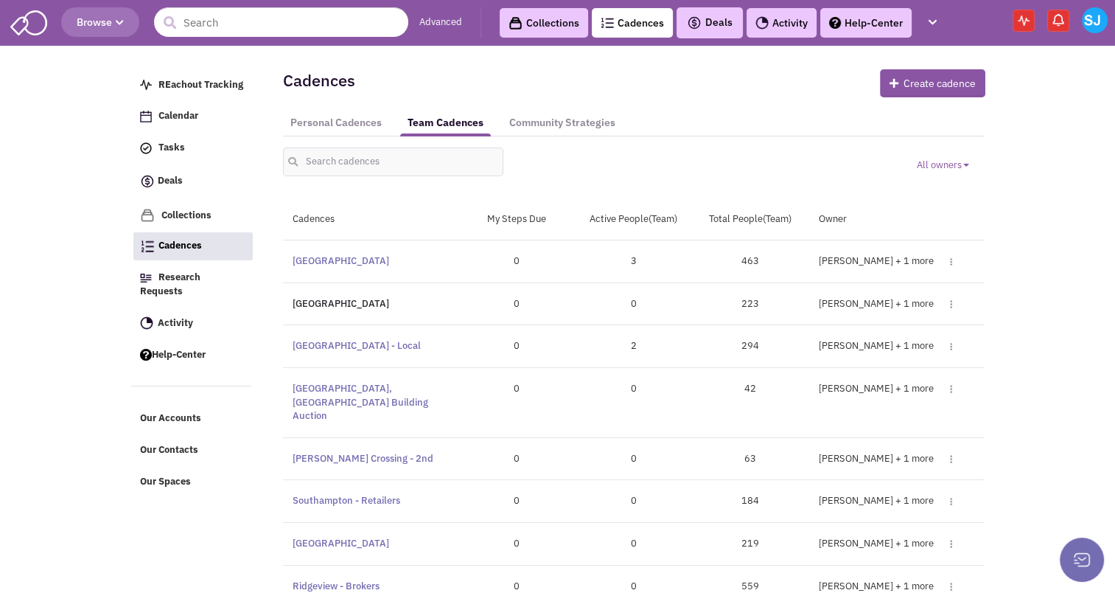
click at [356, 303] on link "[GEOGRAPHIC_DATA]" at bounding box center [341, 303] width 97 height 13
